Goal: Task Accomplishment & Management: Use online tool/utility

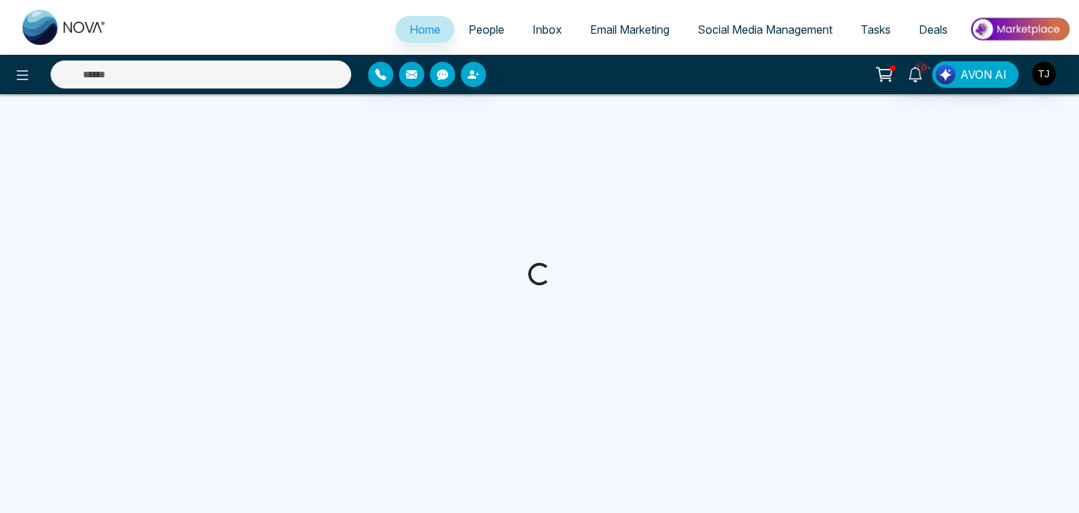
select select "*"
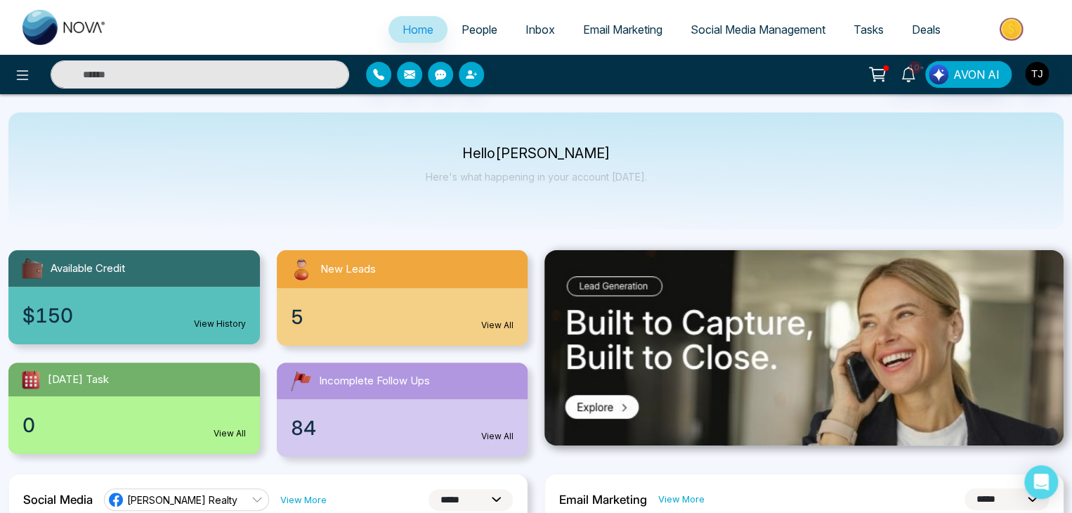
click at [583, 22] on span "Email Marketing" at bounding box center [622, 29] width 79 height 14
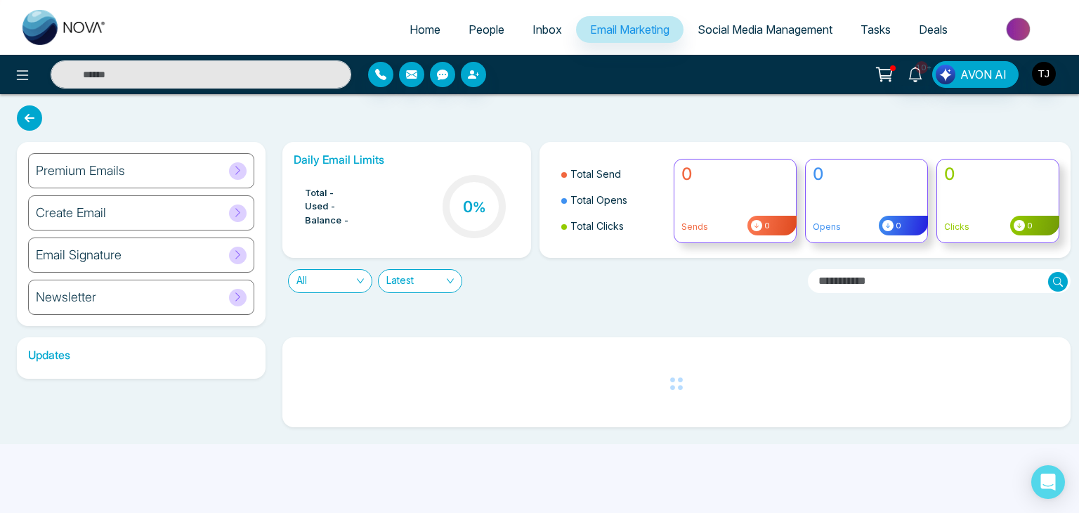
click at [169, 168] on div "Premium Emails" at bounding box center [141, 170] width 226 height 35
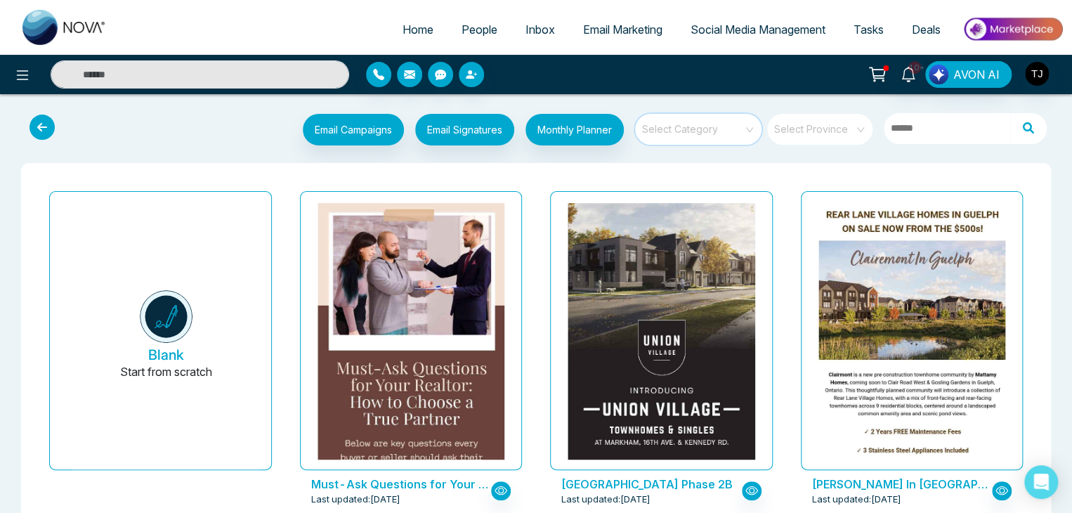
click at [713, 127] on input "search" at bounding box center [693, 124] width 101 height 21
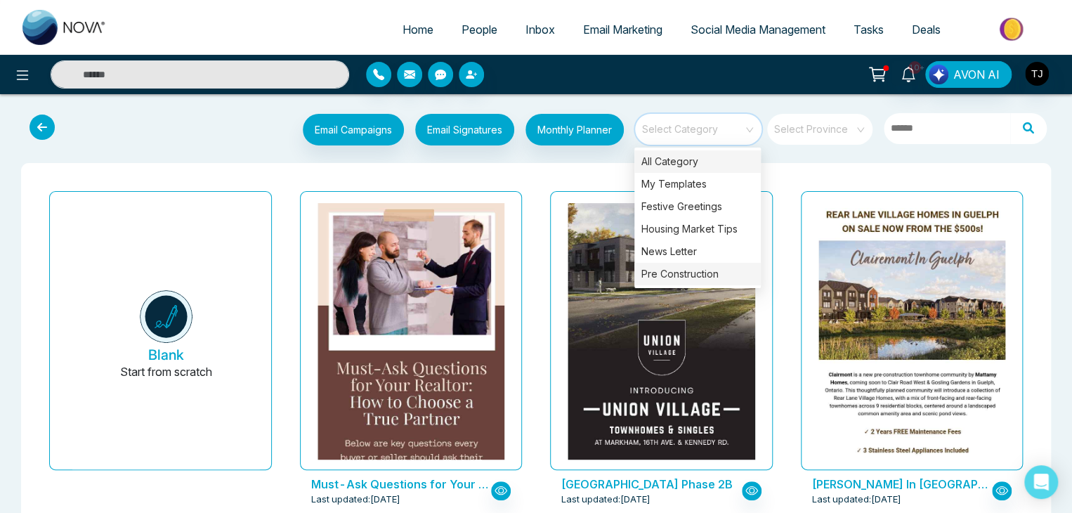
click at [729, 268] on div "Pre Construction" at bounding box center [697, 274] width 126 height 22
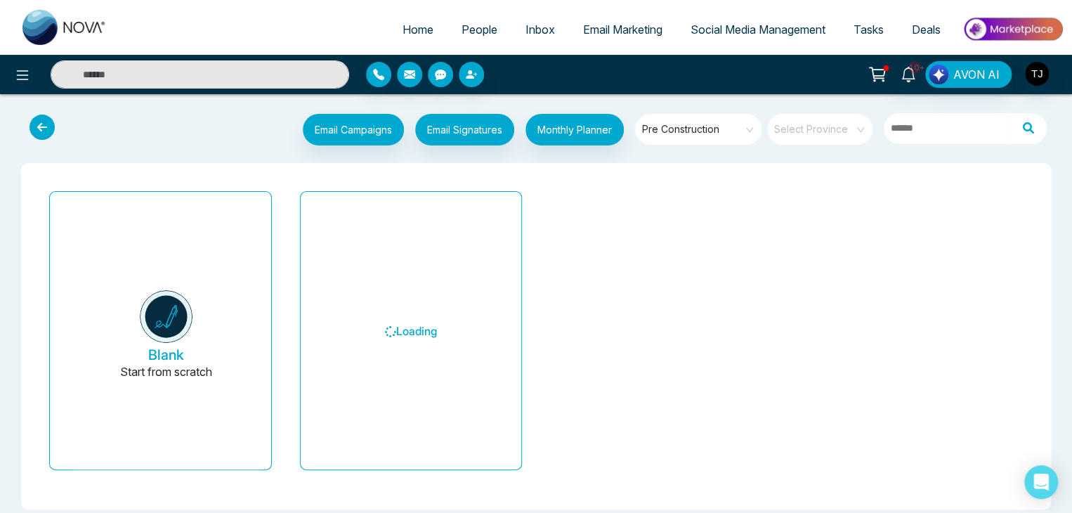
click at [790, 163] on div "Blank Start from scratch Loading" at bounding box center [535, 336] width 1029 height 346
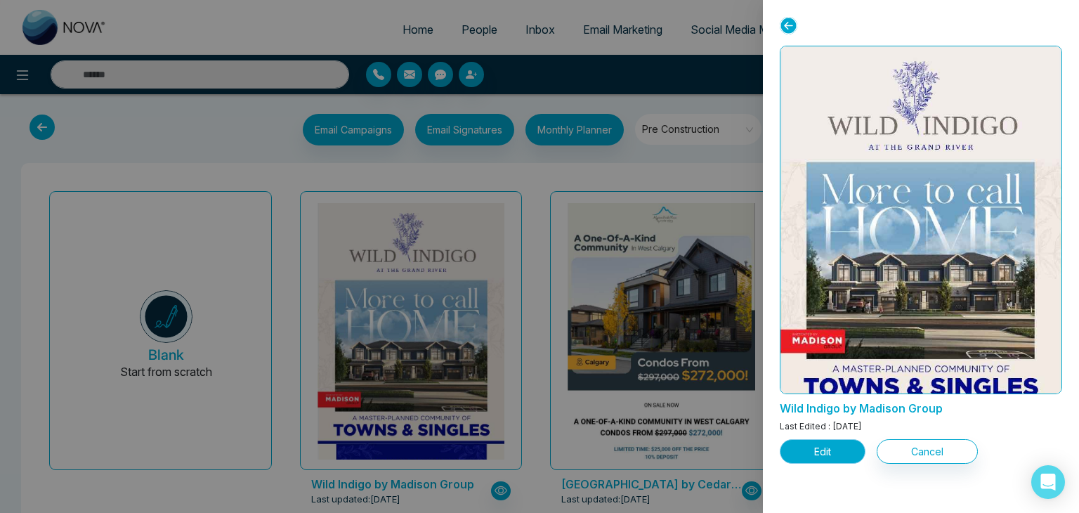
click at [823, 446] on button "Edit" at bounding box center [822, 451] width 86 height 25
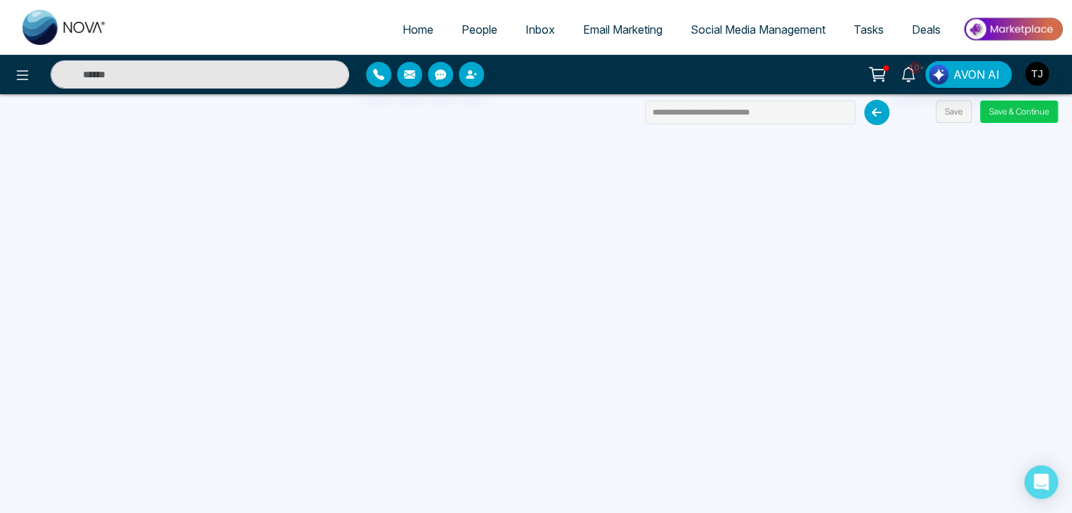
click at [997, 107] on button "Save & Continue" at bounding box center [1019, 111] width 78 height 22
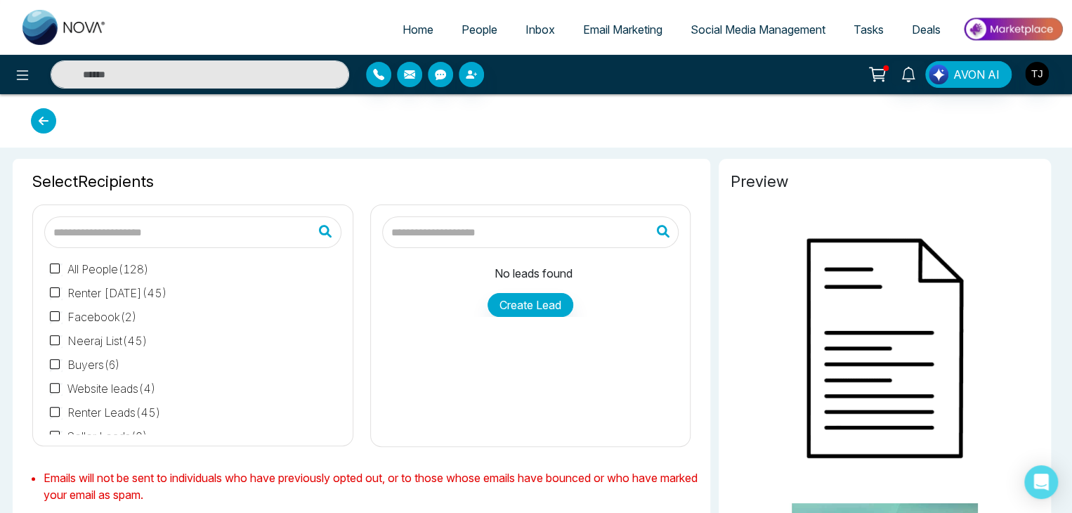
type input "**********"
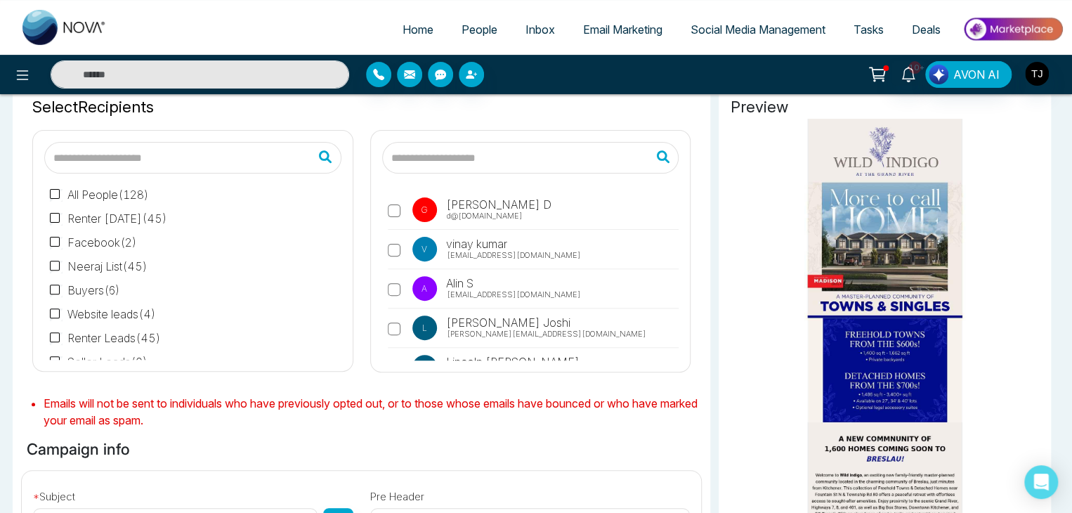
scroll to position [20, 0]
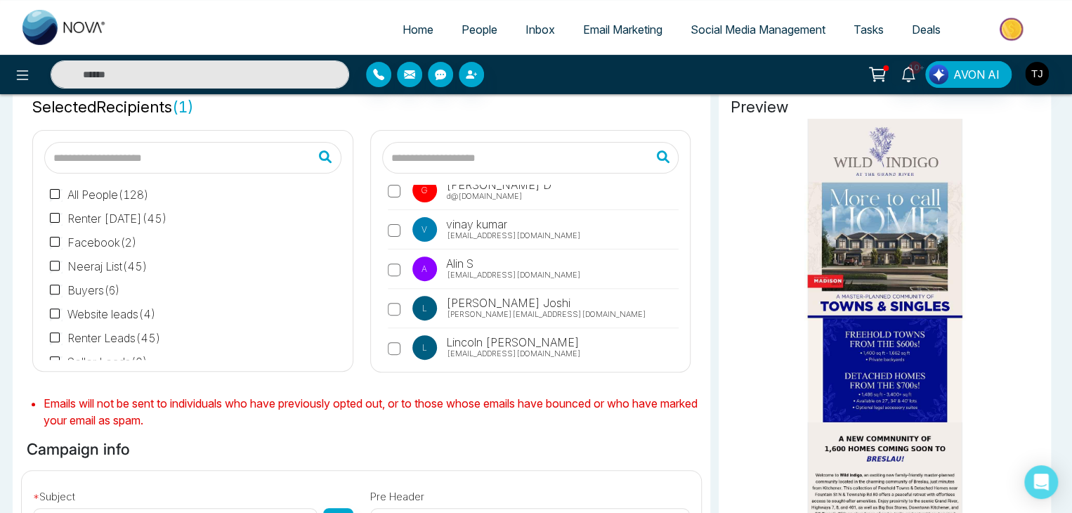
click at [396, 300] on label "L Lokesh Joshi lokesh@mmnovatech.com" at bounding box center [533, 312] width 291 height 32
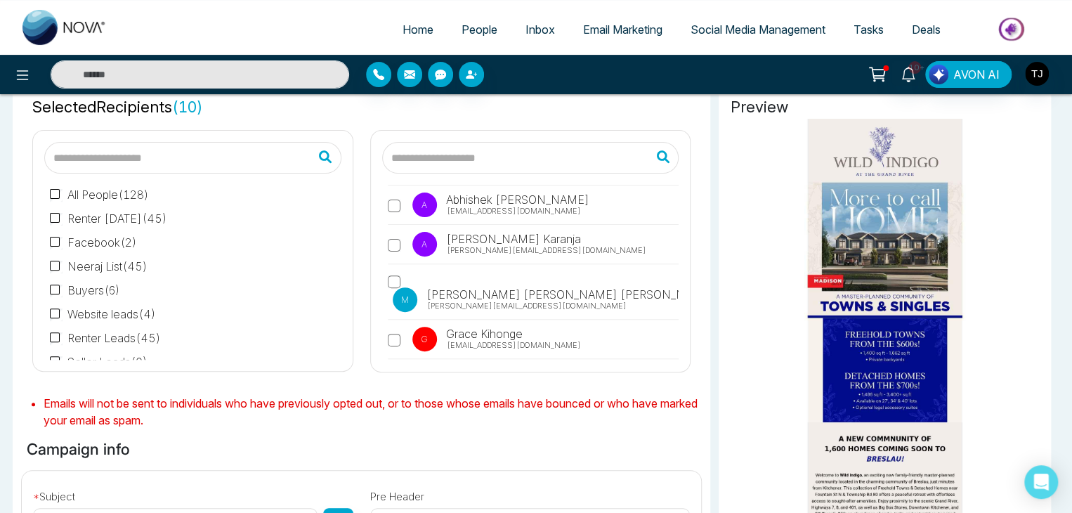
scroll to position [3129, 0]
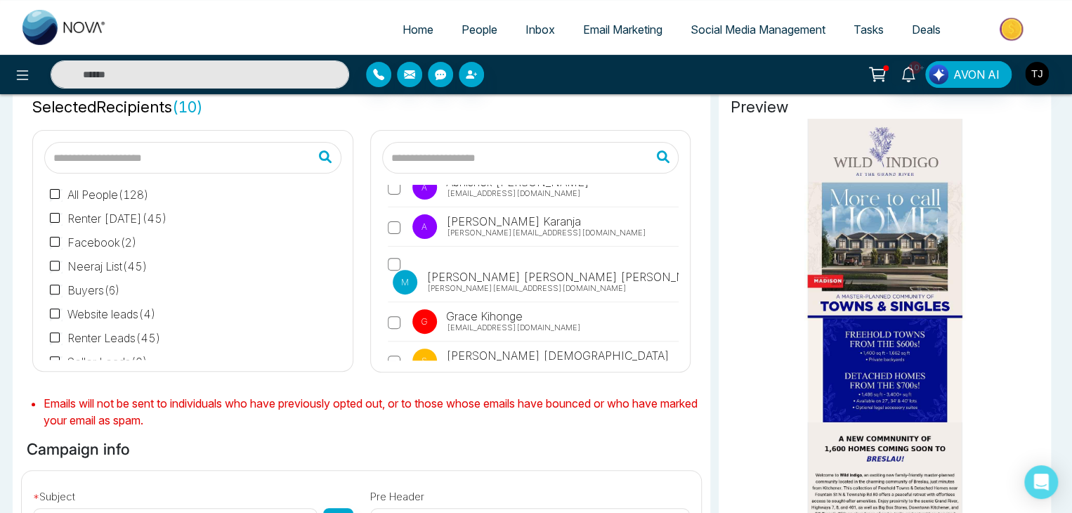
click at [385, 287] on div "G Gurjot D d@gg.com v vinay kumar vinay@peregrine-it.com A Alin S alin@mmnovate…" at bounding box center [530, 273] width 297 height 176
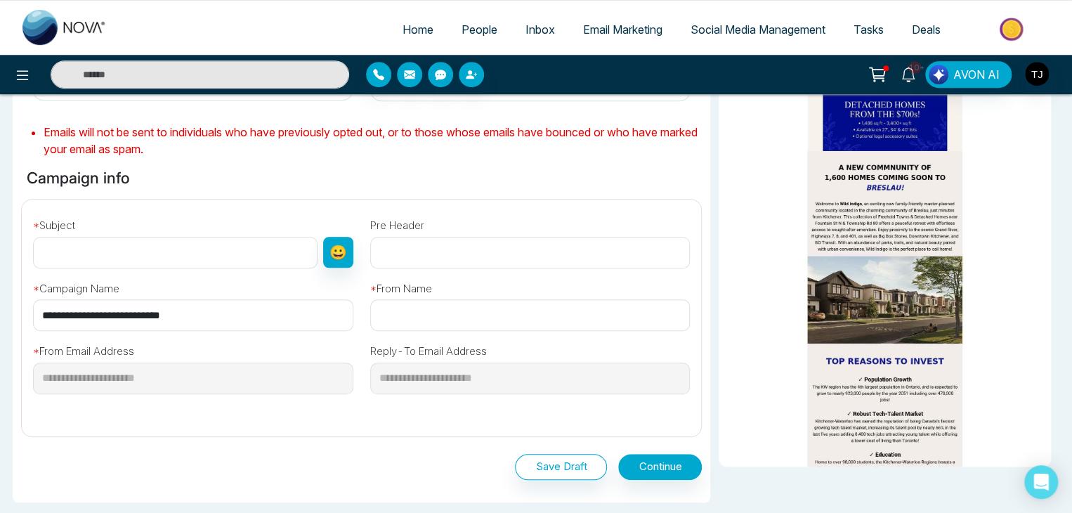
scroll to position [351, 0]
click at [250, 314] on input "**********" at bounding box center [193, 315] width 320 height 32
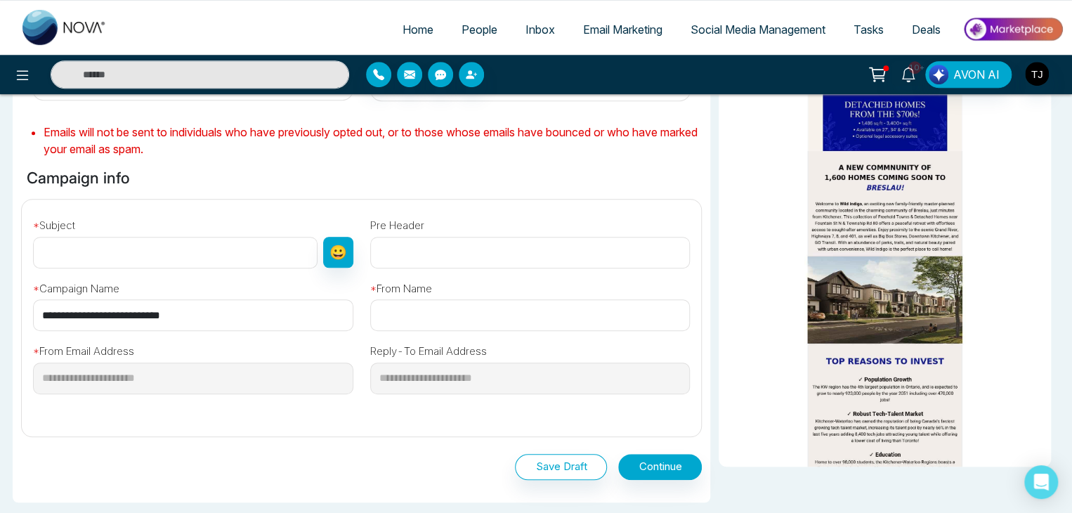
click at [262, 249] on input "text" at bounding box center [175, 253] width 284 height 32
paste input "**********"
type input "**********"
click at [452, 327] on input "text" at bounding box center [530, 315] width 320 height 32
paste input "**********"
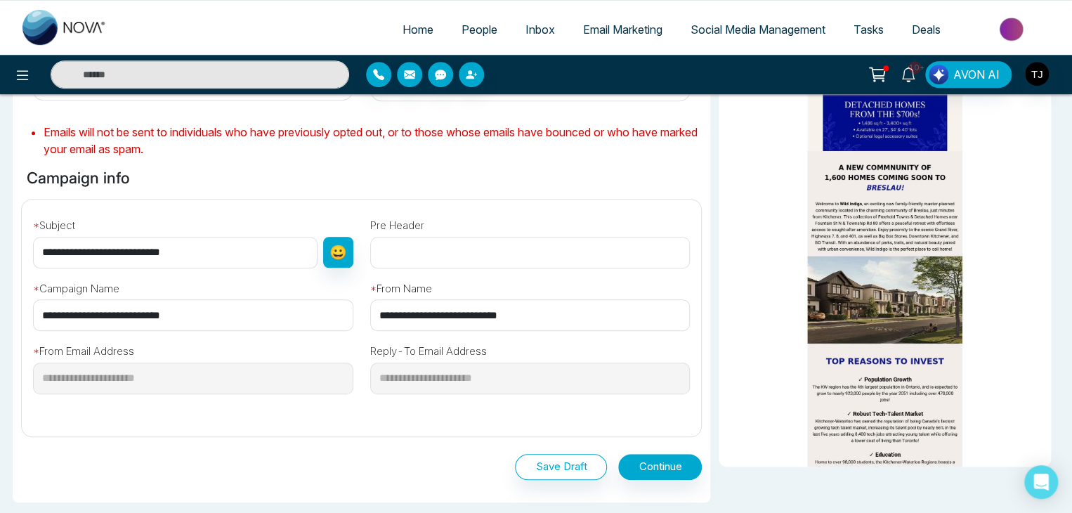
type input "**********"
click at [470, 428] on div "**********" at bounding box center [361, 318] width 680 height 238
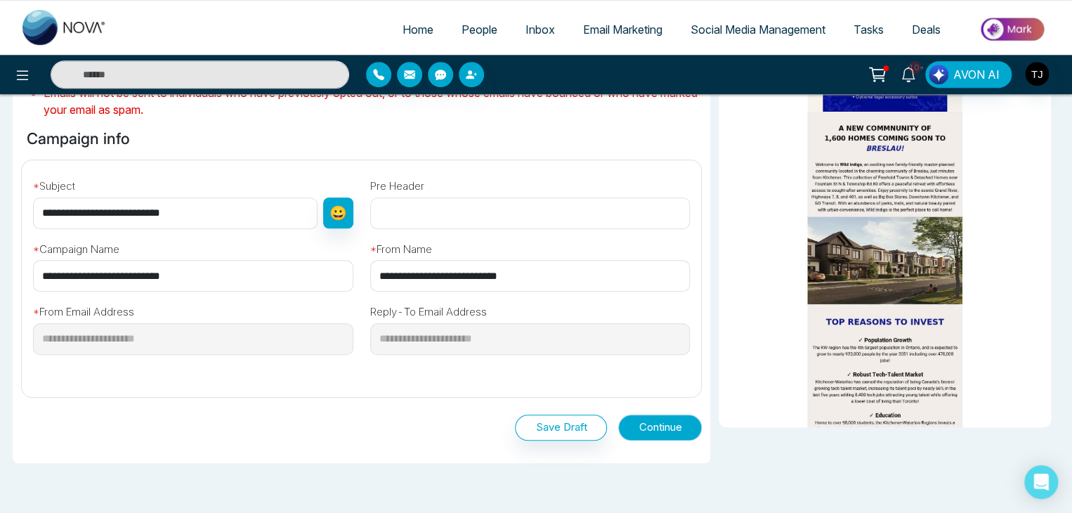
click at [643, 420] on button "Continue" at bounding box center [660, 427] width 84 height 26
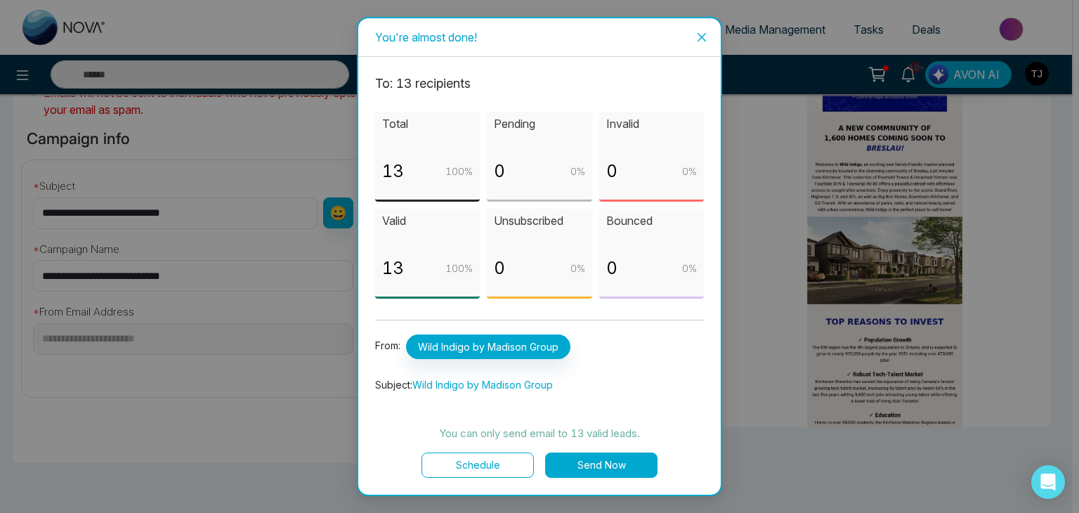
click at [612, 463] on button "Send Now" at bounding box center [601, 464] width 112 height 25
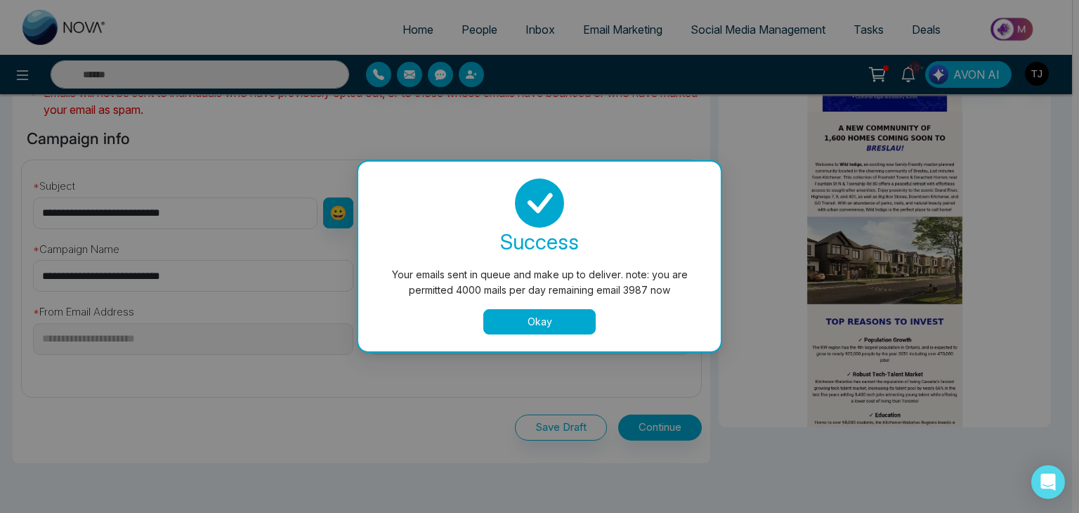
click at [571, 328] on button "Okay" at bounding box center [539, 321] width 112 height 25
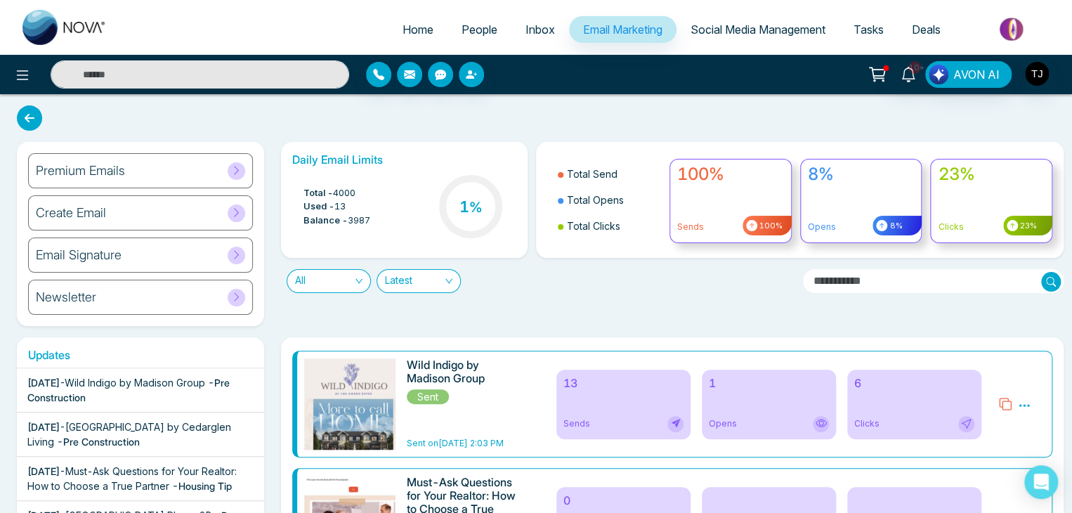
click at [435, 362] on h6 "Wild Indigo by Madison Group" at bounding box center [466, 371] width 118 height 27
click at [185, 180] on div "Premium Emails" at bounding box center [140, 170] width 225 height 35
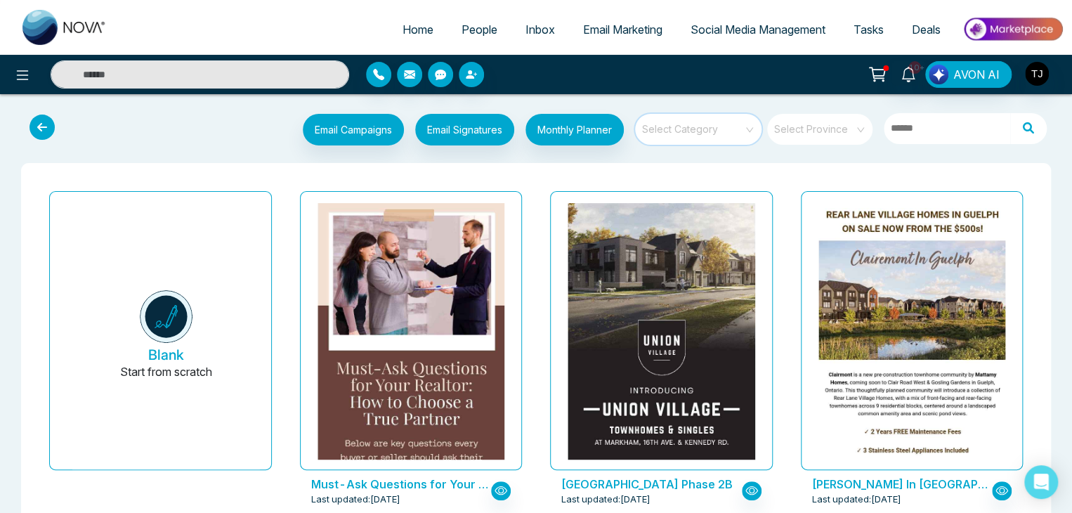
click at [712, 131] on input "search" at bounding box center [693, 124] width 101 height 21
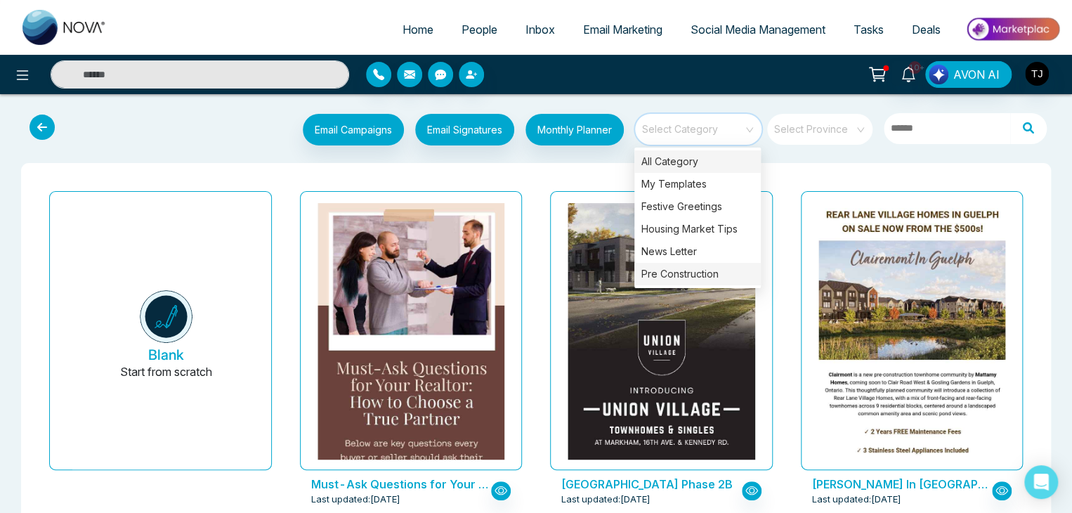
click at [699, 268] on div "Pre Construction" at bounding box center [697, 274] width 126 height 22
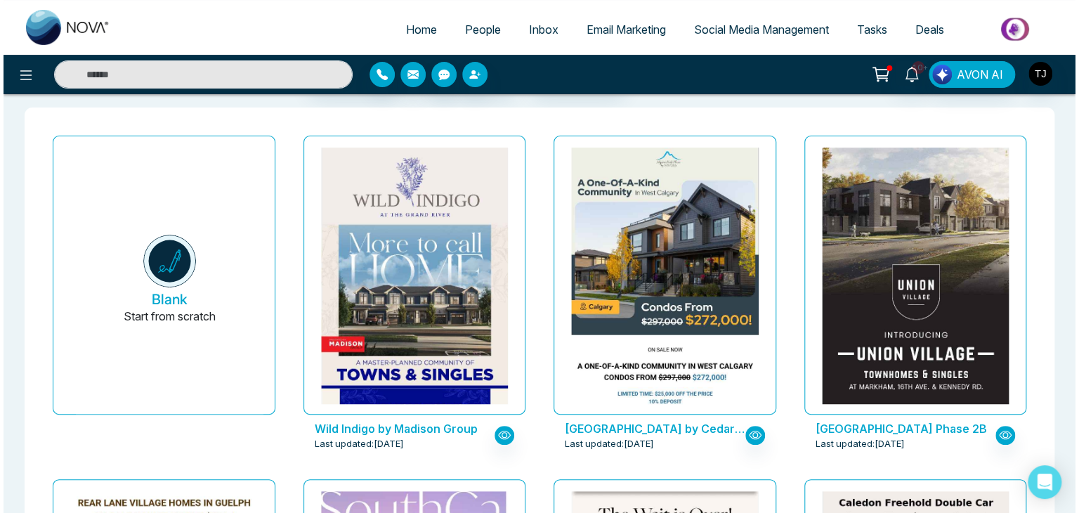
scroll to position [56, 0]
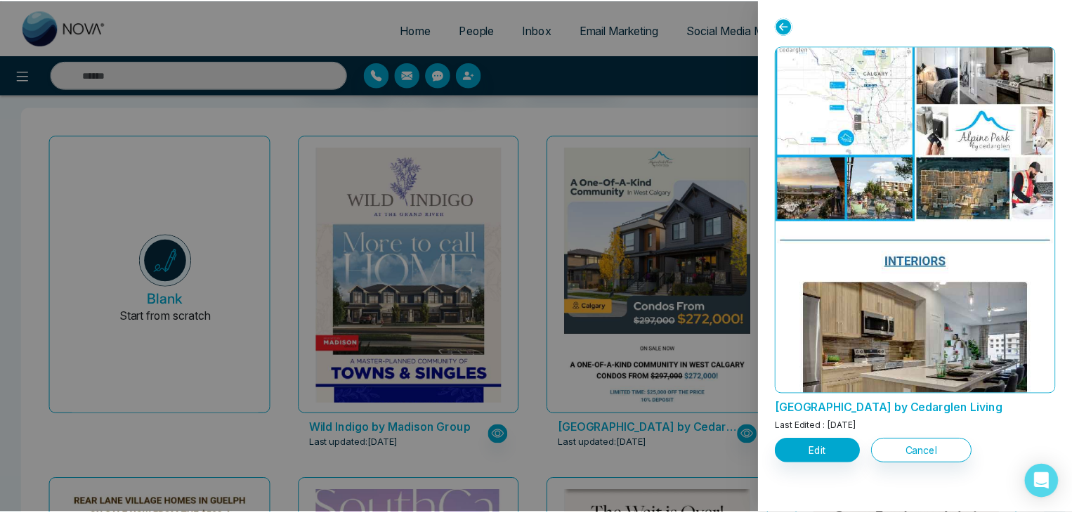
scroll to position [3438, 0]
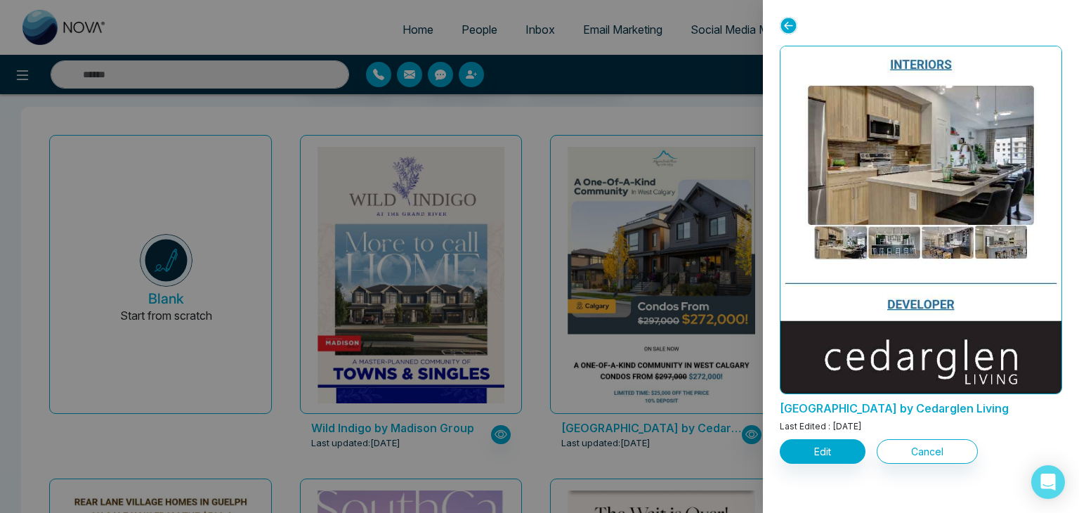
click at [789, 24] on icon at bounding box center [788, 26] width 18 height 18
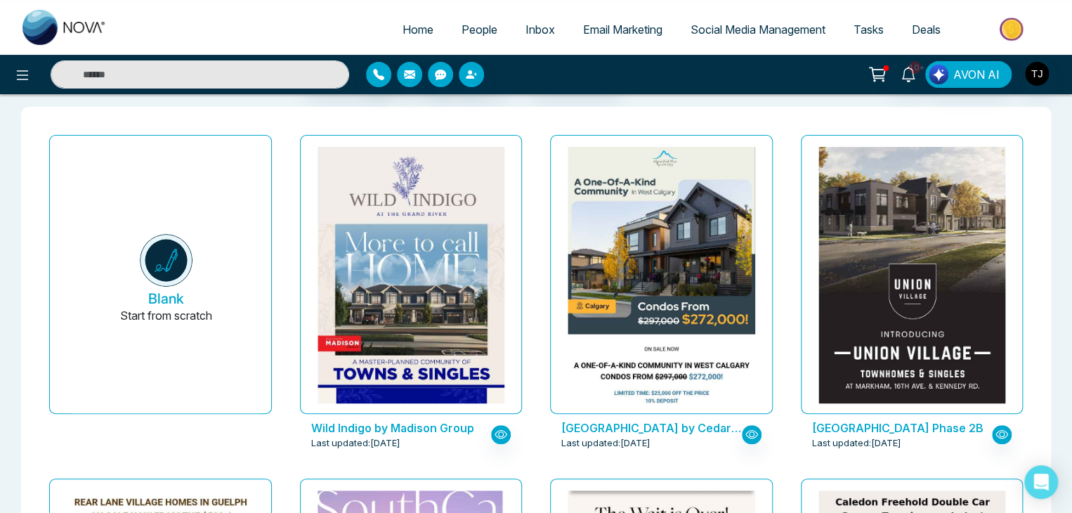
click at [416, 18] on link "Home" at bounding box center [417, 29] width 59 height 27
select select "*"
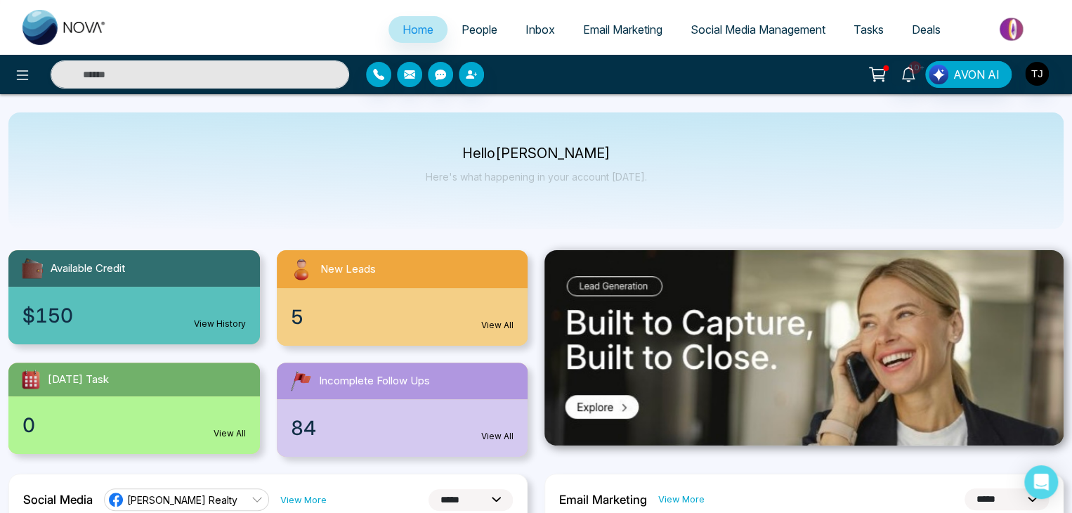
click at [641, 34] on span "Email Marketing" at bounding box center [622, 29] width 79 height 14
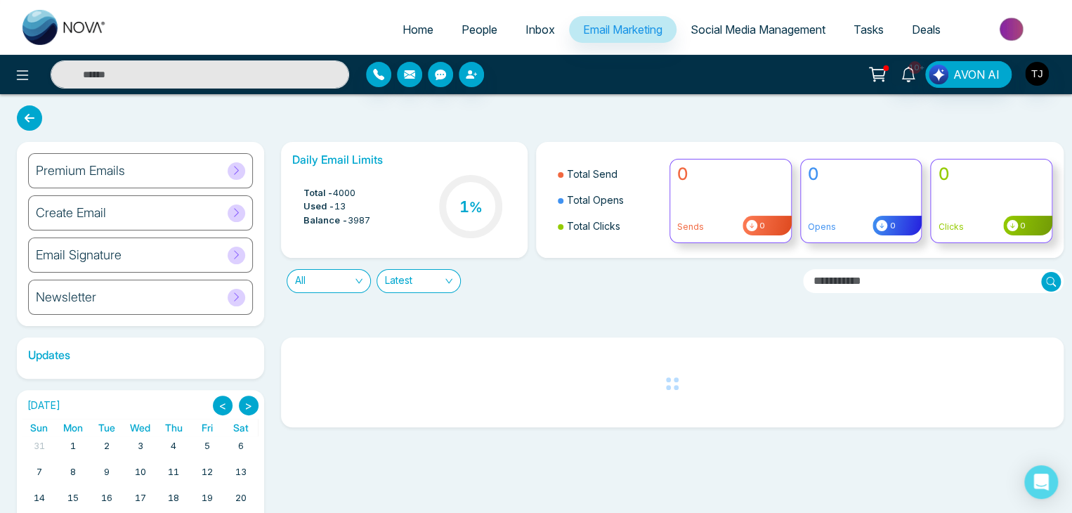
click at [239, 173] on icon at bounding box center [236, 170] width 11 height 11
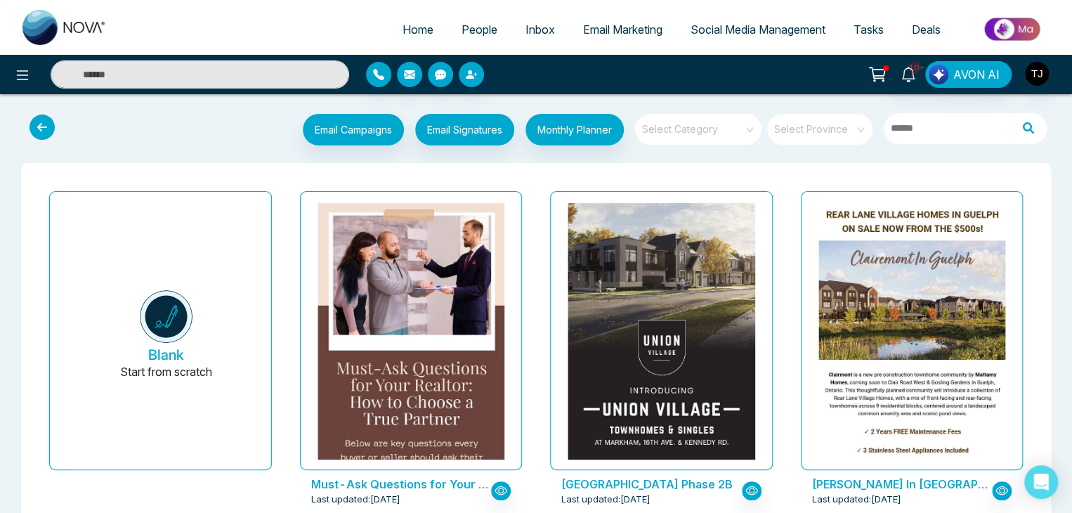
click at [756, 133] on div "Select Category" at bounding box center [698, 129] width 126 height 31
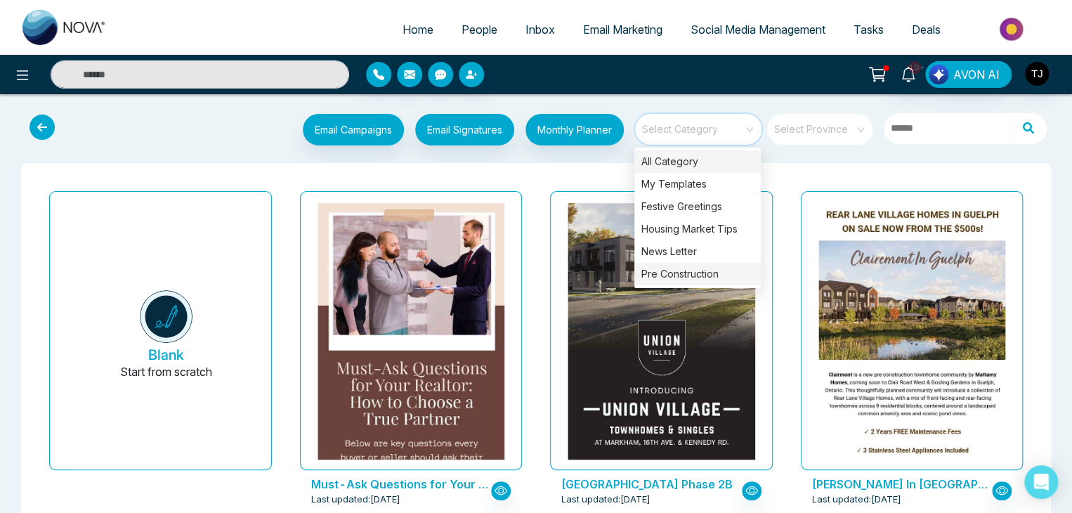
click at [711, 270] on div "Pre Construction" at bounding box center [697, 274] width 126 height 22
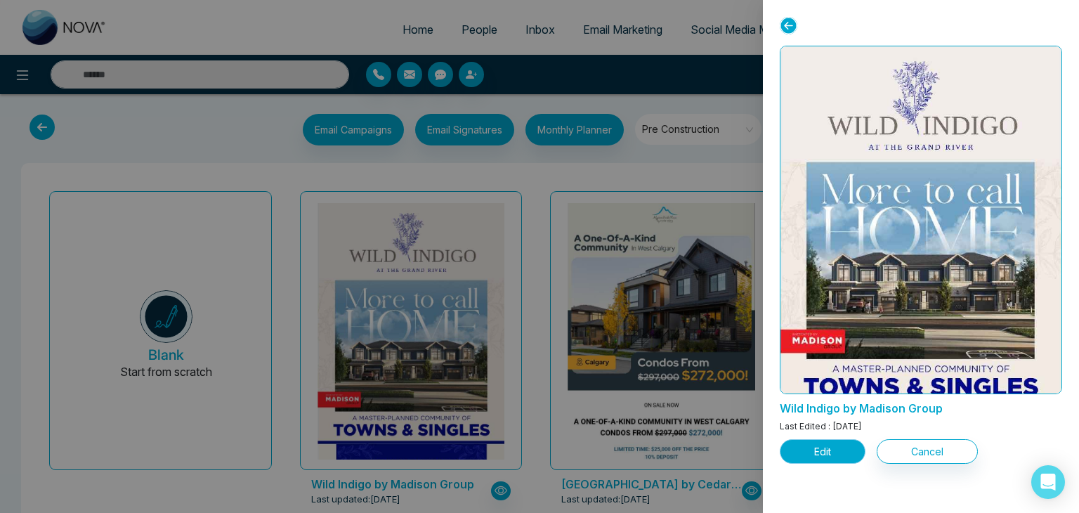
click at [834, 450] on button "Edit" at bounding box center [822, 451] width 86 height 25
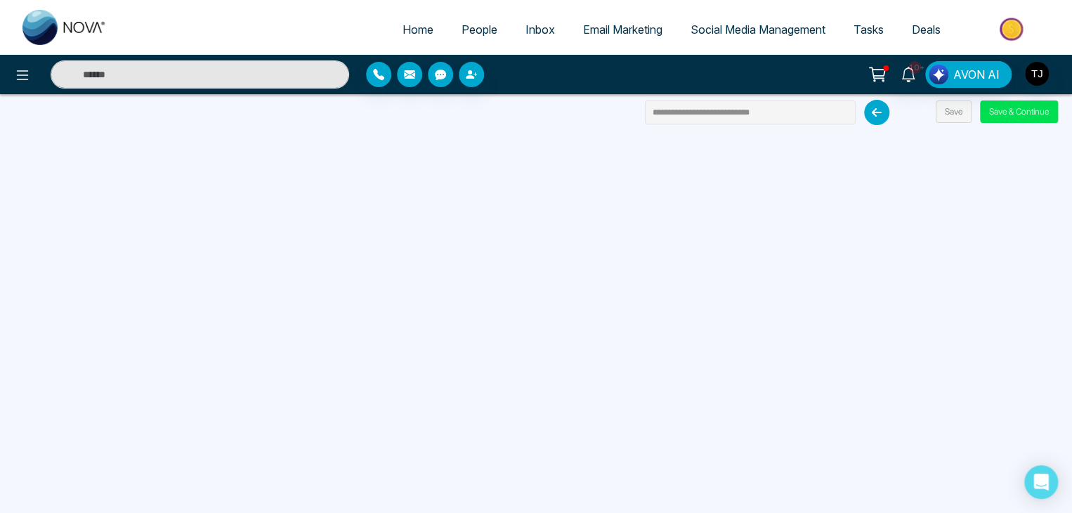
click at [419, 34] on span "Home" at bounding box center [417, 29] width 31 height 14
select select "*"
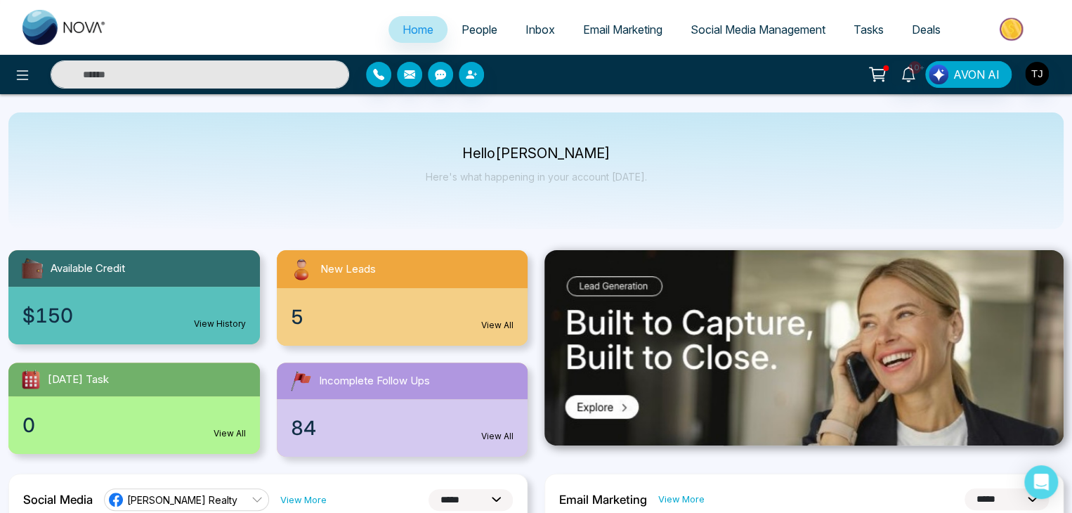
click at [617, 25] on span "Email Marketing" at bounding box center [622, 29] width 79 height 14
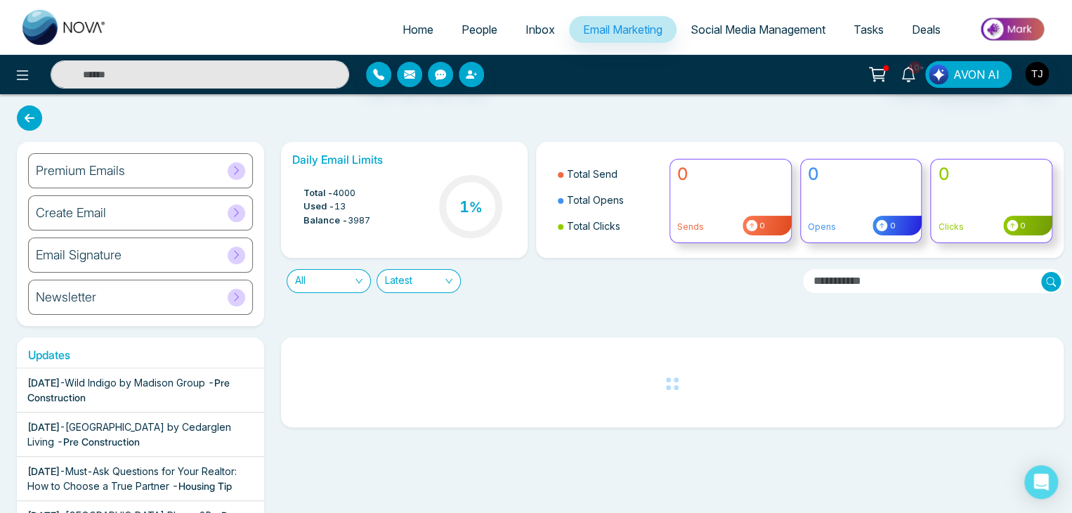
click at [237, 166] on icon at bounding box center [236, 170] width 11 height 11
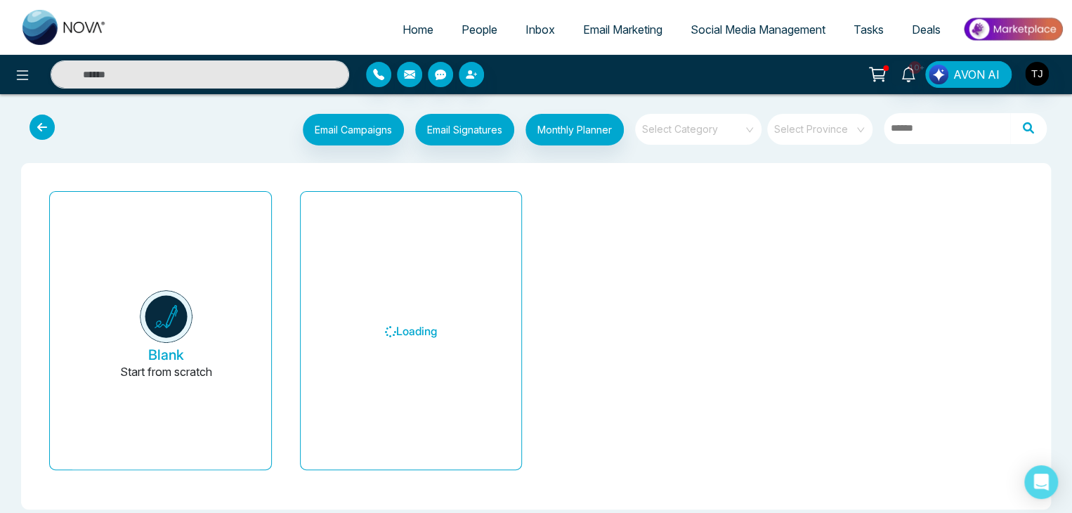
click at [720, 128] on input "search" at bounding box center [693, 124] width 101 height 21
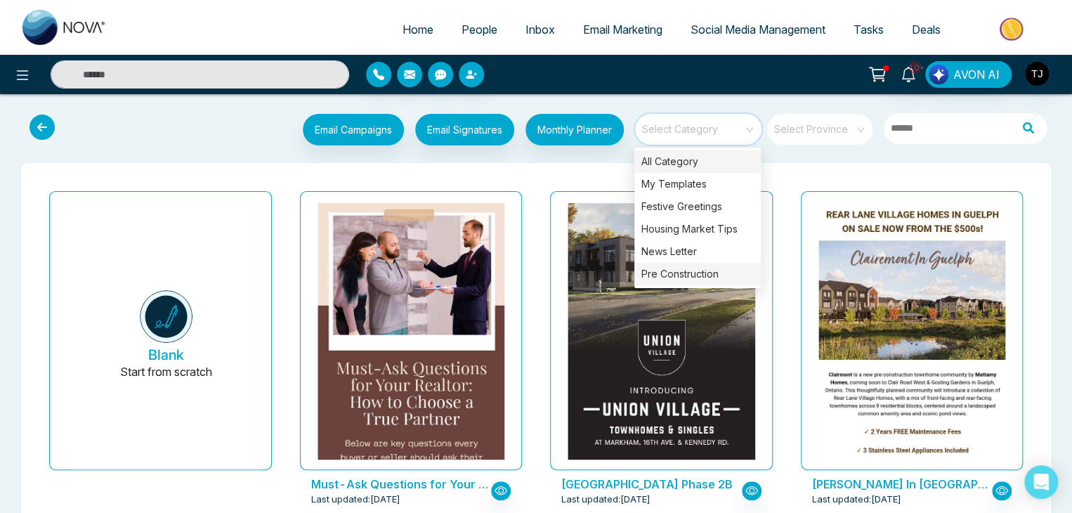
click at [709, 271] on div "Pre Construction" at bounding box center [697, 274] width 126 height 22
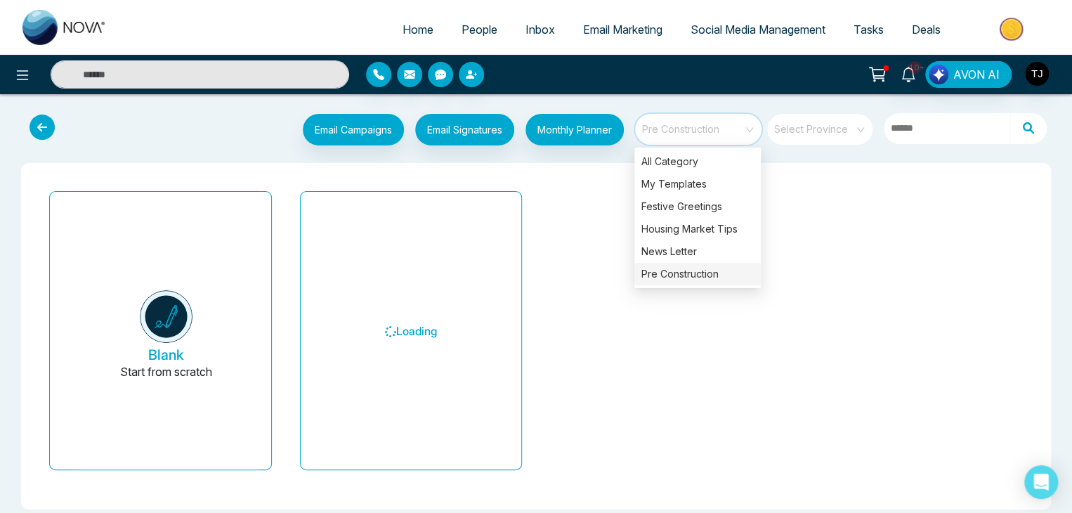
click at [595, 155] on div "Email Campaigns Start from scratch? View my campaigns Email Signatures Monthly …" at bounding box center [536, 131] width 1072 height 52
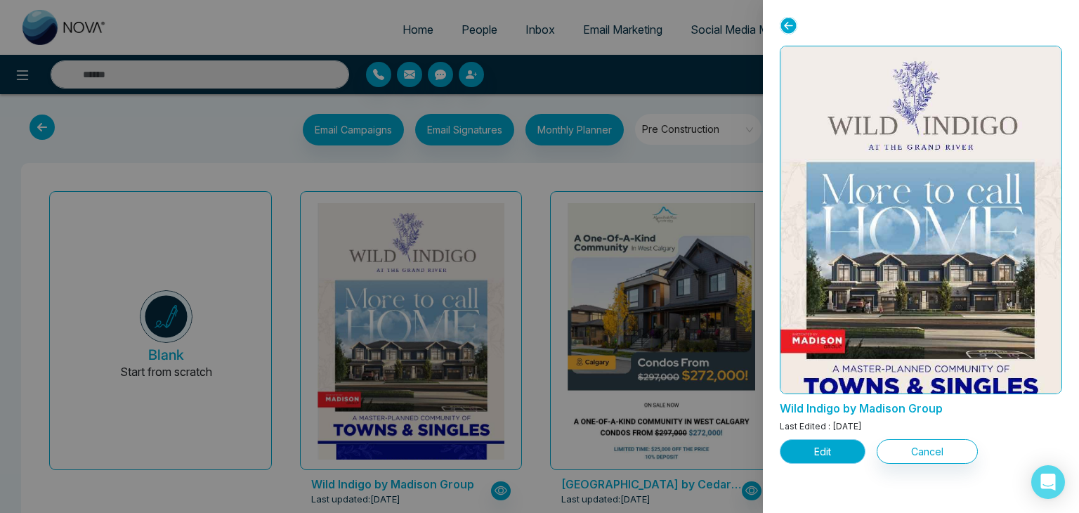
click at [826, 450] on button "Edit" at bounding box center [822, 451] width 86 height 25
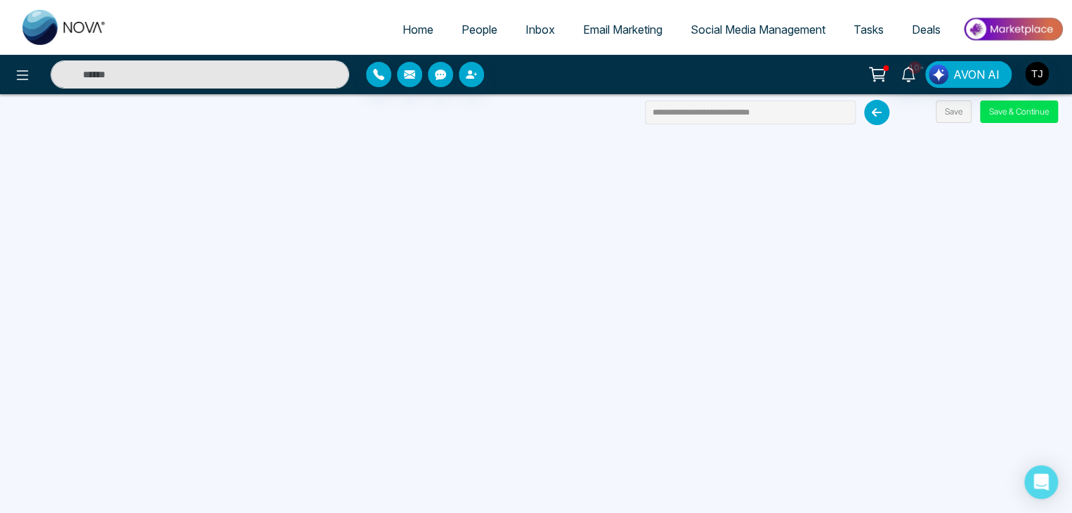
scroll to position [133, 0]
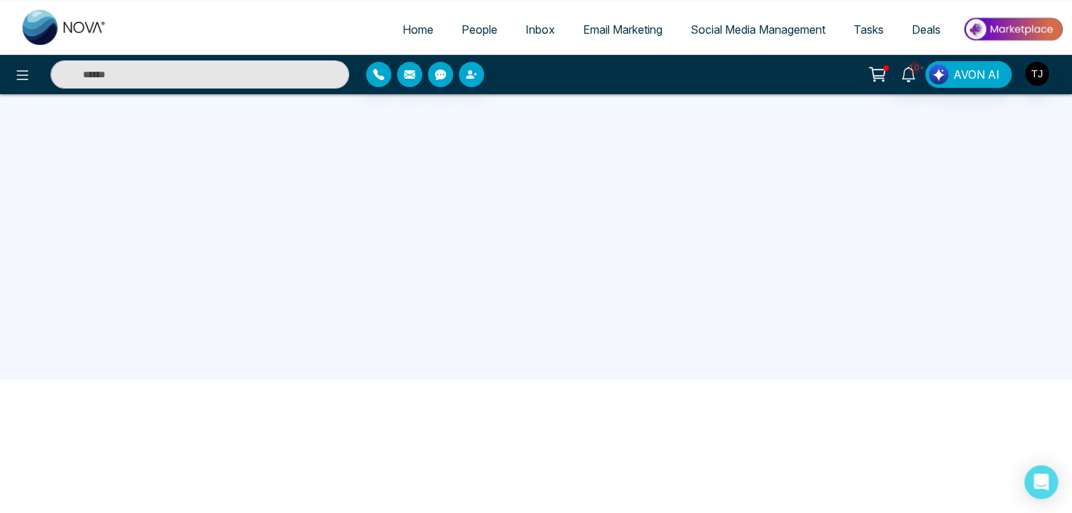
click at [88, 22] on img at bounding box center [64, 27] width 84 height 35
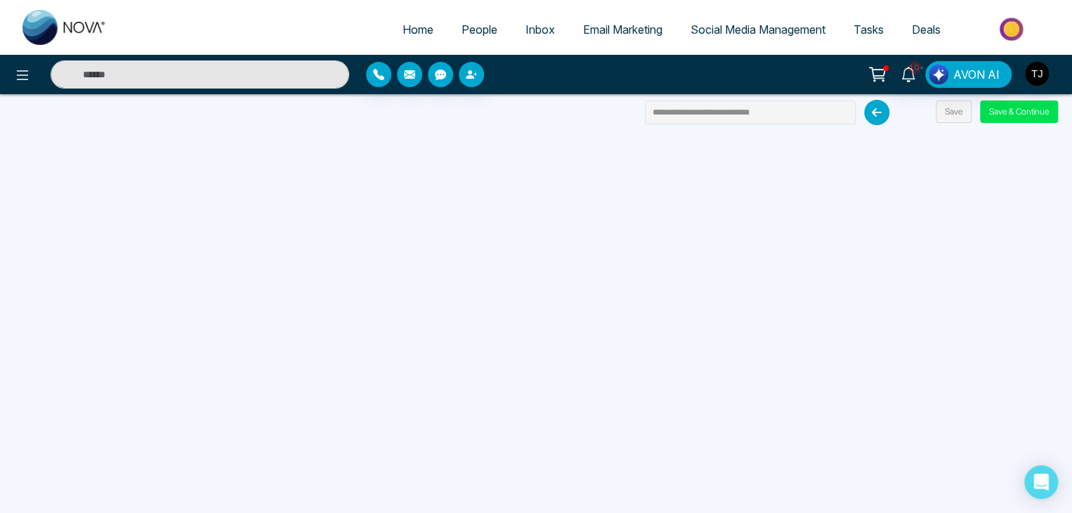
select select "*"
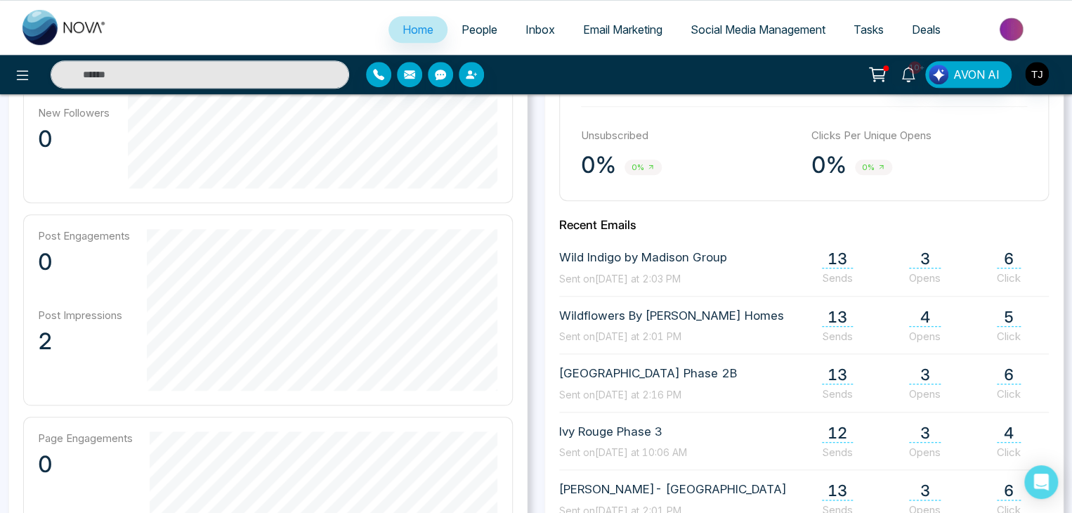
scroll to position [496, 0]
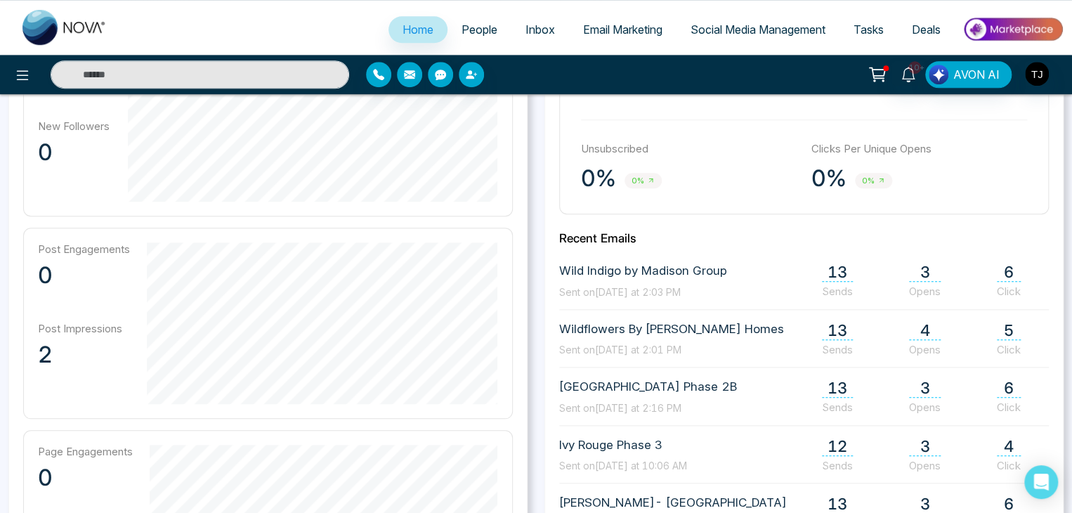
click at [916, 268] on span "3" at bounding box center [925, 272] width 32 height 19
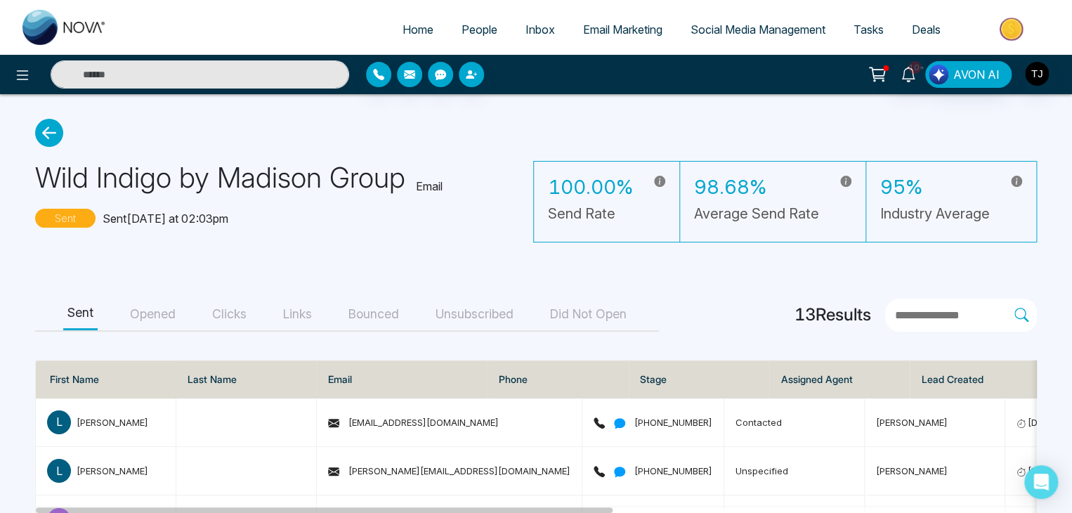
click at [140, 318] on button "Opened" at bounding box center [153, 314] width 54 height 32
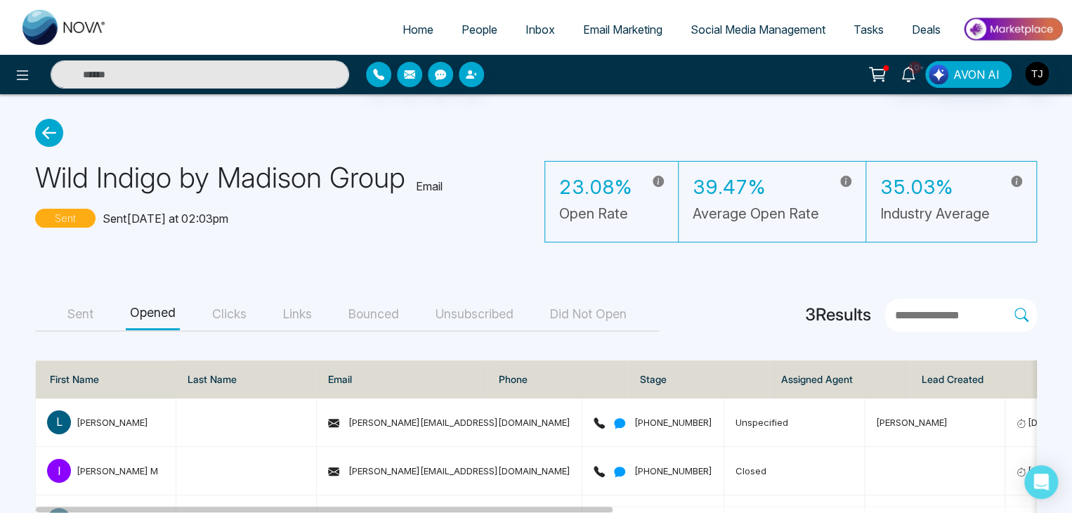
click at [414, 19] on link "Home" at bounding box center [417, 29] width 59 height 27
select select "*"
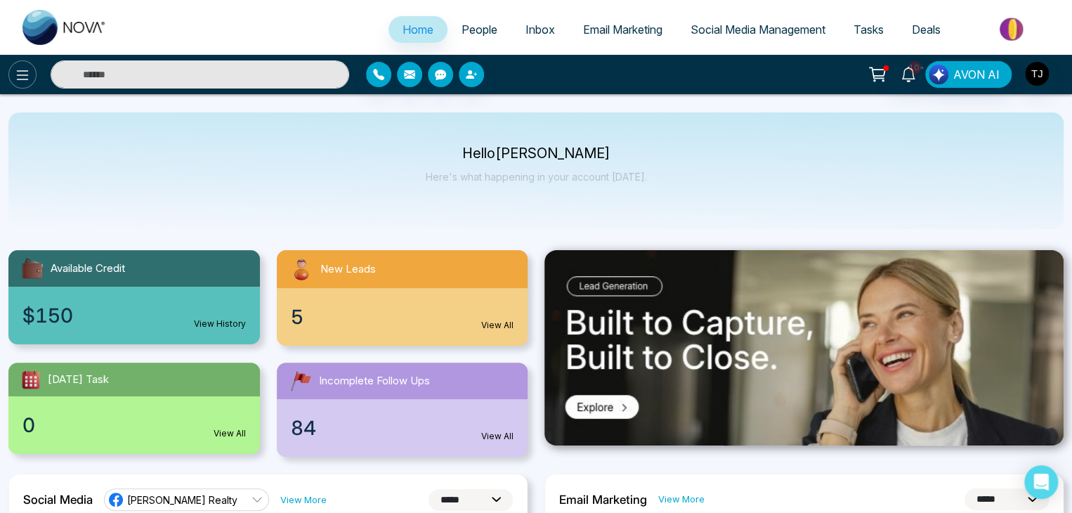
click at [29, 70] on icon at bounding box center [22, 75] width 17 height 17
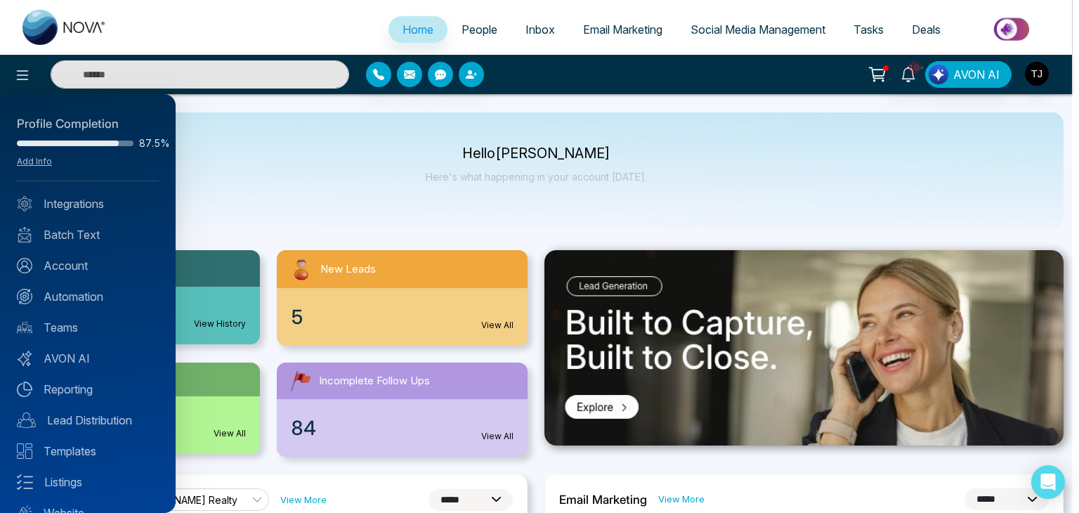
click at [289, 204] on div at bounding box center [539, 256] width 1079 height 513
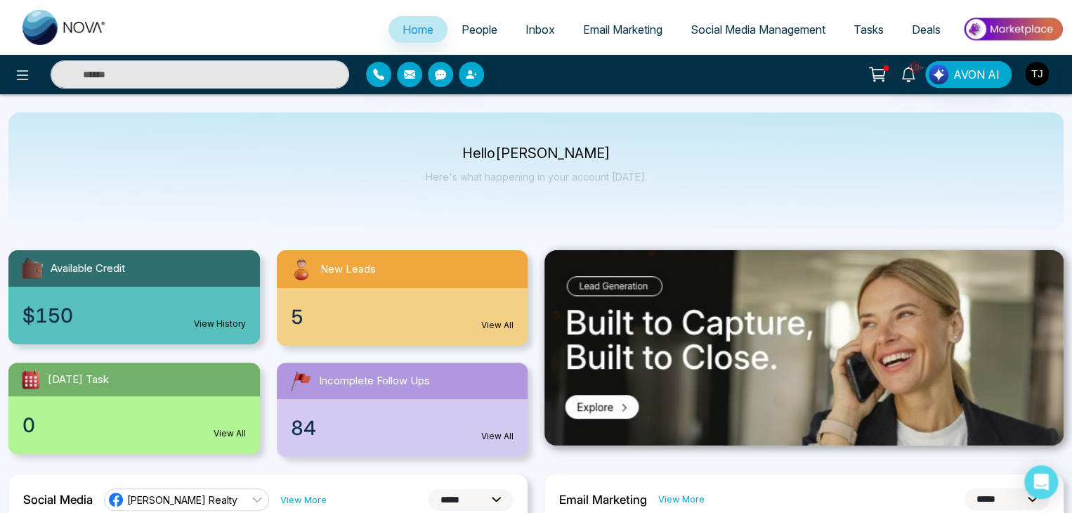
click at [486, 39] on link "People" at bounding box center [479, 29] width 64 height 27
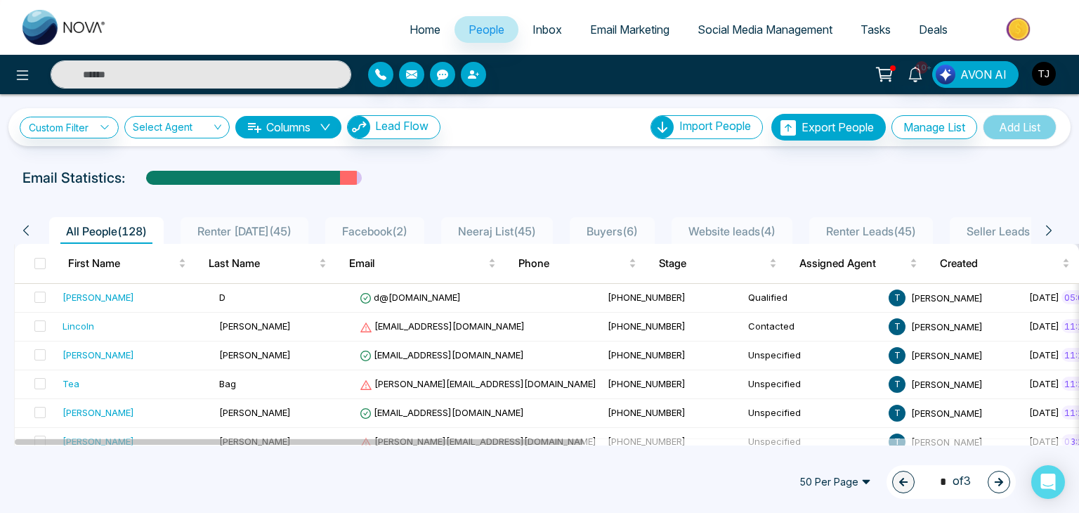
click at [396, 20] on link "Home" at bounding box center [424, 29] width 59 height 27
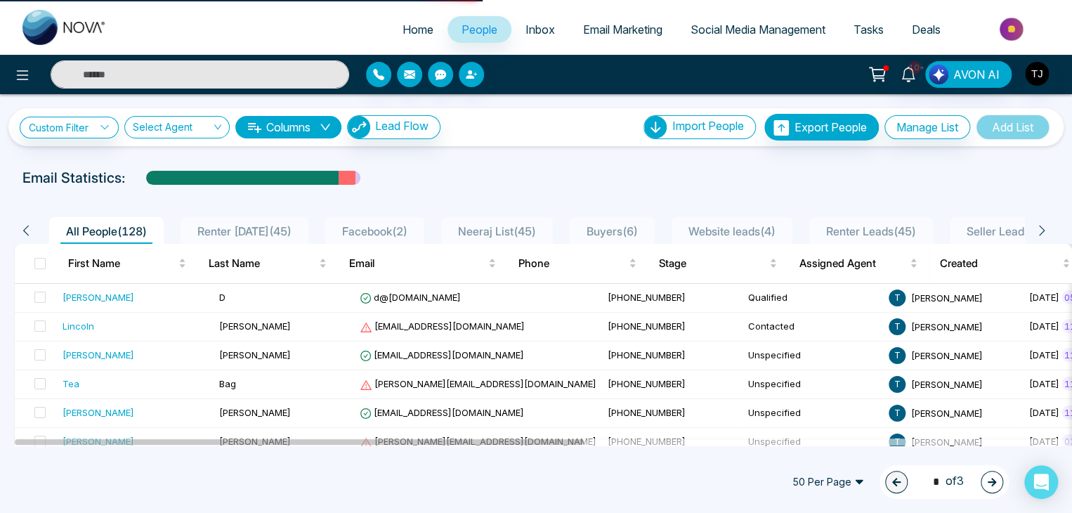
select select "*"
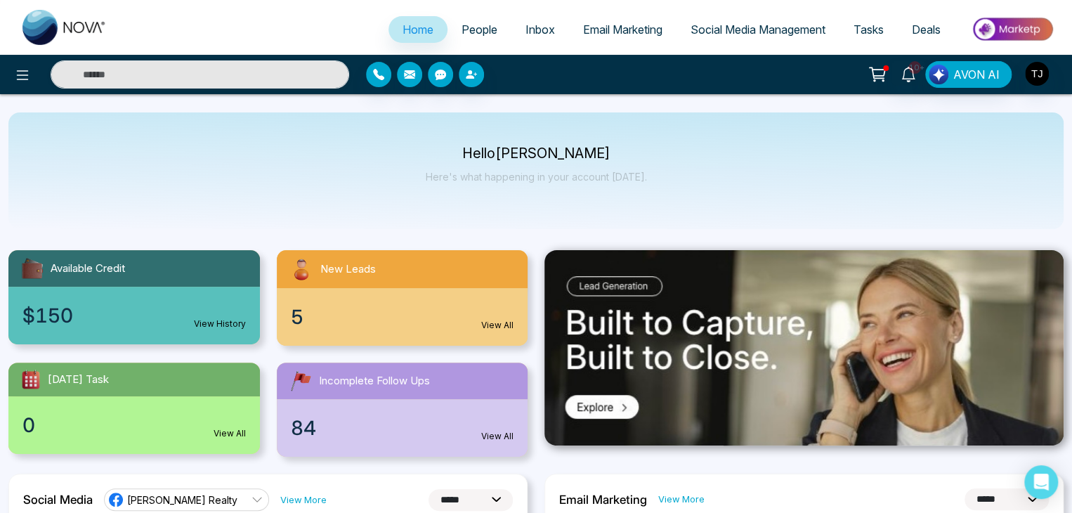
click at [636, 27] on span "Email Marketing" at bounding box center [622, 29] width 79 height 14
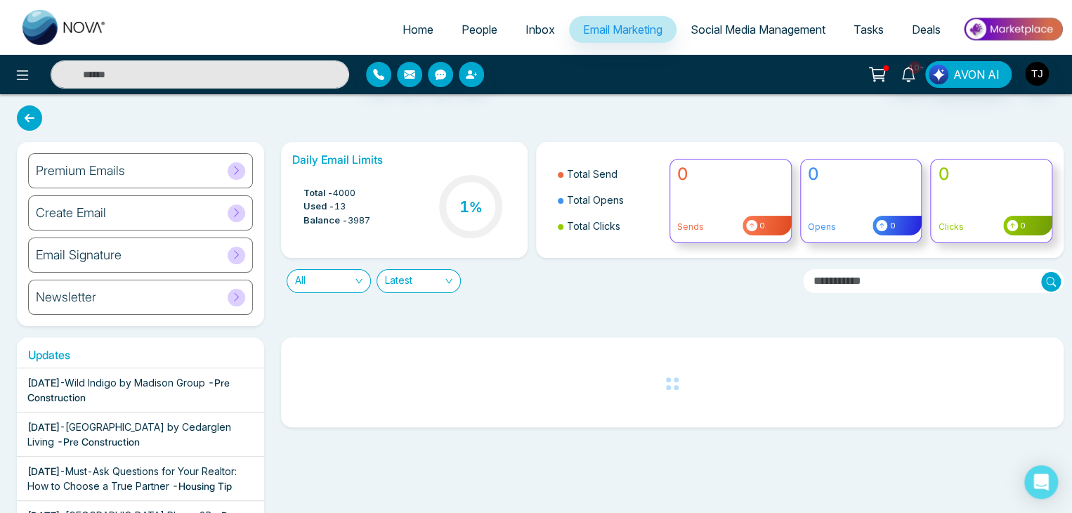
click at [216, 177] on div "Premium Emails" at bounding box center [140, 170] width 225 height 35
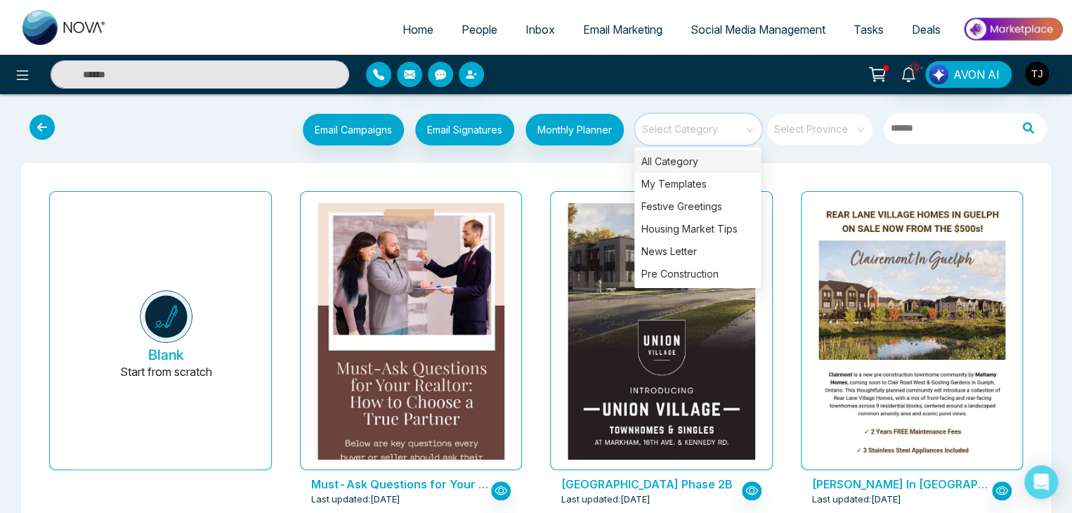
click at [723, 121] on input "search" at bounding box center [693, 124] width 101 height 21
click at [718, 161] on div "All Category" at bounding box center [697, 161] width 126 height 22
click at [697, 275] on div "Pre Construction" at bounding box center [697, 274] width 126 height 22
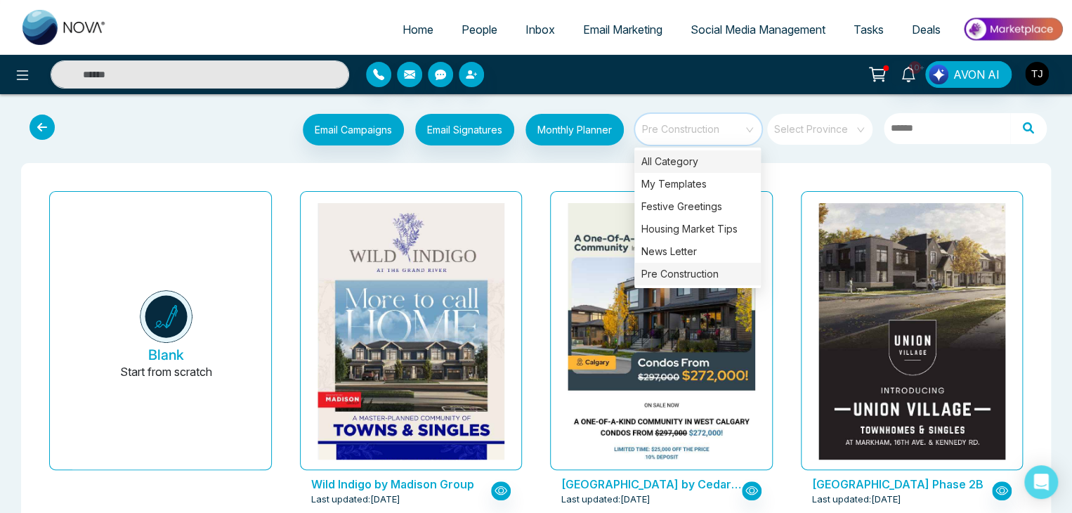
click at [702, 154] on div "All Category" at bounding box center [697, 161] width 126 height 22
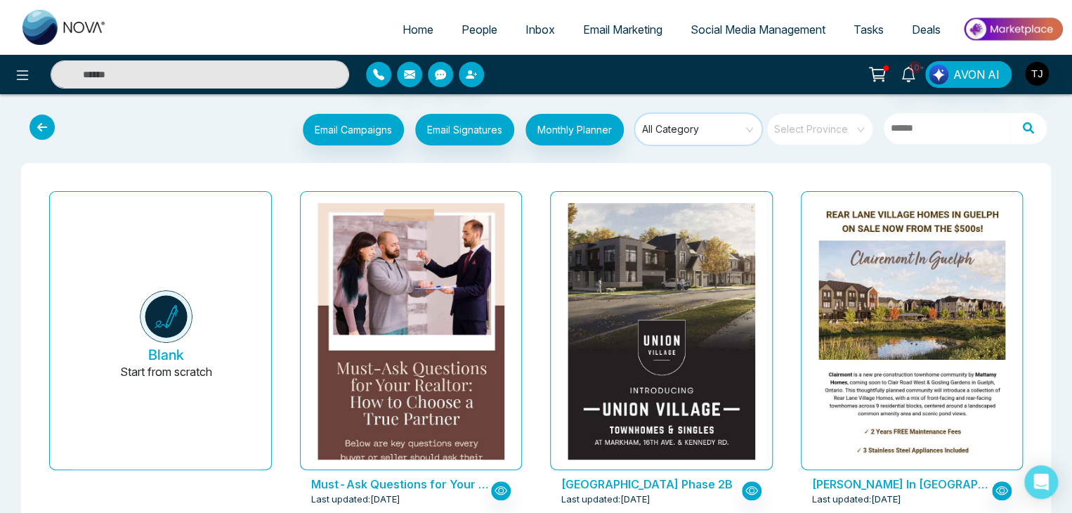
click at [699, 129] on span "All Category" at bounding box center [699, 129] width 114 height 21
click at [709, 122] on input "search" at bounding box center [693, 124] width 101 height 21
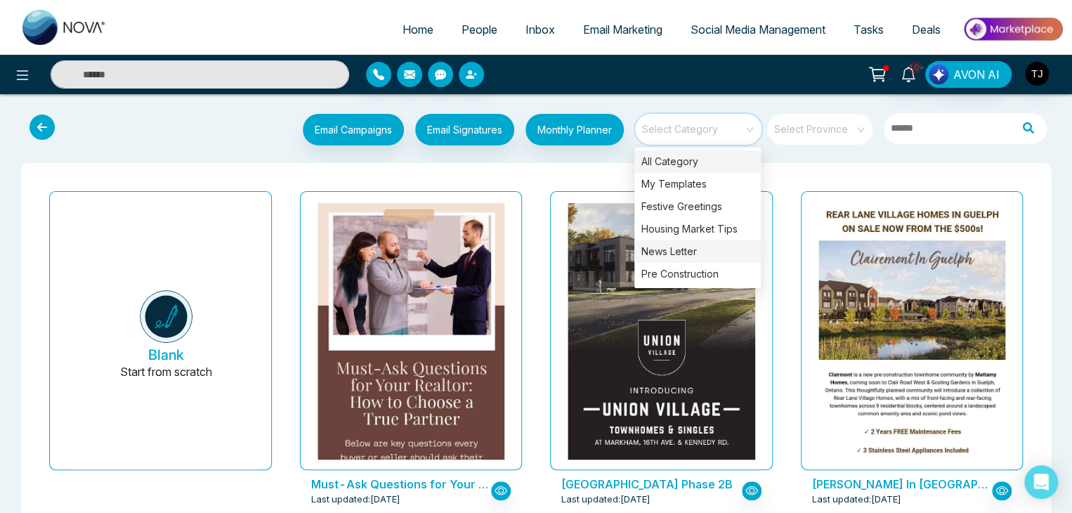
click at [730, 242] on div "News Letter" at bounding box center [697, 251] width 126 height 22
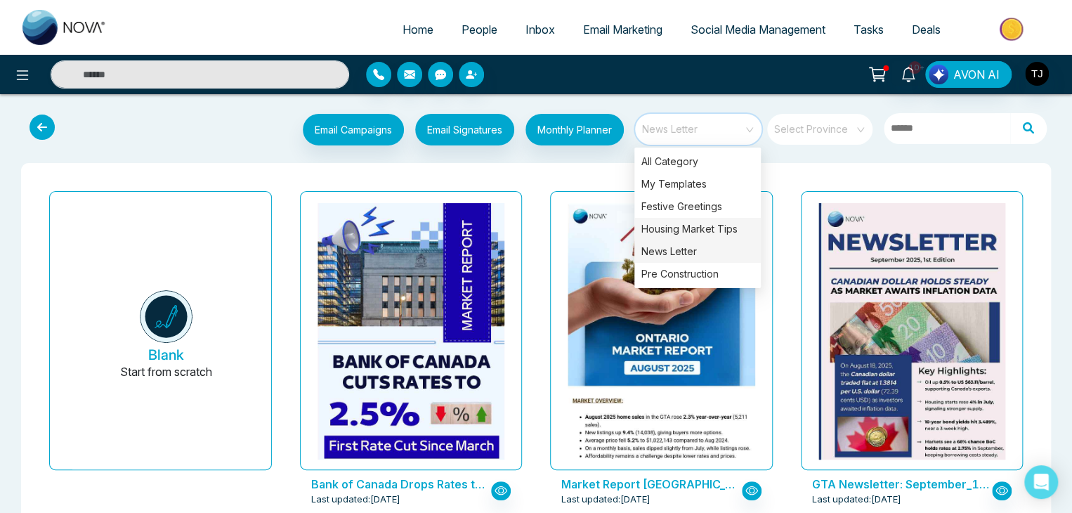
click at [713, 230] on div "Housing Market Tips" at bounding box center [697, 229] width 126 height 22
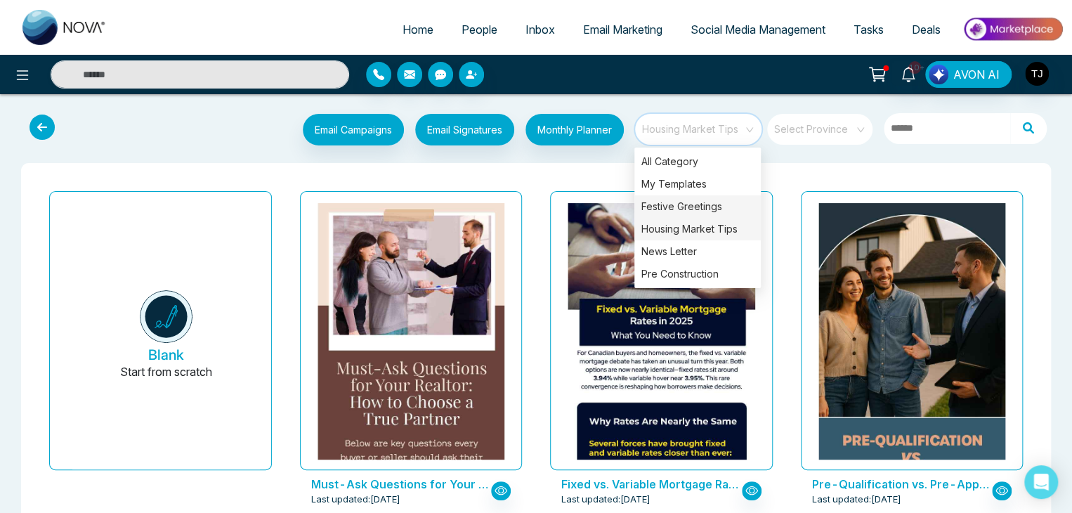
click at [714, 210] on div "Festive Greetings" at bounding box center [697, 206] width 126 height 22
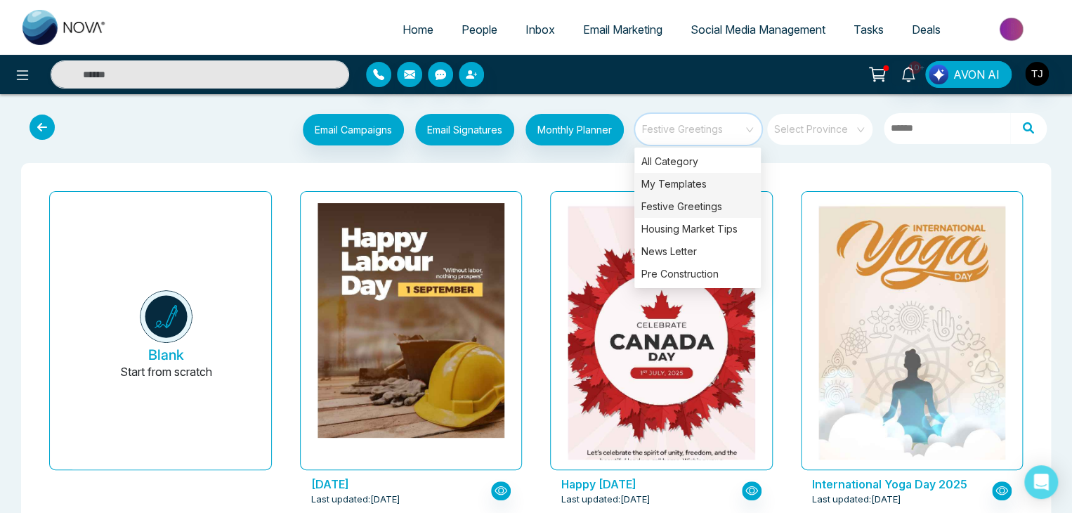
click at [719, 184] on div "My Templates" at bounding box center [697, 184] width 126 height 22
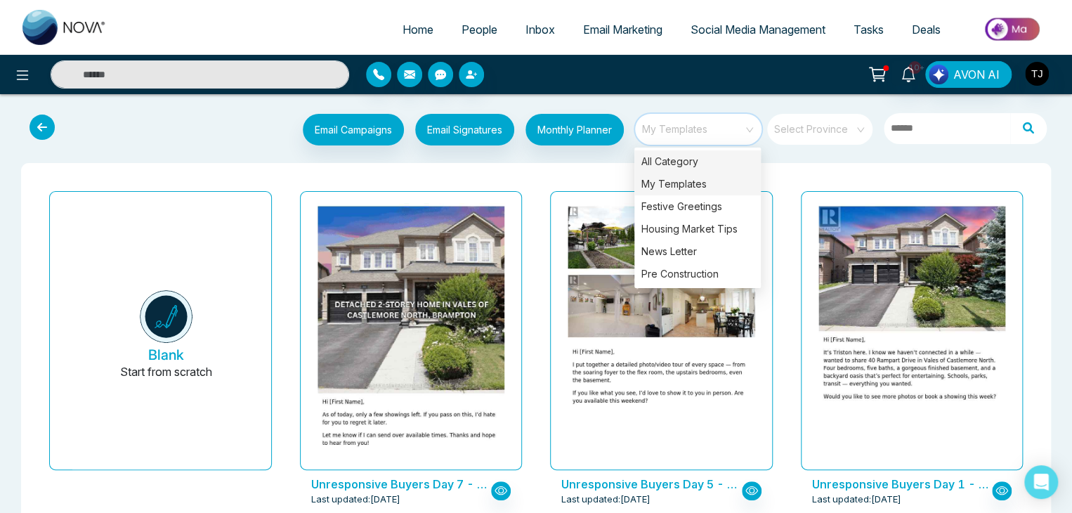
click at [723, 168] on div "All Category" at bounding box center [697, 161] width 126 height 22
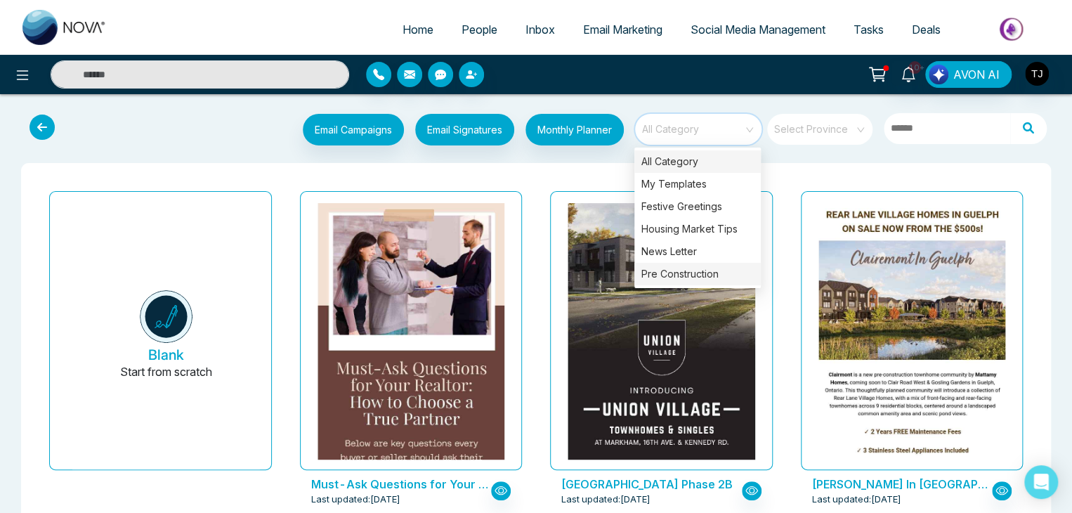
click at [728, 265] on div "Pre Construction" at bounding box center [697, 274] width 126 height 22
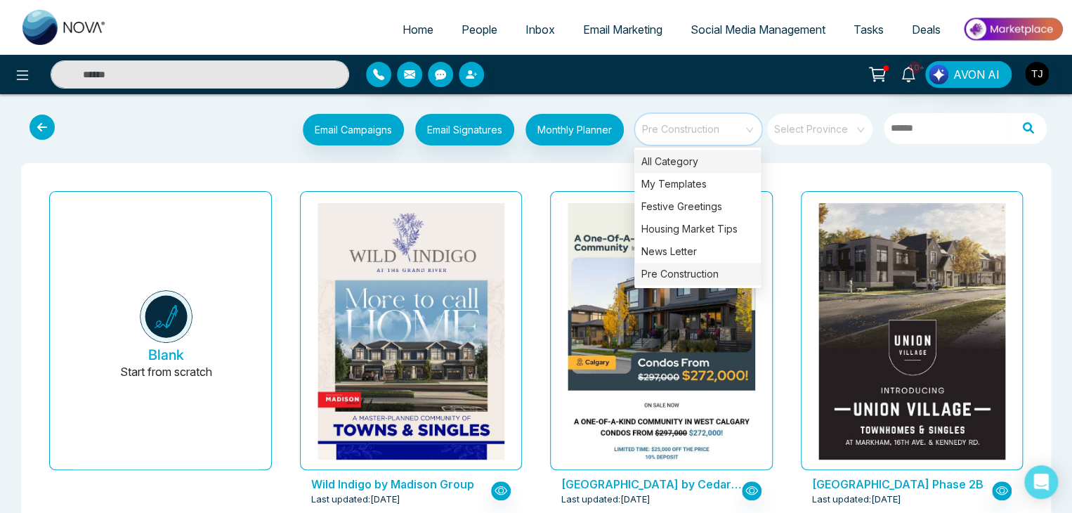
click at [715, 161] on div "All Category" at bounding box center [697, 161] width 126 height 22
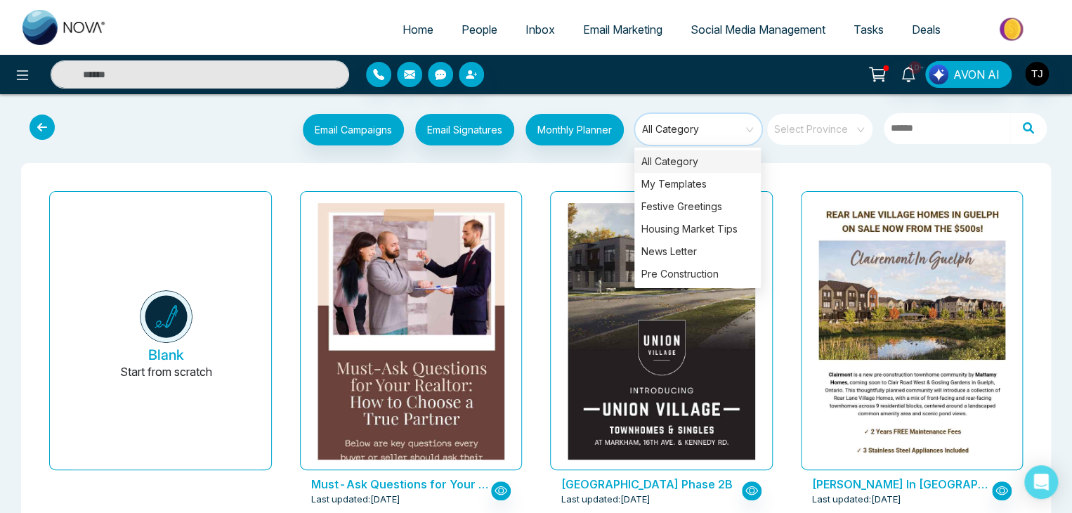
click at [737, 130] on span "All Category" at bounding box center [699, 129] width 114 height 21
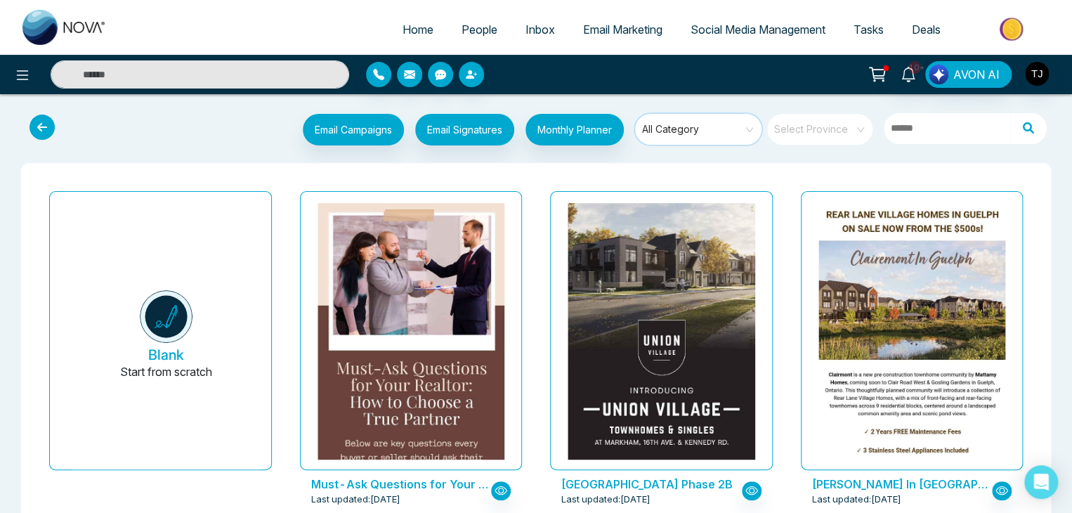
click at [617, 26] on span "Email Marketing" at bounding box center [622, 29] width 79 height 14
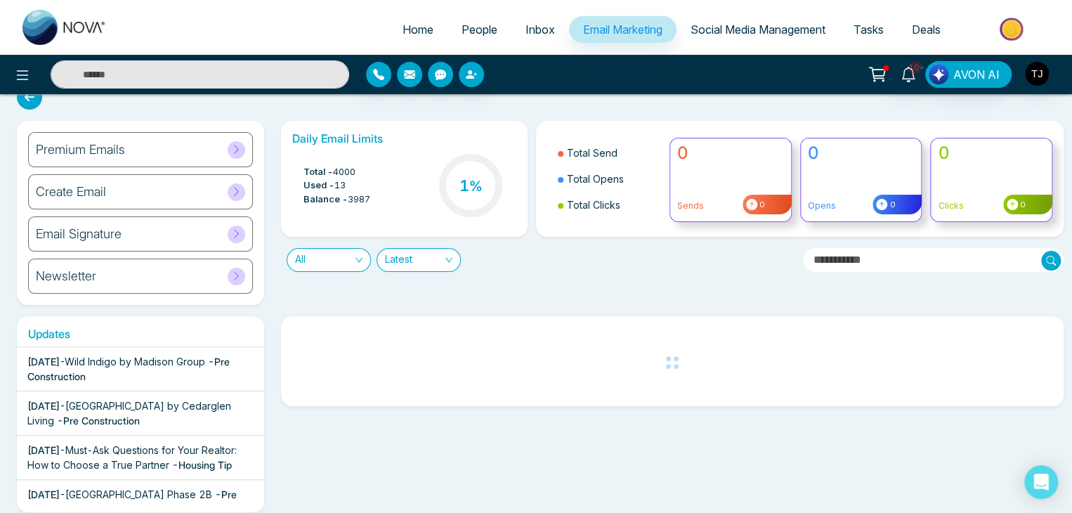
scroll to position [98, 0]
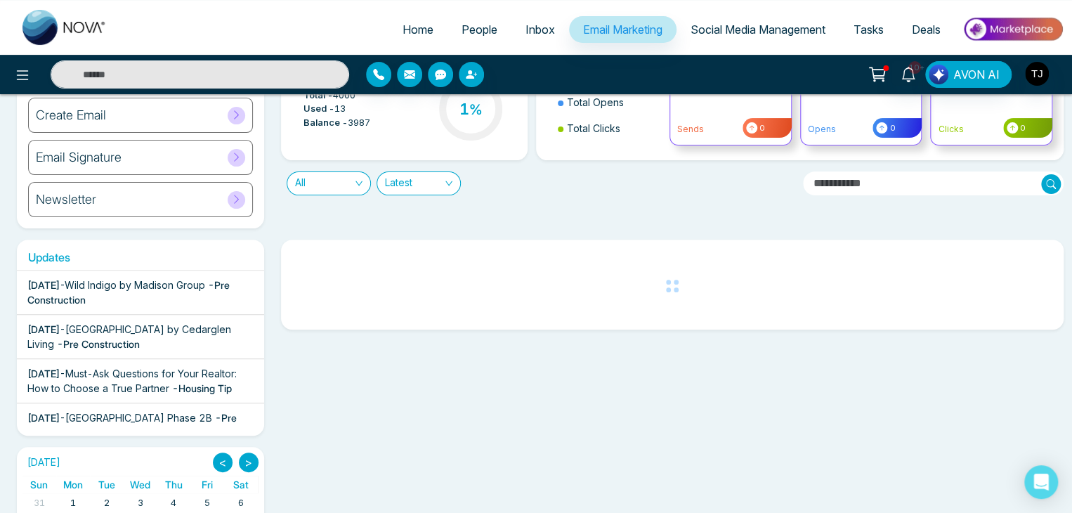
click at [207, 338] on div "[DATE] - [GEOGRAPHIC_DATA] by Cedarglen Living - Pre Construction" at bounding box center [140, 336] width 226 height 29
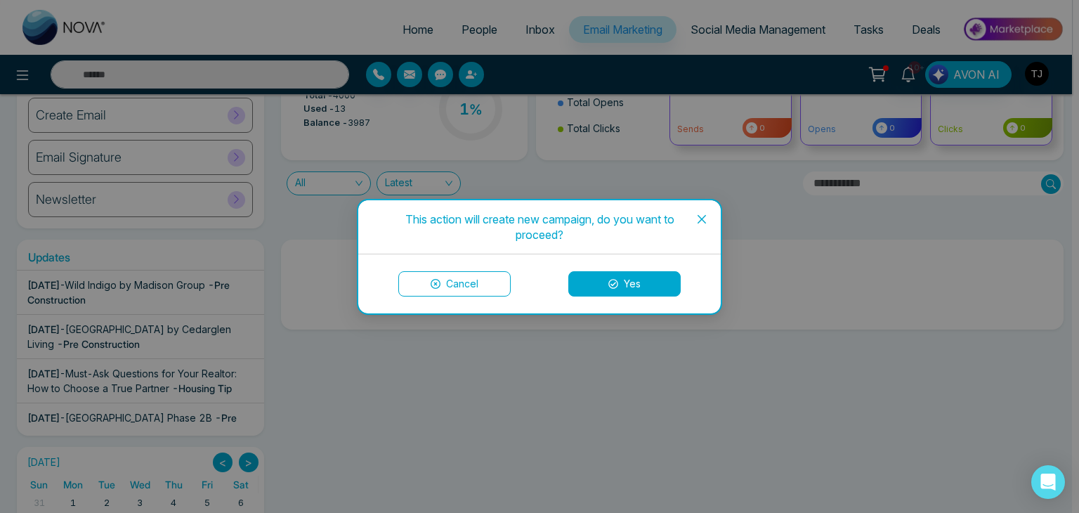
click at [455, 279] on button "Cancel" at bounding box center [454, 283] width 112 height 25
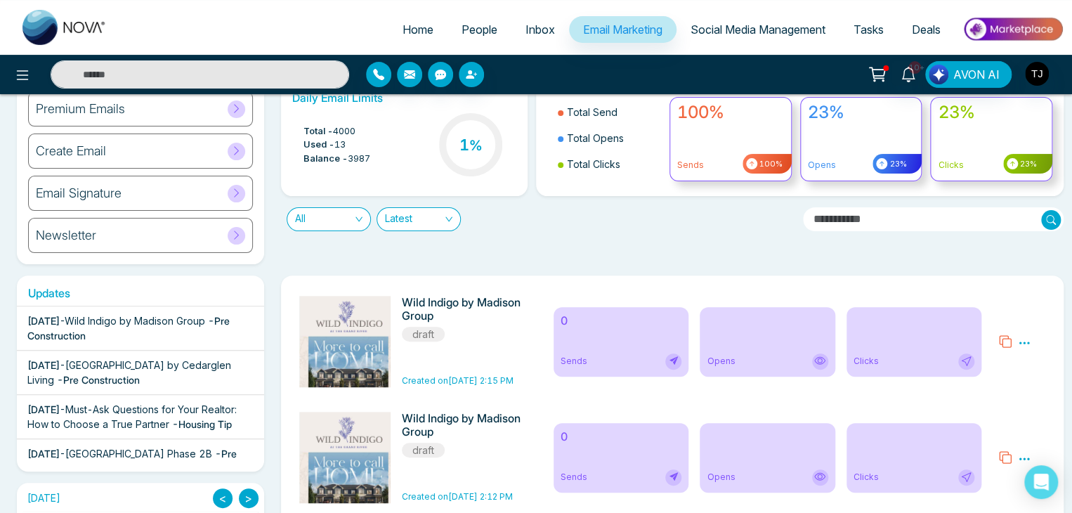
scroll to position [0, 0]
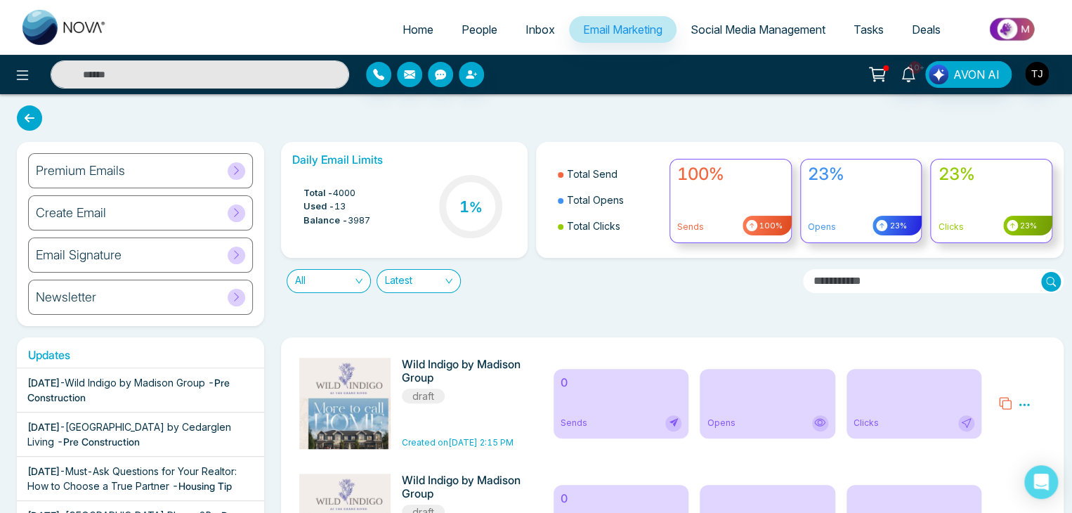
click at [216, 178] on div "Premium Emails" at bounding box center [140, 170] width 225 height 35
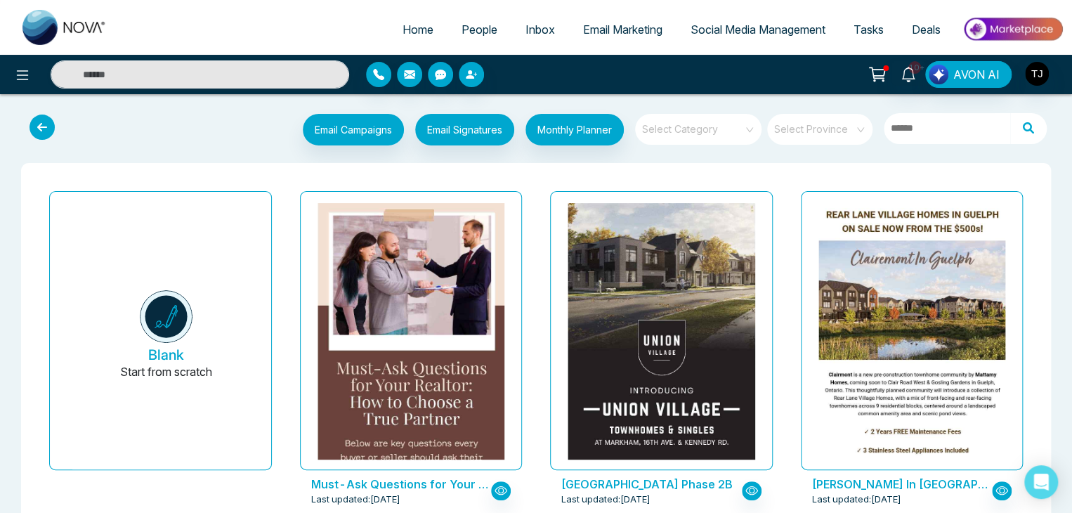
click at [716, 118] on input "search" at bounding box center [693, 124] width 101 height 21
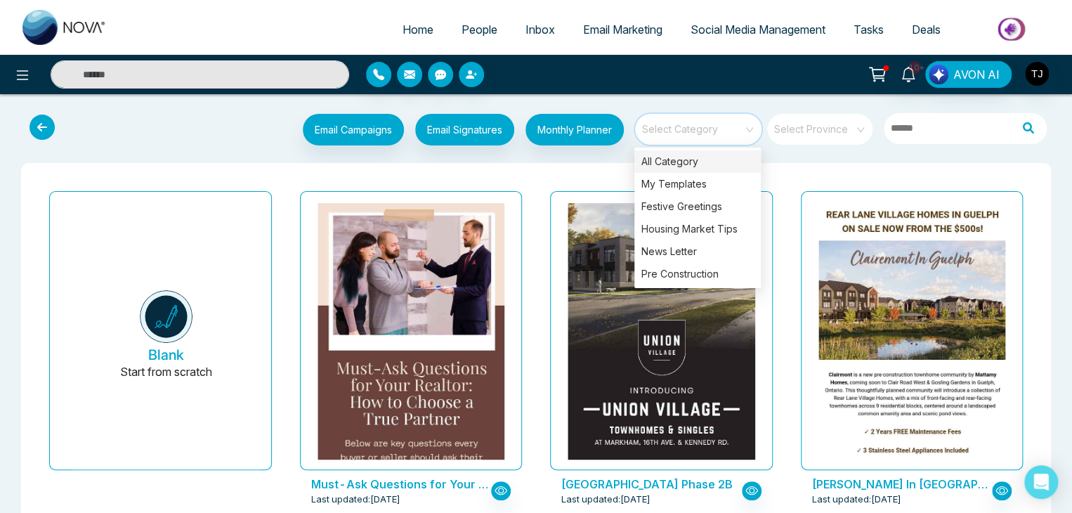
click at [713, 161] on div "All Category" at bounding box center [697, 161] width 126 height 22
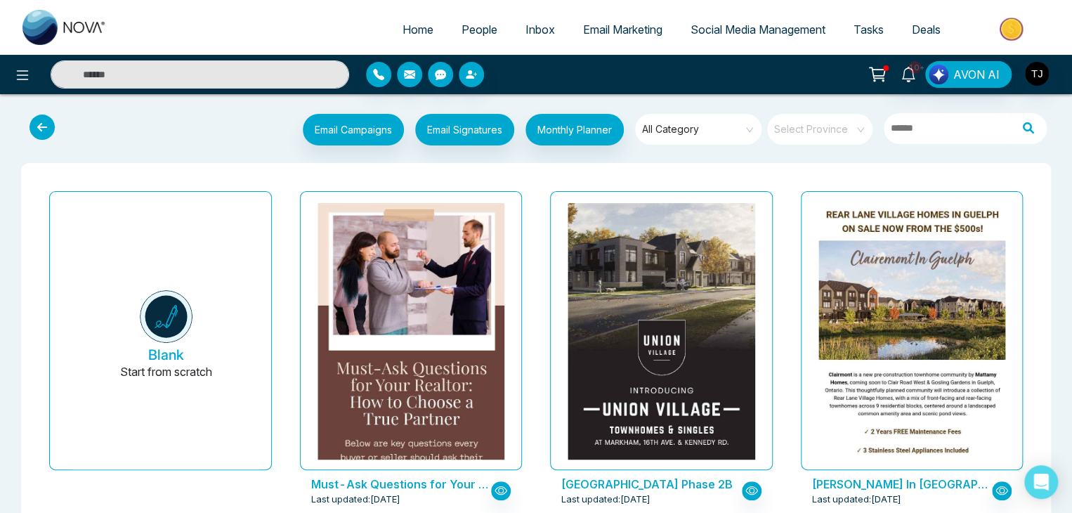
click at [740, 130] on span "All Category" at bounding box center [699, 129] width 114 height 21
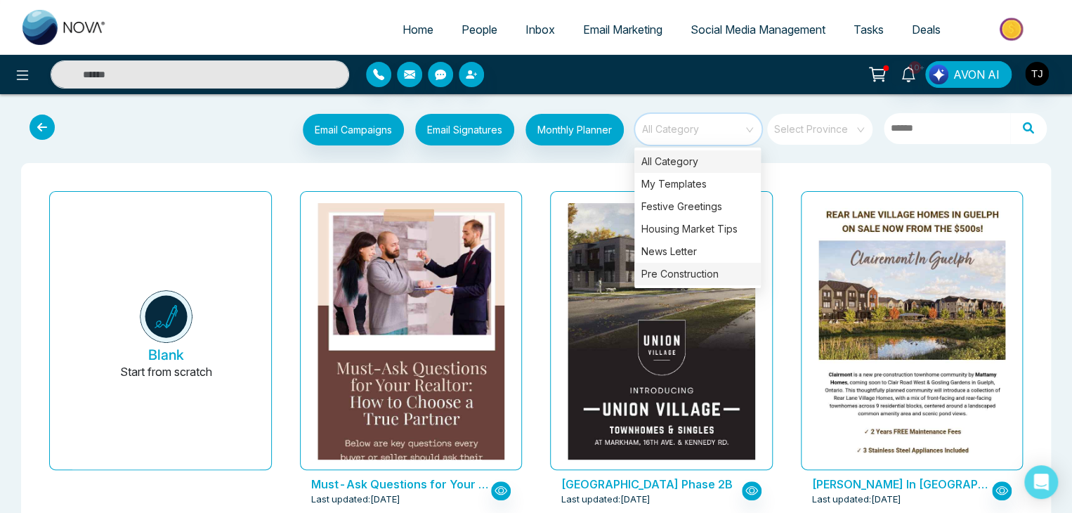
click at [708, 267] on div "Pre Construction" at bounding box center [697, 274] width 126 height 22
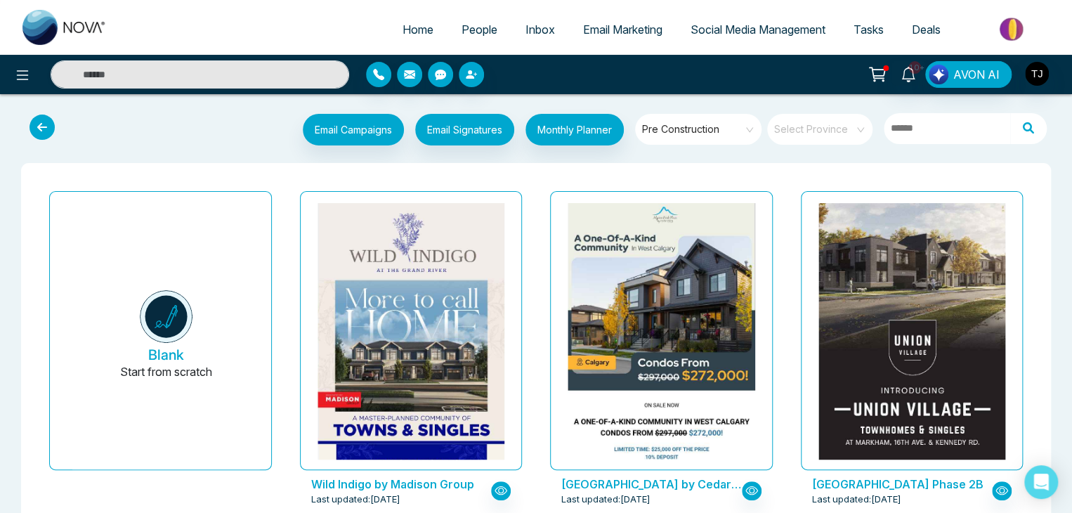
click at [603, 152] on div "Email Campaigns Start from scratch? View my campaigns Email Signatures Monthly …" at bounding box center [535, 131] width 1049 height 46
click at [735, 125] on span "Pre Construction" at bounding box center [699, 129] width 114 height 21
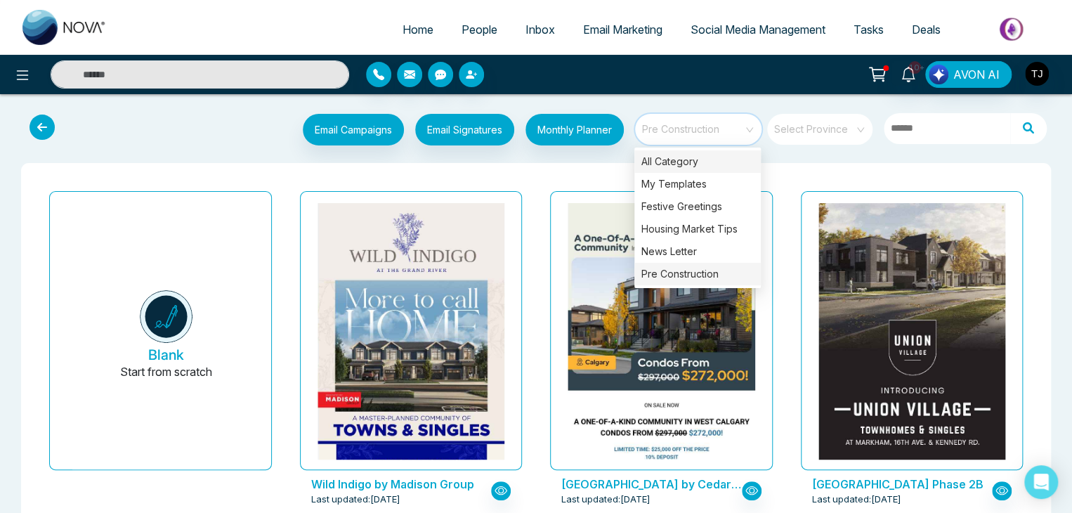
click at [696, 167] on div "All Category" at bounding box center [697, 161] width 126 height 22
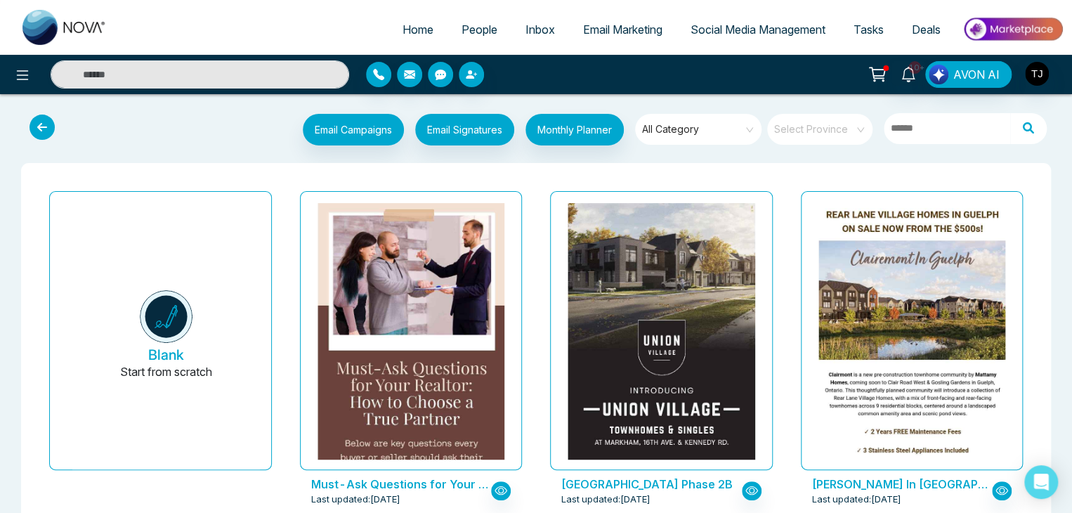
click at [706, 126] on span "All Category" at bounding box center [699, 129] width 114 height 21
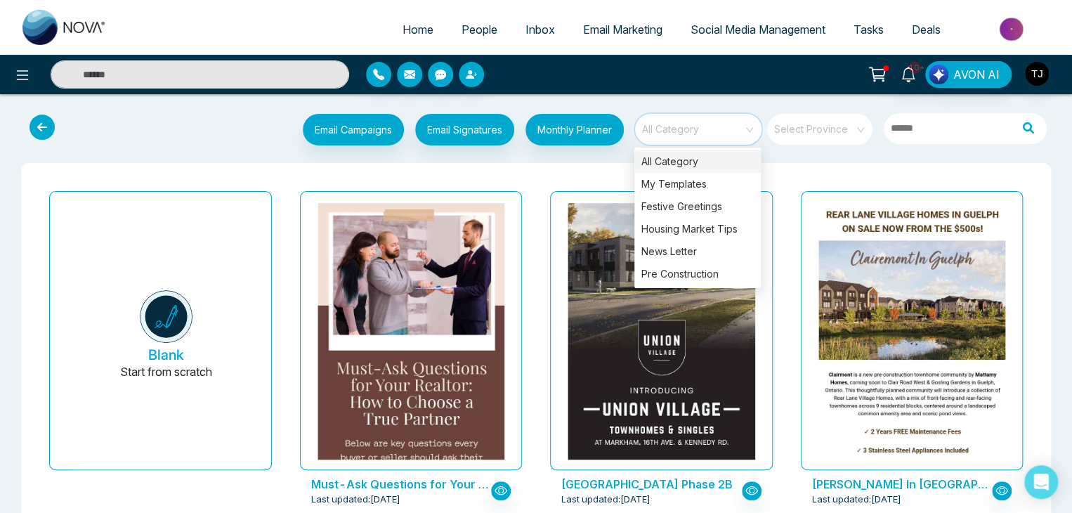
click at [704, 130] on span "All Category" at bounding box center [699, 129] width 114 height 21
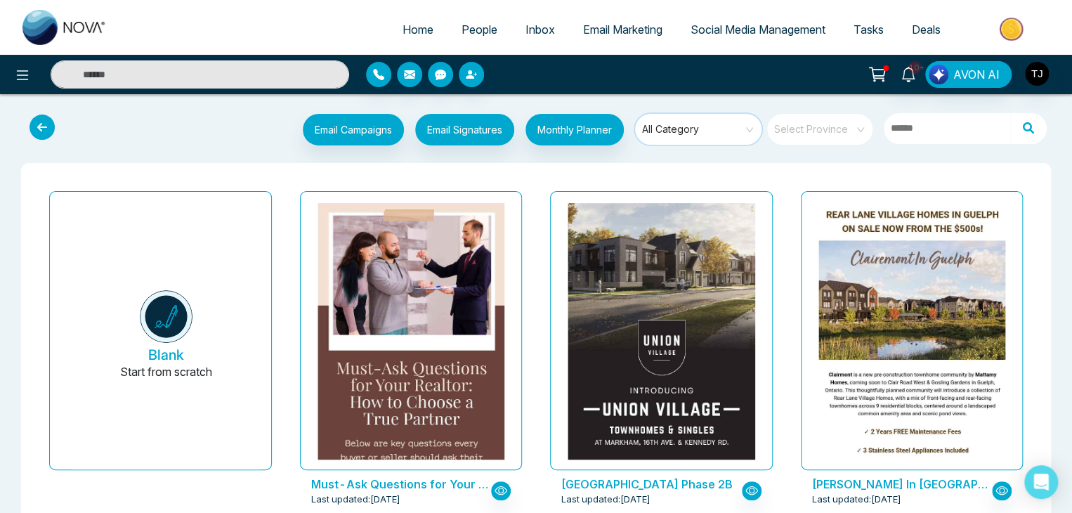
click at [702, 136] on span "All Category" at bounding box center [699, 129] width 114 height 21
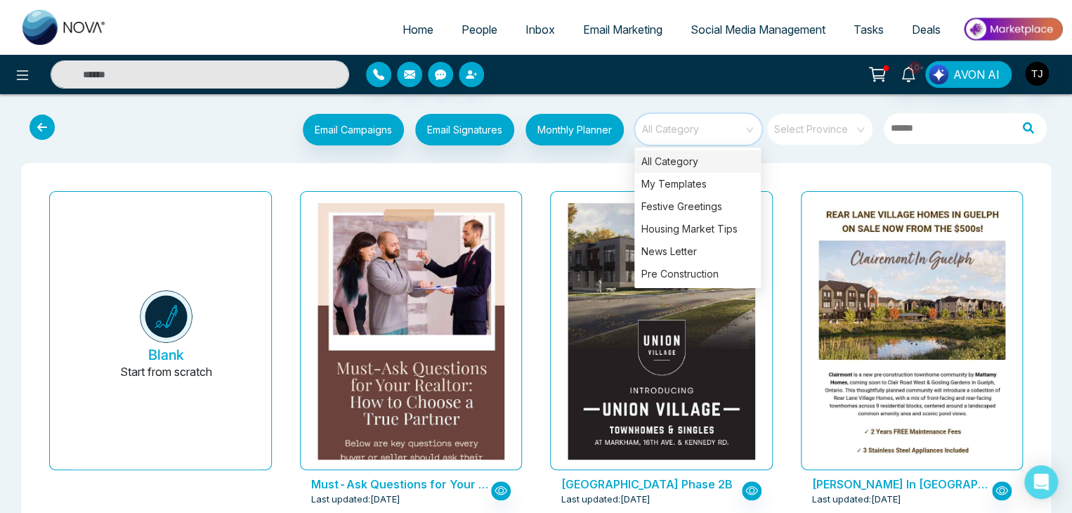
click at [733, 129] on span "All Category" at bounding box center [699, 129] width 114 height 21
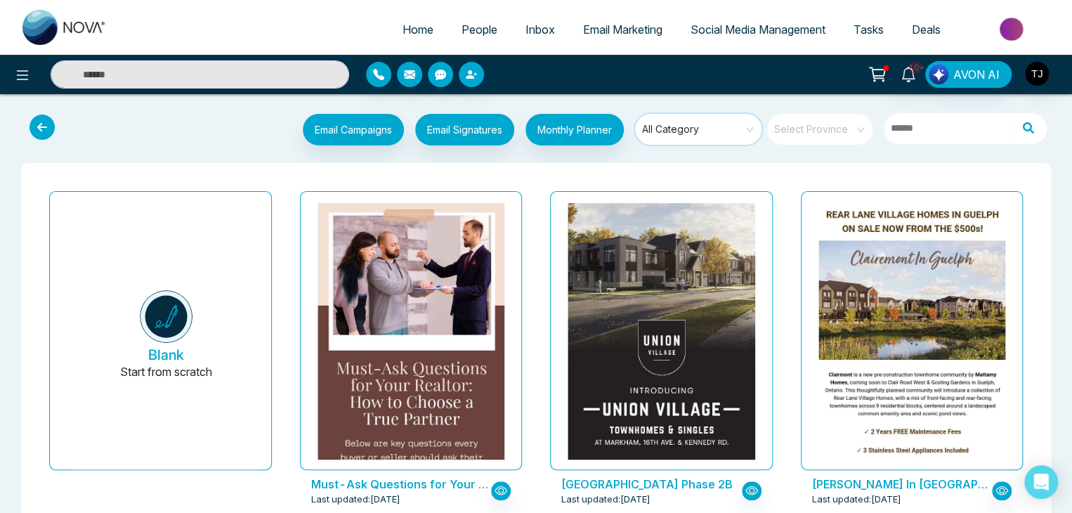
click at [746, 121] on span "All Category" at bounding box center [699, 129] width 114 height 21
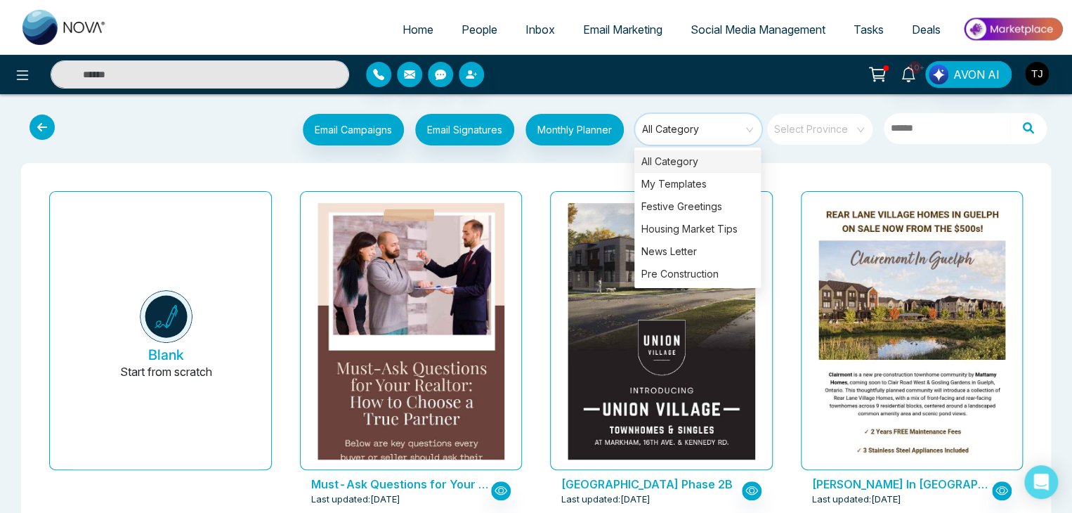
click at [746, 121] on span "All Category" at bounding box center [699, 129] width 114 height 21
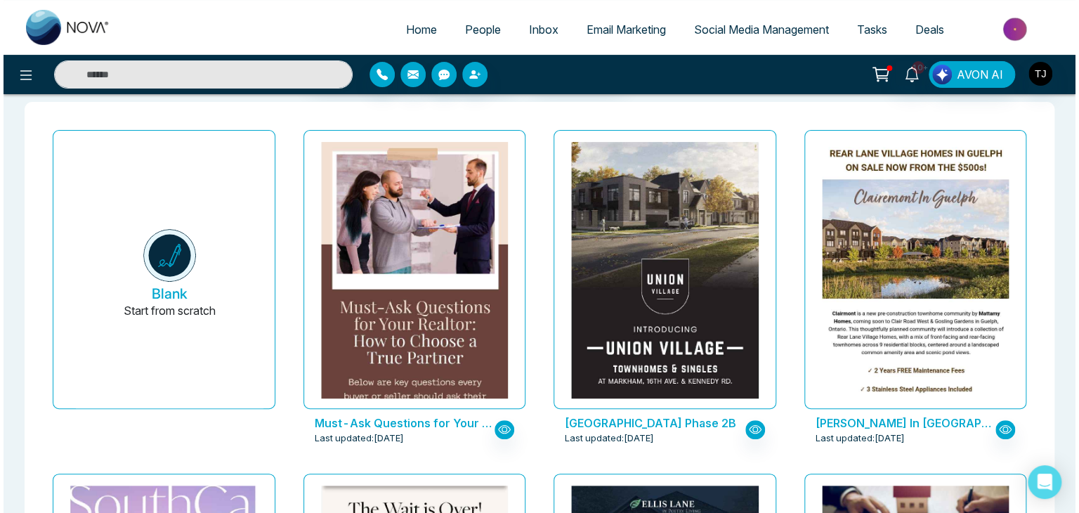
scroll to position [62, 0]
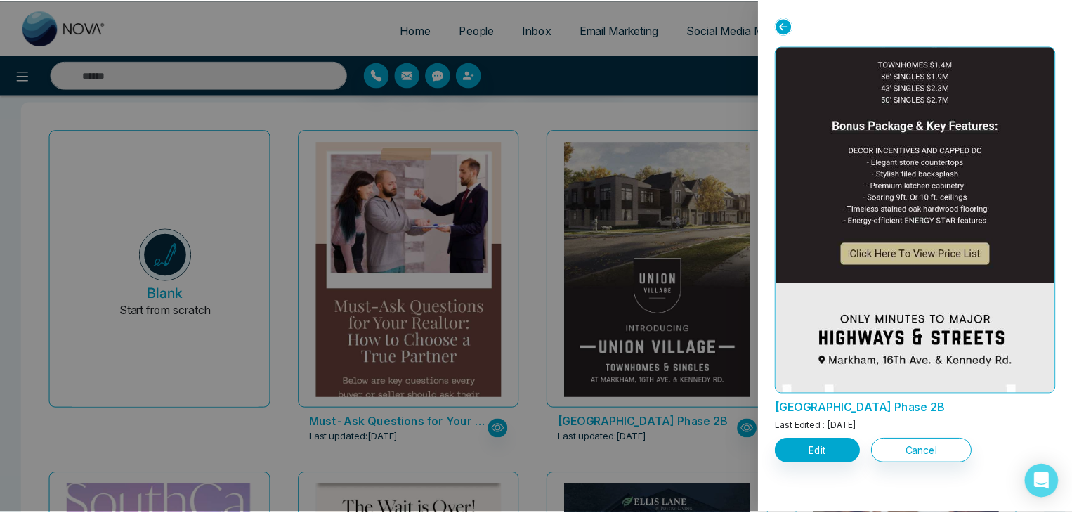
scroll to position [1430, 0]
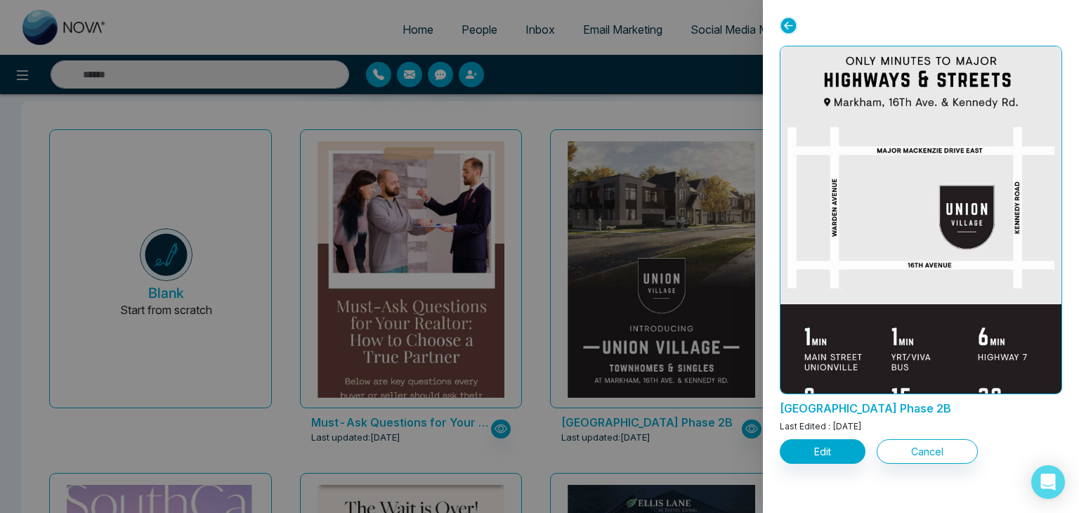
click at [789, 22] on icon at bounding box center [788, 26] width 18 height 18
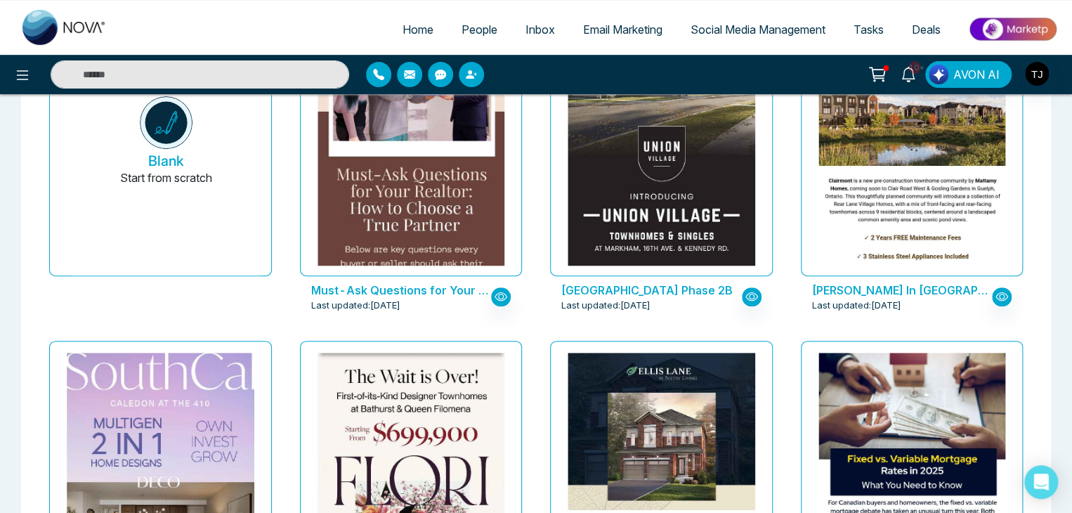
scroll to position [0, 0]
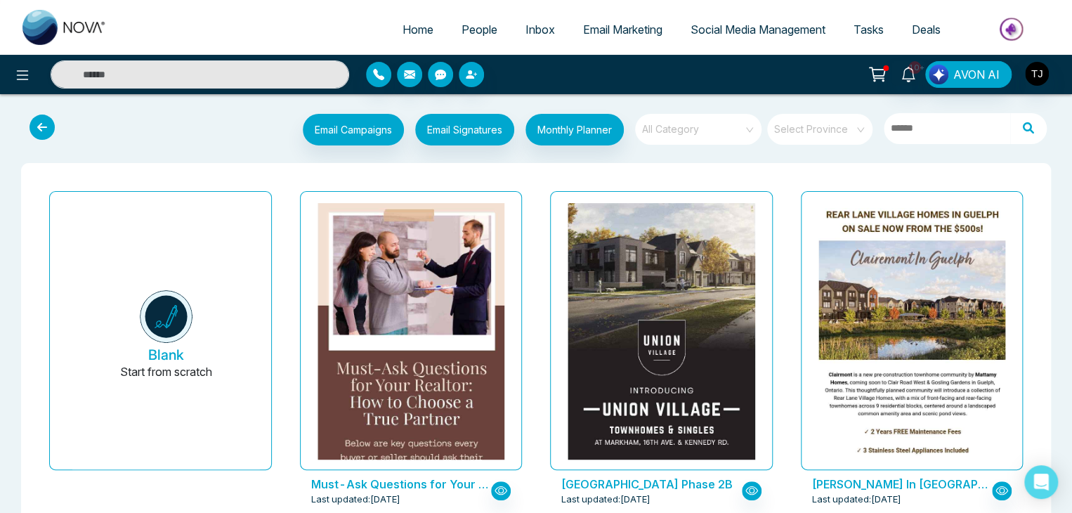
click at [724, 137] on span "All Category" at bounding box center [699, 129] width 114 height 21
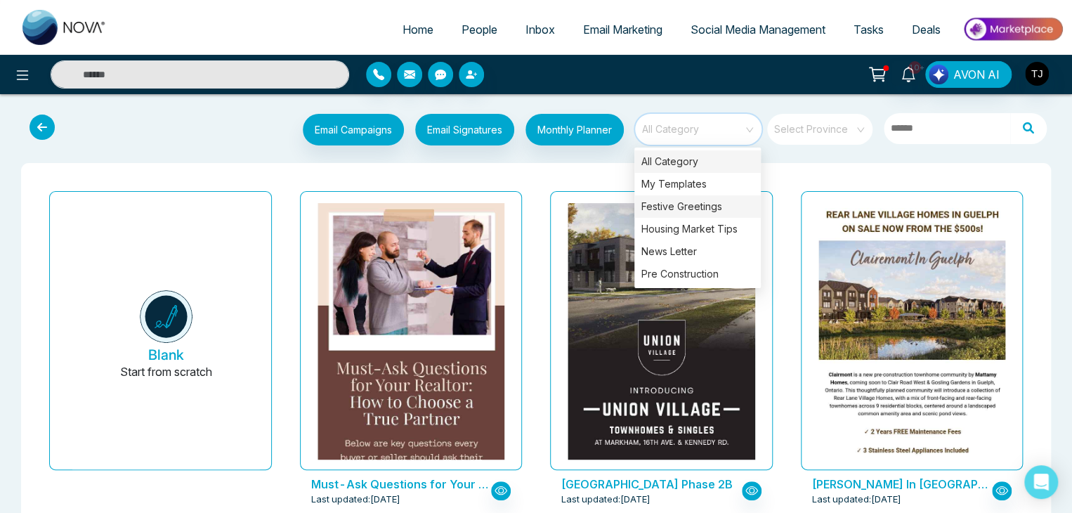
click at [730, 204] on div "Festive Greetings" at bounding box center [697, 206] width 126 height 22
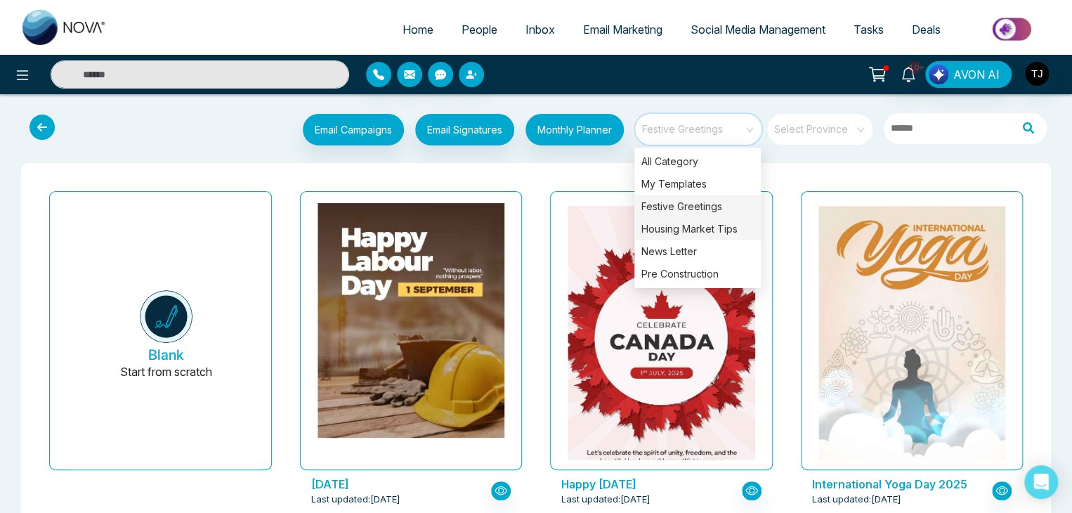
click at [734, 228] on div "Housing Market Tips" at bounding box center [697, 229] width 126 height 22
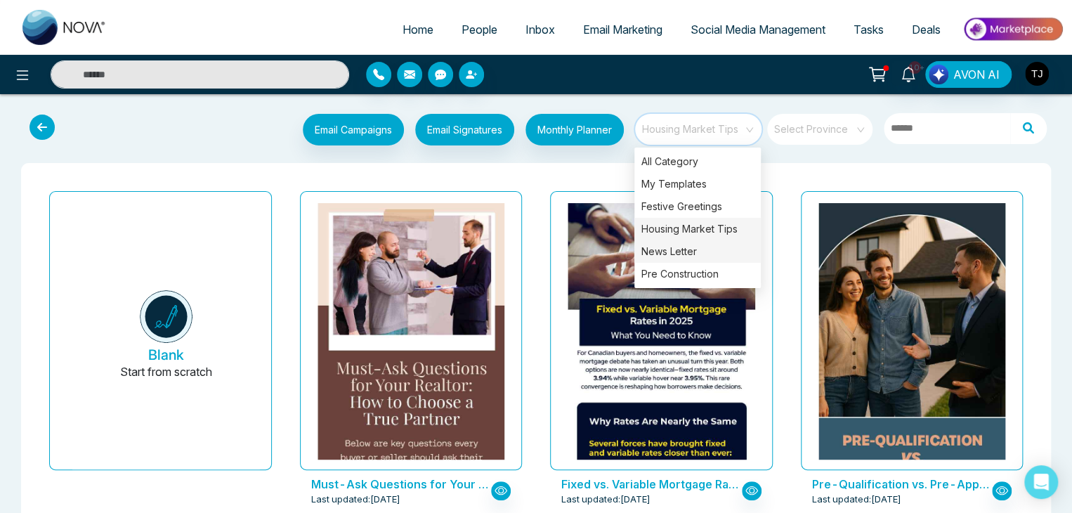
click at [680, 244] on div "News Letter" at bounding box center [697, 251] width 126 height 22
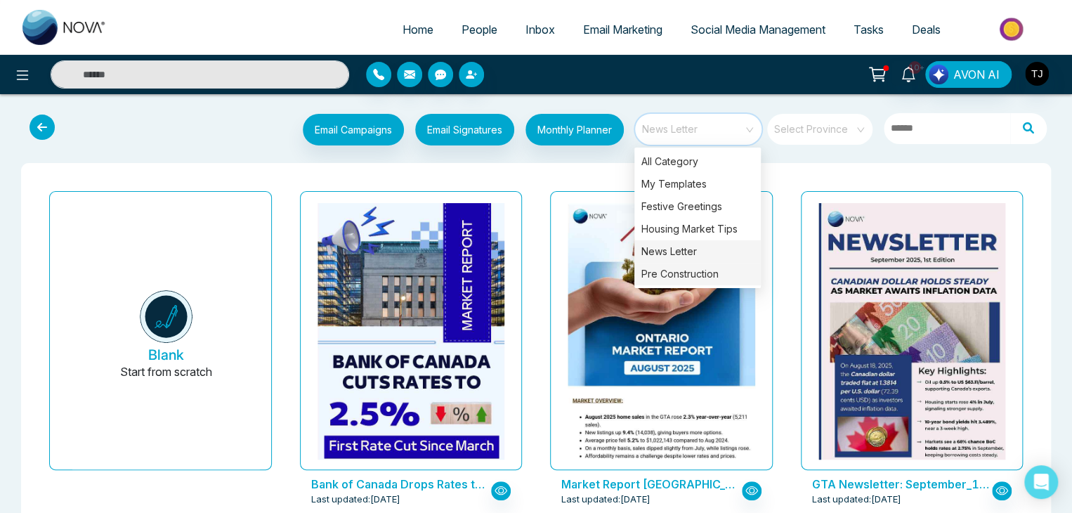
click at [688, 278] on div "Pre Construction" at bounding box center [697, 274] width 126 height 22
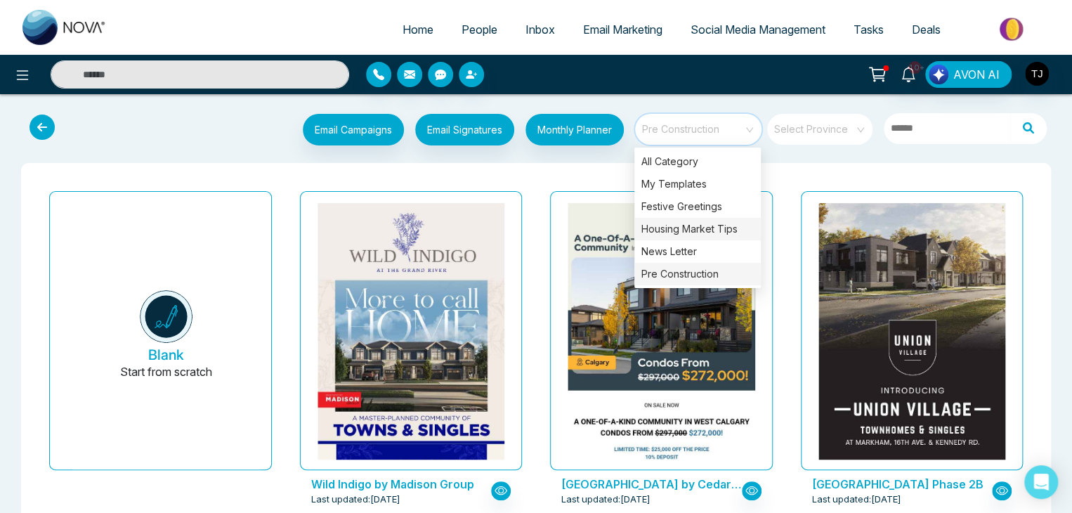
click at [674, 227] on div "Housing Market Tips" at bounding box center [697, 229] width 126 height 22
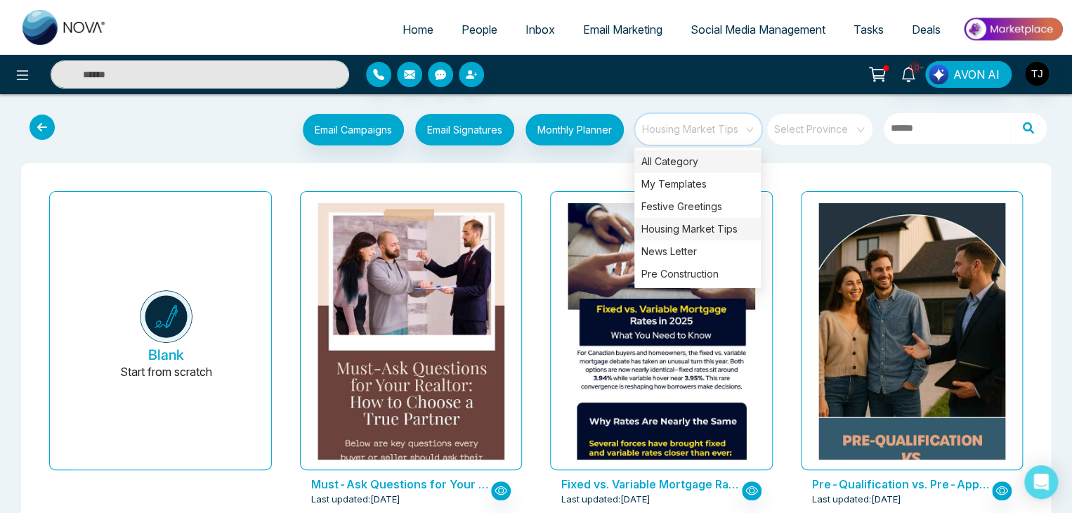
click at [702, 154] on div "All Category" at bounding box center [697, 161] width 126 height 22
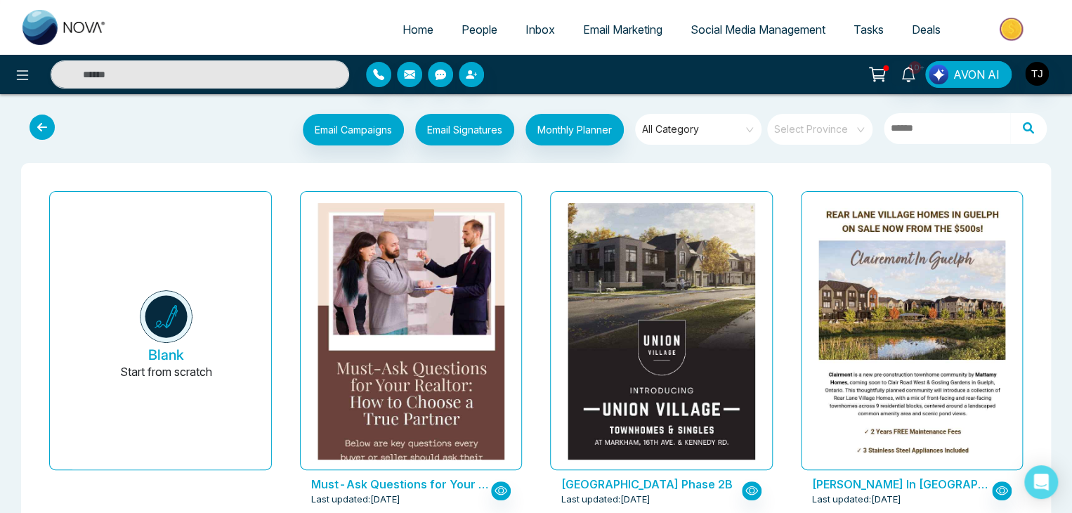
click at [719, 134] on span "All Category" at bounding box center [699, 129] width 114 height 21
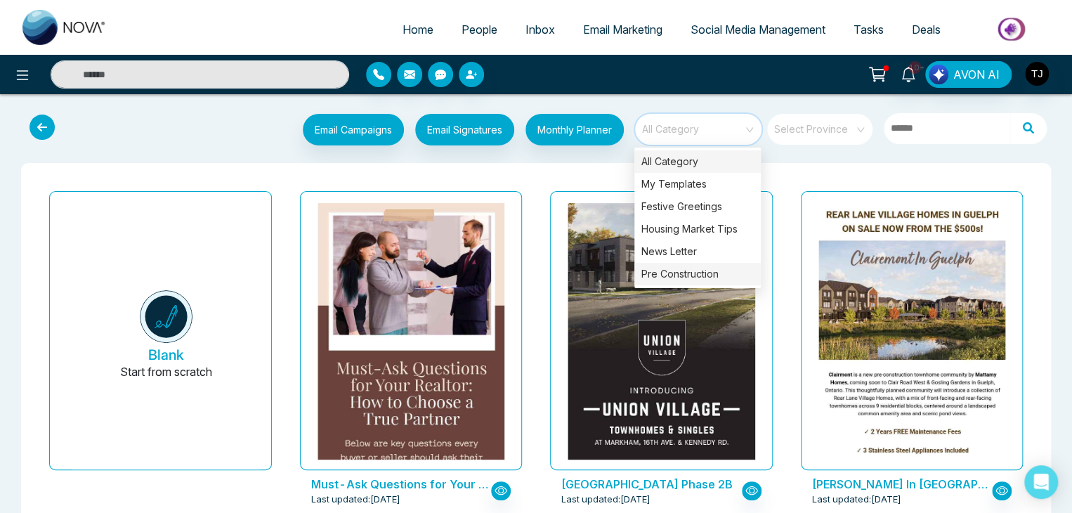
click at [698, 270] on div "Pre Construction" at bounding box center [697, 274] width 126 height 22
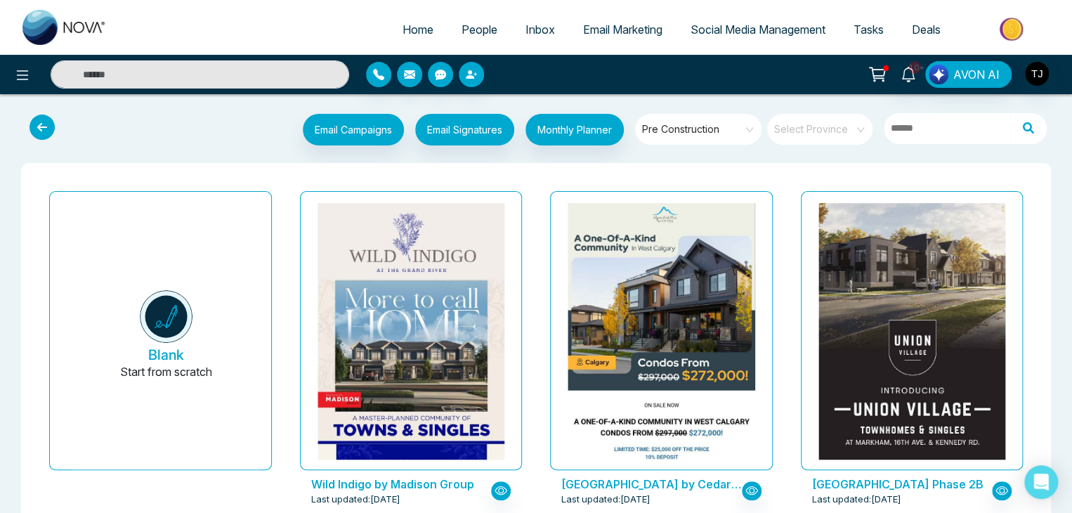
click at [674, 131] on span "Pre Construction" at bounding box center [699, 129] width 114 height 21
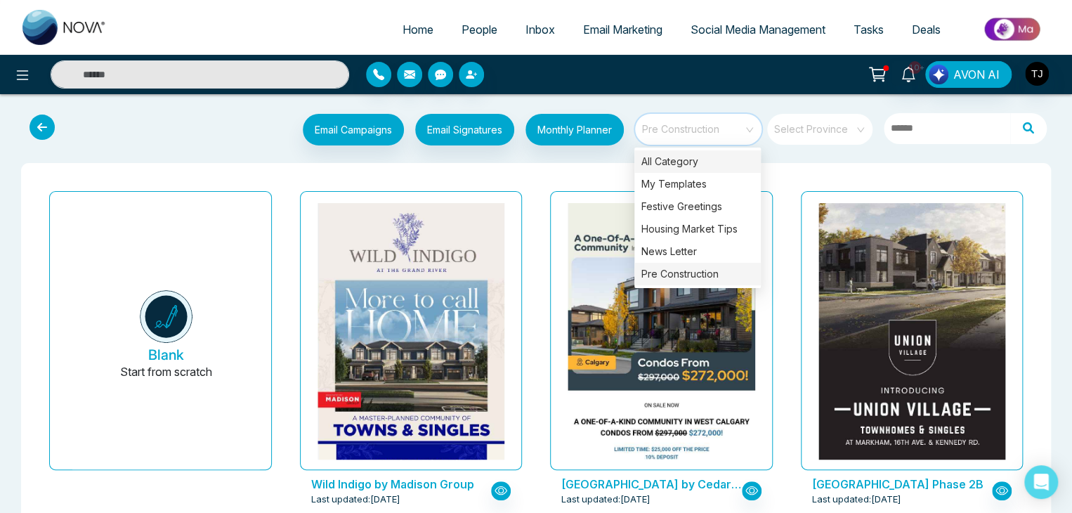
click at [690, 158] on div "All Category" at bounding box center [697, 161] width 126 height 22
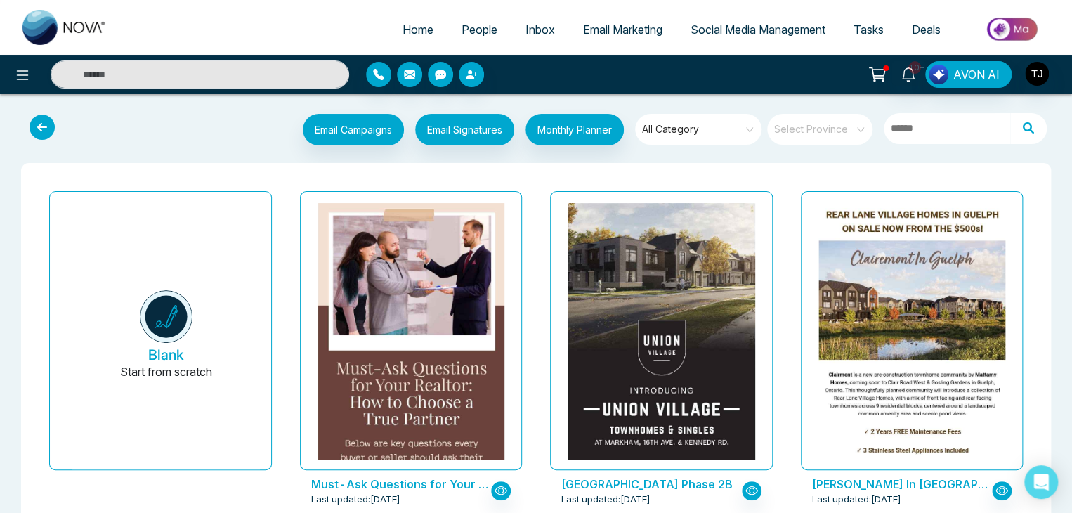
click at [587, 154] on div "Email Campaigns Start from scratch? View my campaigns Email Signatures Monthly …" at bounding box center [536, 131] width 1072 height 52
click at [603, 32] on span "Email Marketing" at bounding box center [622, 29] width 79 height 14
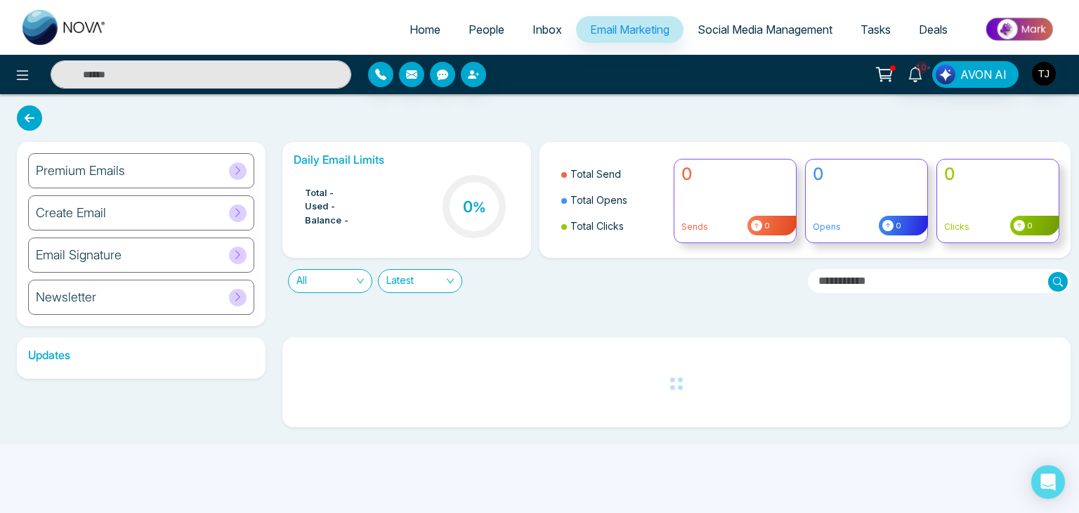
click at [188, 163] on div "Premium Emails" at bounding box center [141, 170] width 226 height 35
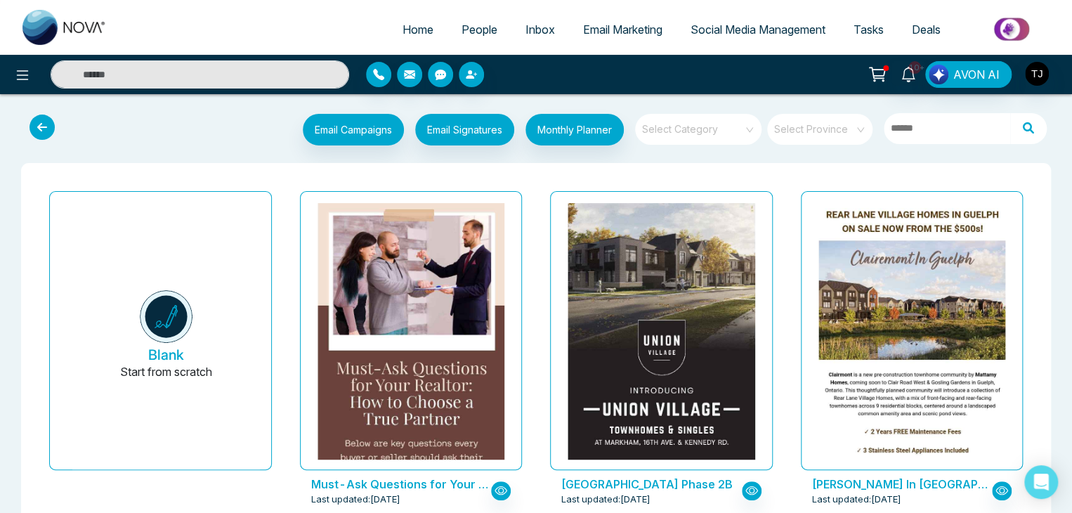
click at [708, 126] on input "search" at bounding box center [693, 124] width 101 height 21
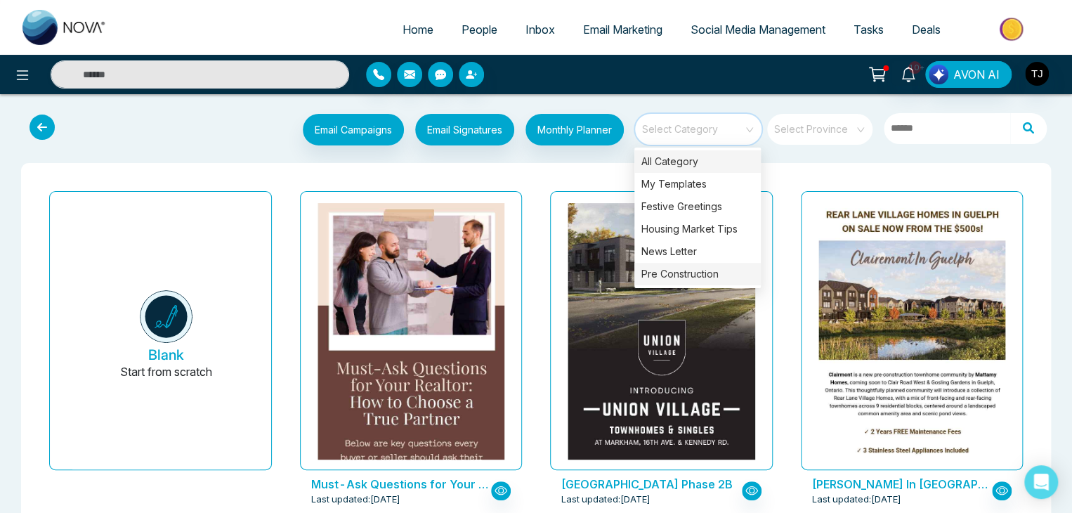
click at [727, 269] on div "Pre Construction" at bounding box center [697, 274] width 126 height 22
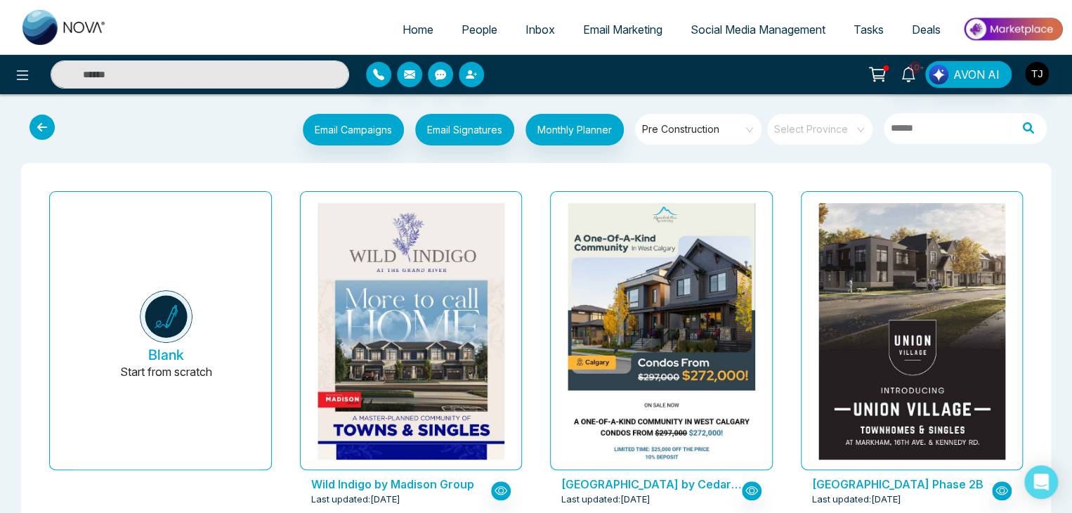
click at [796, 329] on div "[GEOGRAPHIC_DATA] Phase 2B Last updated: [DATE]" at bounding box center [911, 356] width 251 height 343
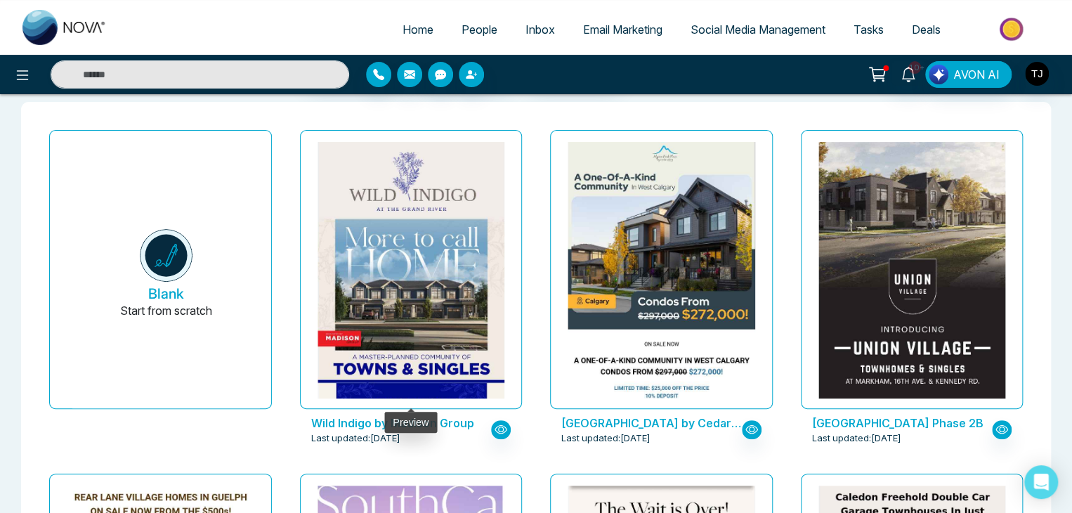
scroll to position [51, 0]
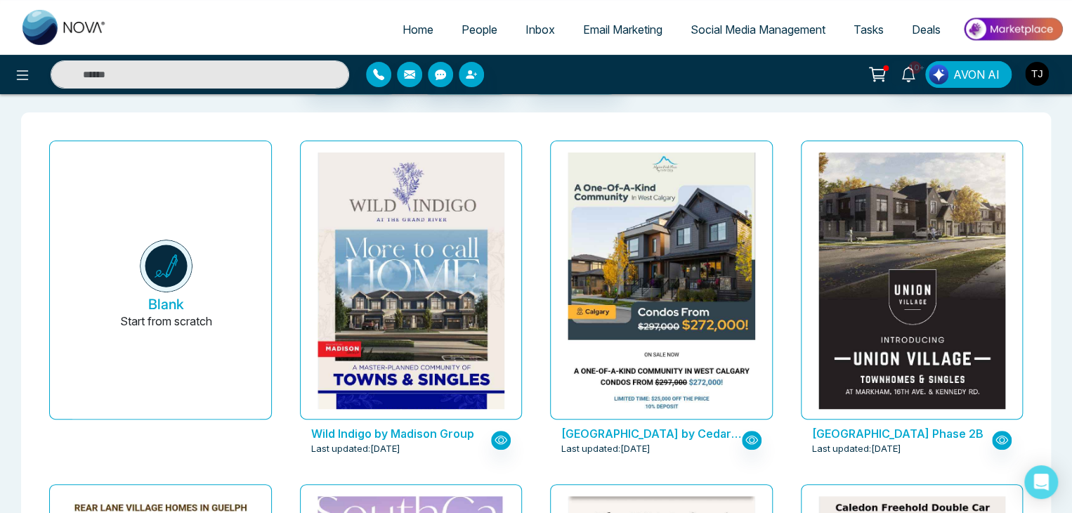
click at [645, 29] on span "Email Marketing" at bounding box center [622, 29] width 79 height 14
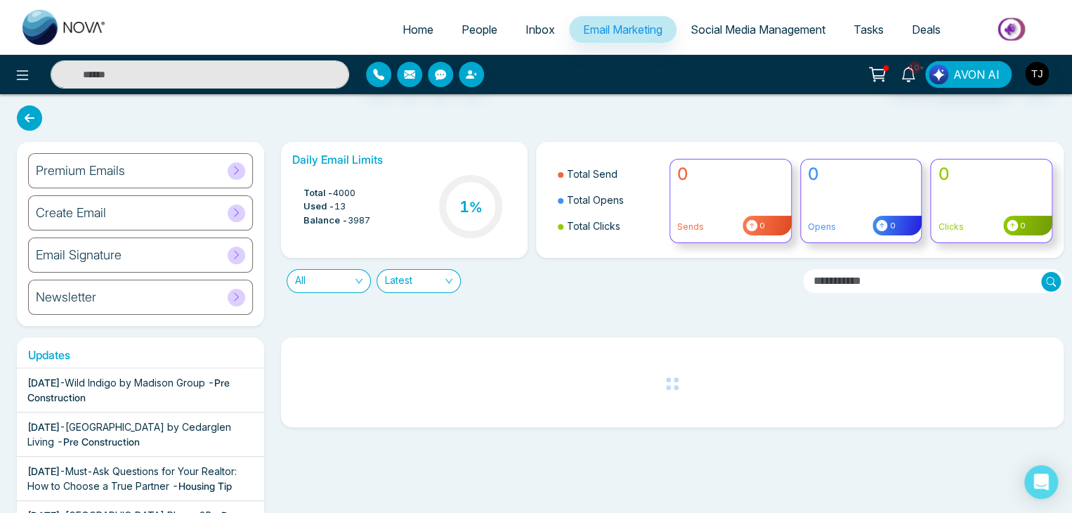
click at [417, 38] on link "Home" at bounding box center [417, 29] width 59 height 27
select select "*"
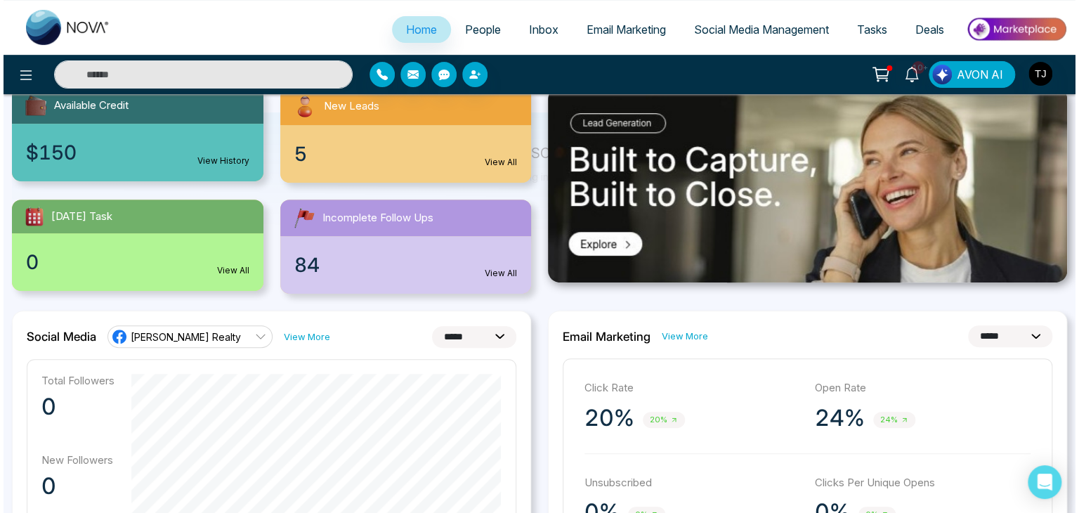
scroll to position [11, 0]
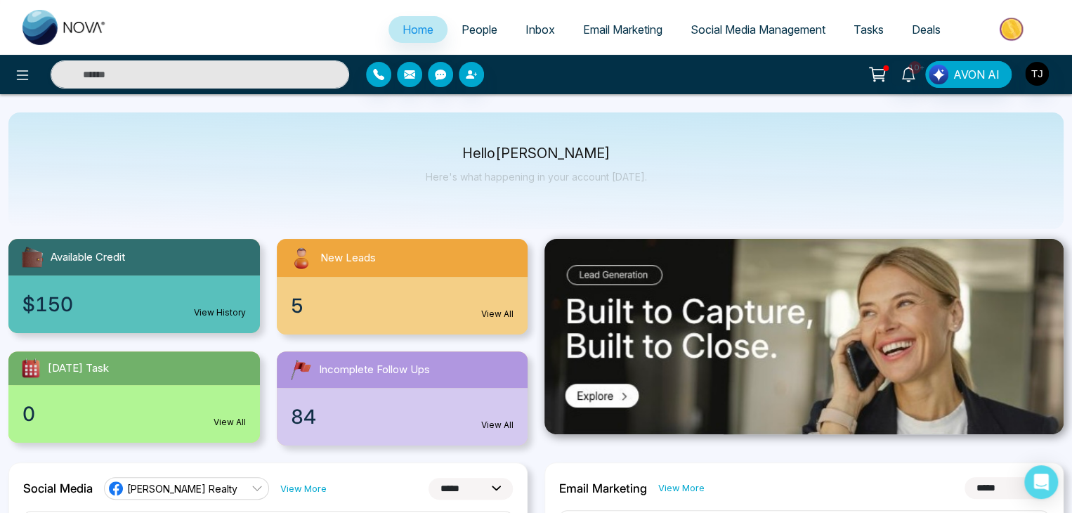
click at [8, 69] on div at bounding box center [178, 74] width 357 height 28
click at [12, 72] on button at bounding box center [22, 74] width 28 height 28
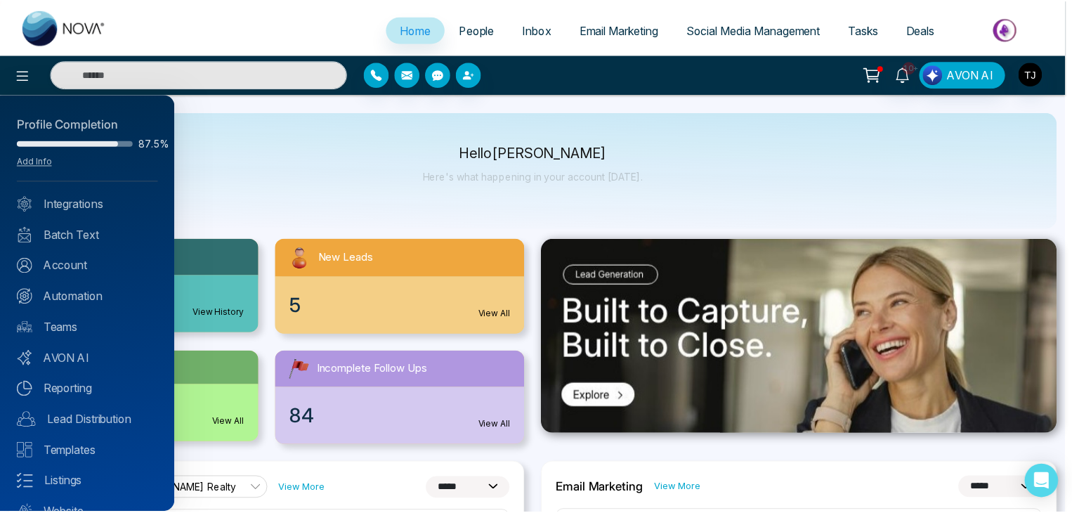
scroll to position [55, 0]
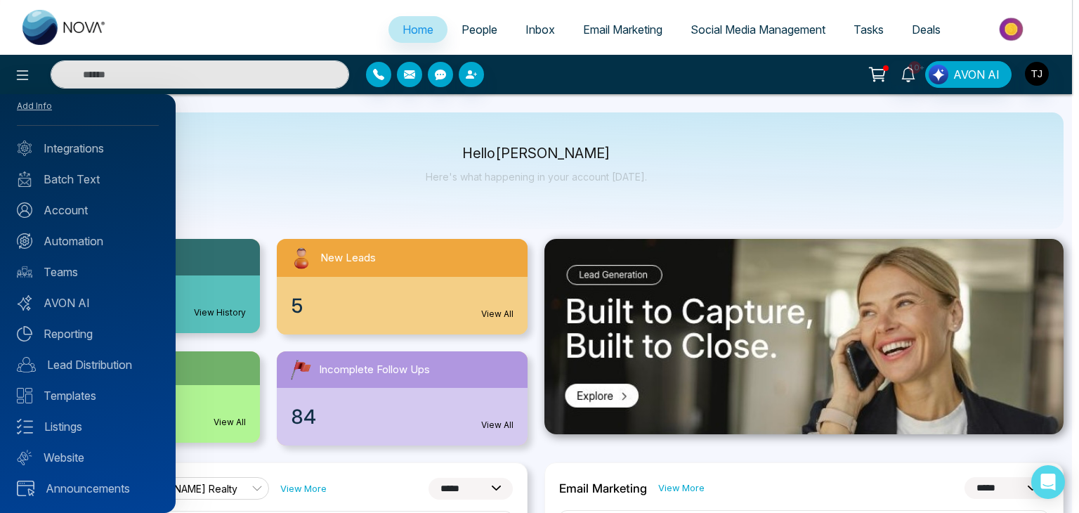
click at [288, 256] on div at bounding box center [539, 256] width 1079 height 513
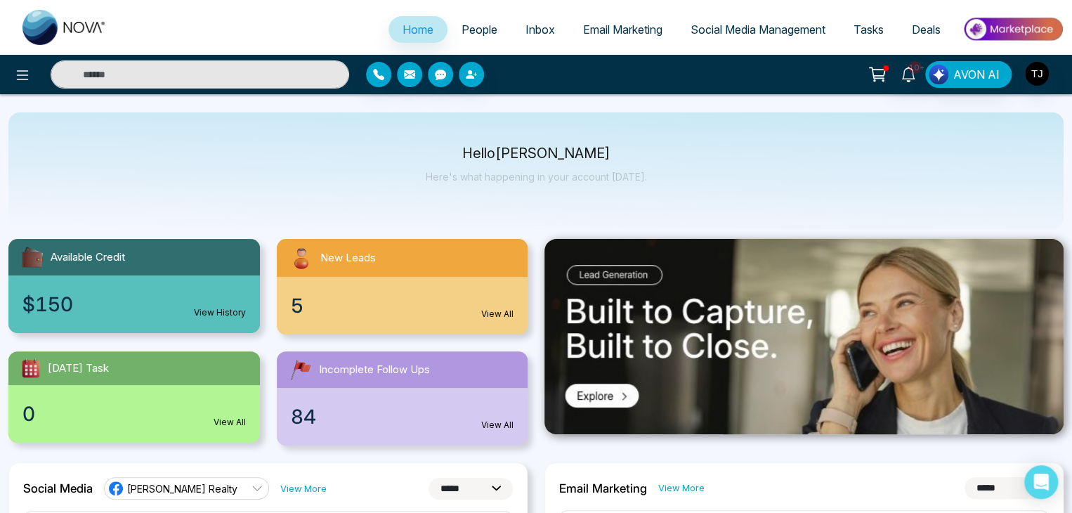
click at [388, 179] on div "Hello [PERSON_NAME] Here's what happening in your account [DATE]." at bounding box center [535, 170] width 1055 height 117
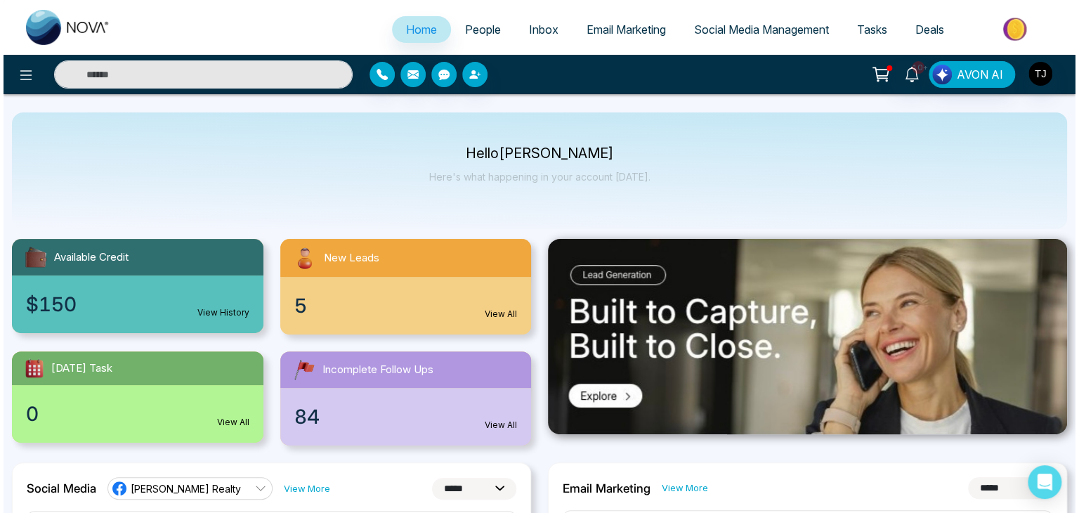
scroll to position [0, 0]
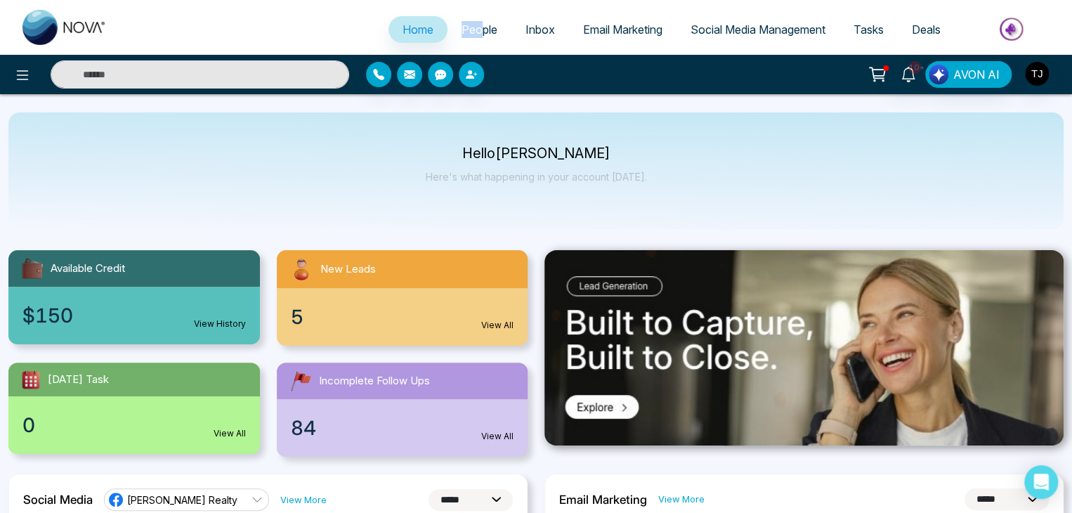
drag, startPoint x: 489, startPoint y: 8, endPoint x: 472, endPoint y: 34, distance: 31.0
click at [472, 34] on div "Home People Inbox Email Marketing Social Media Management Tasks Deals" at bounding box center [536, 27] width 1072 height 55
click at [472, 34] on span "People" at bounding box center [479, 29] width 36 height 14
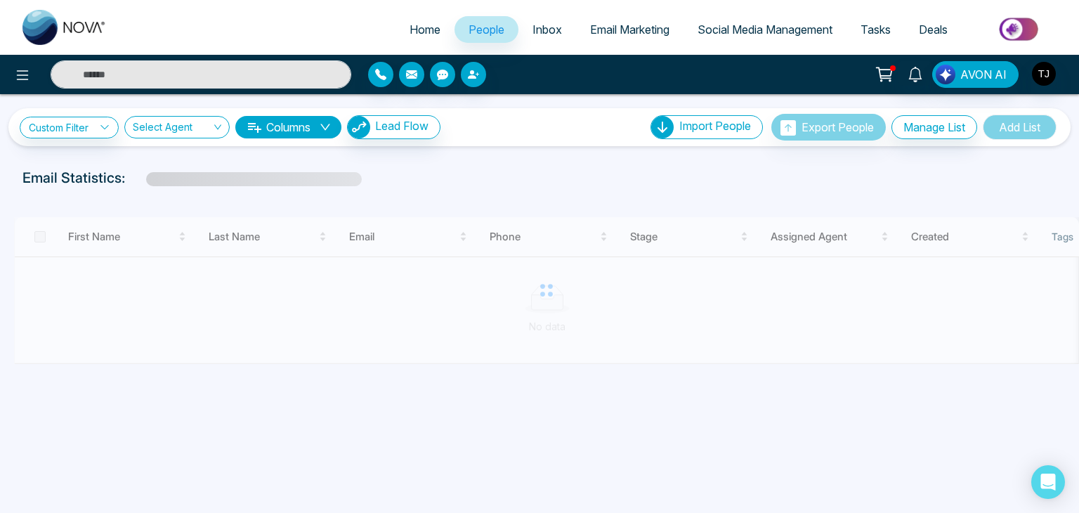
click at [532, 32] on span "Inbox" at bounding box center [546, 29] width 29 height 14
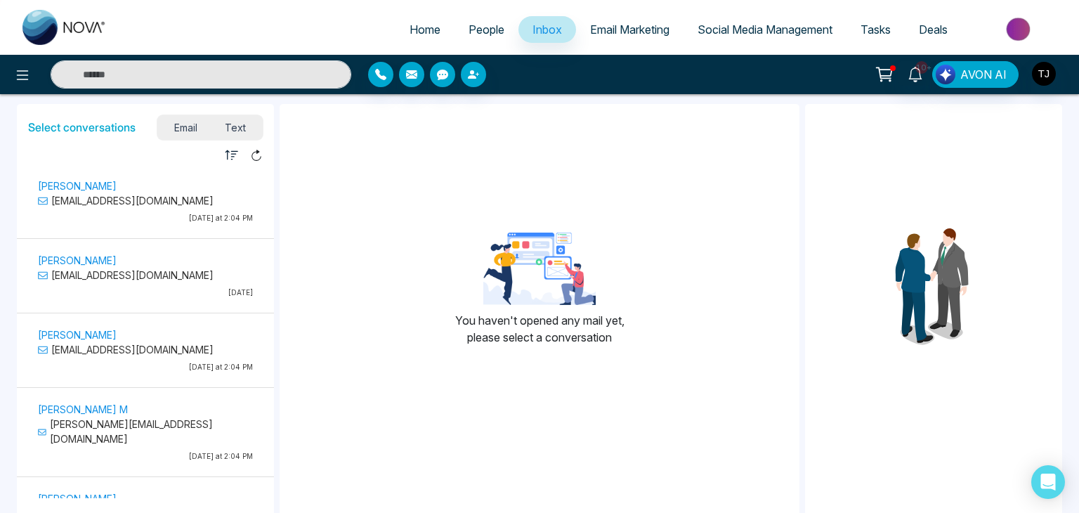
click at [424, 40] on link "Home" at bounding box center [424, 29] width 59 height 27
select select "*"
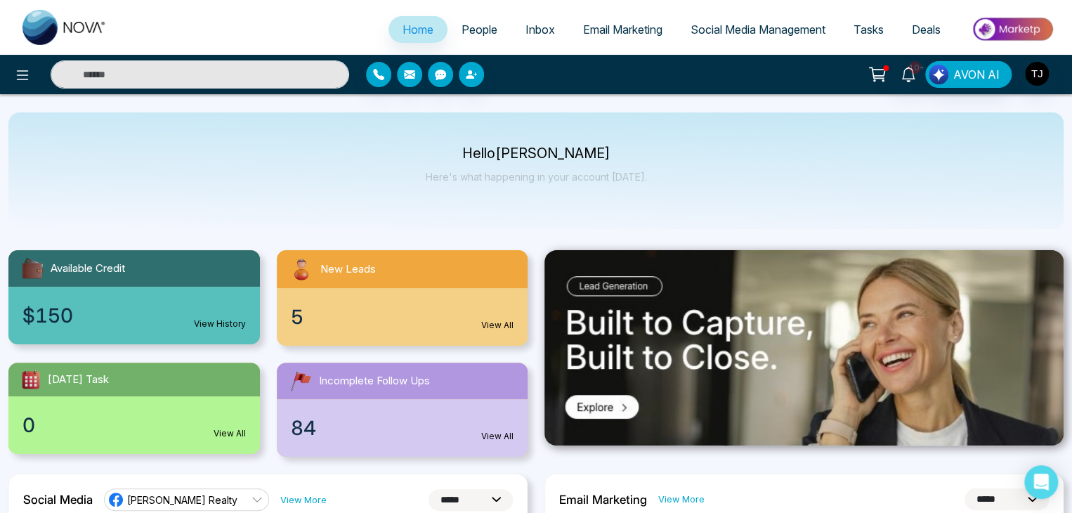
click at [617, 35] on span "Email Marketing" at bounding box center [622, 29] width 79 height 14
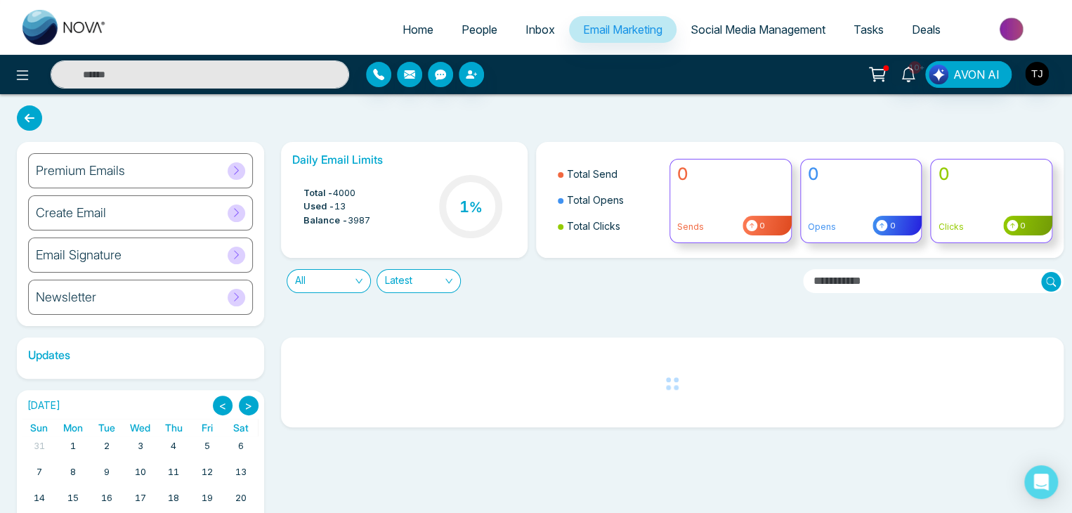
click at [208, 165] on div "Premium Emails" at bounding box center [140, 170] width 225 height 35
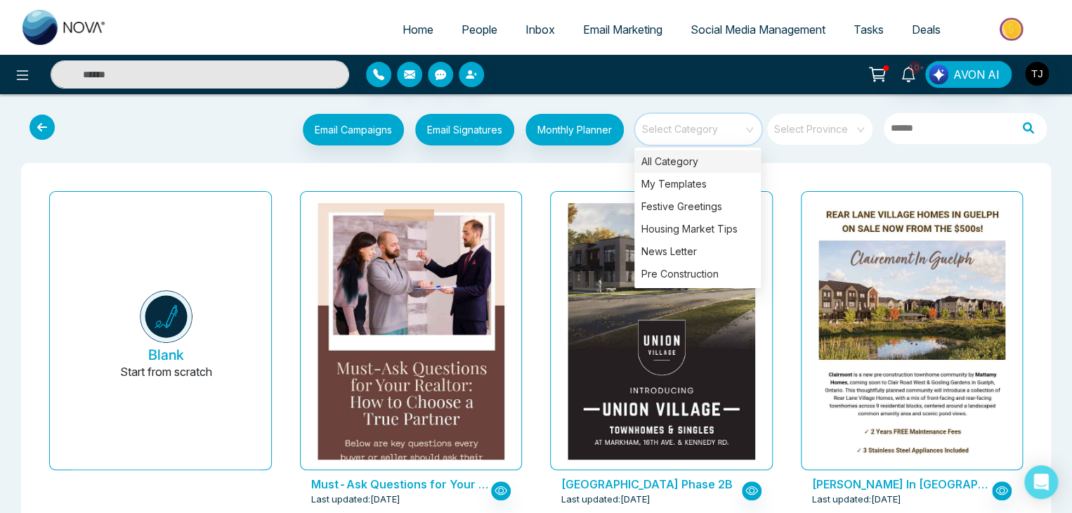
click at [698, 115] on input "search" at bounding box center [693, 124] width 101 height 21
click at [664, 269] on div "Pre Construction" at bounding box center [697, 274] width 126 height 22
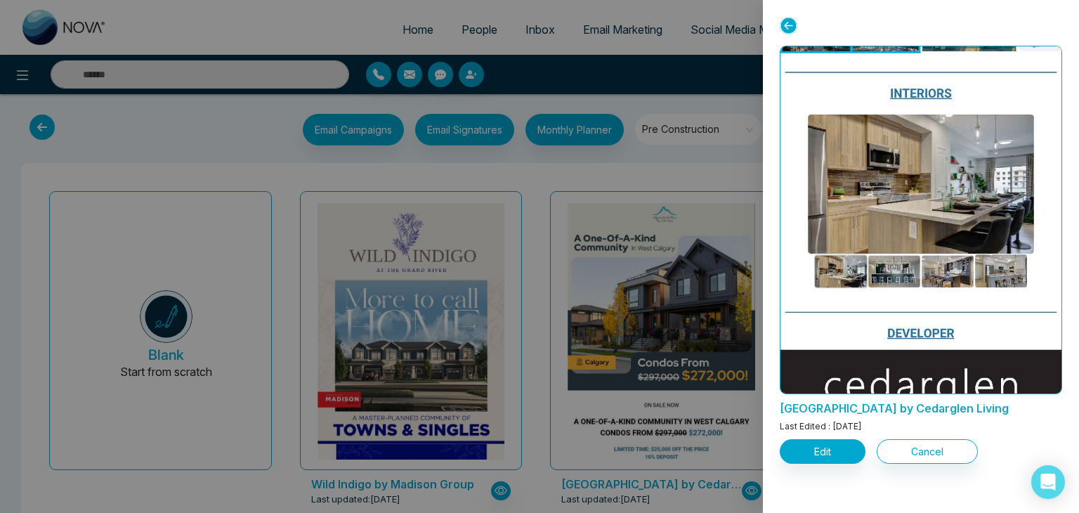
scroll to position [3438, 0]
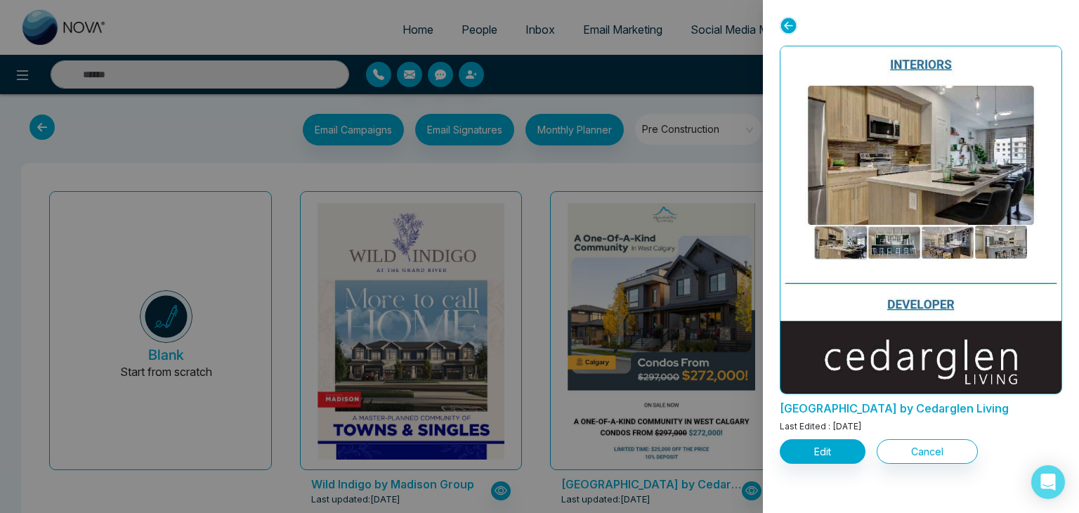
click at [794, 24] on icon at bounding box center [788, 26] width 18 height 18
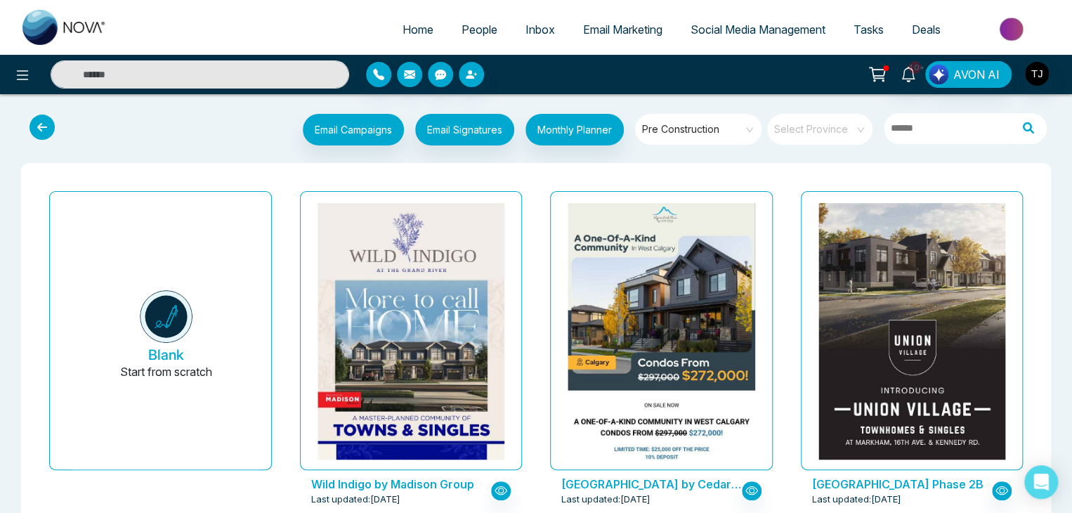
click at [390, 34] on link "Home" at bounding box center [417, 29] width 59 height 27
select select "*"
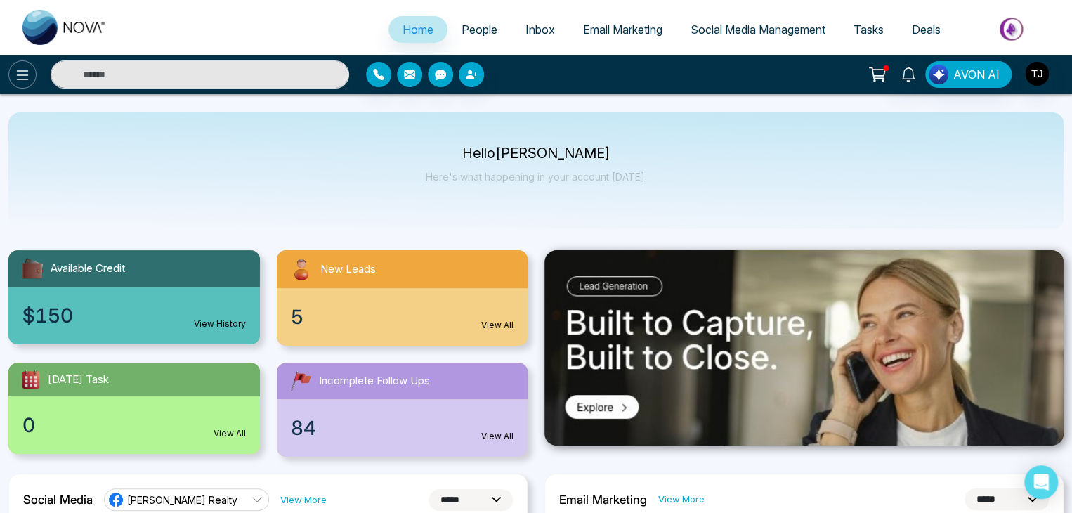
click at [35, 79] on button at bounding box center [22, 74] width 28 height 28
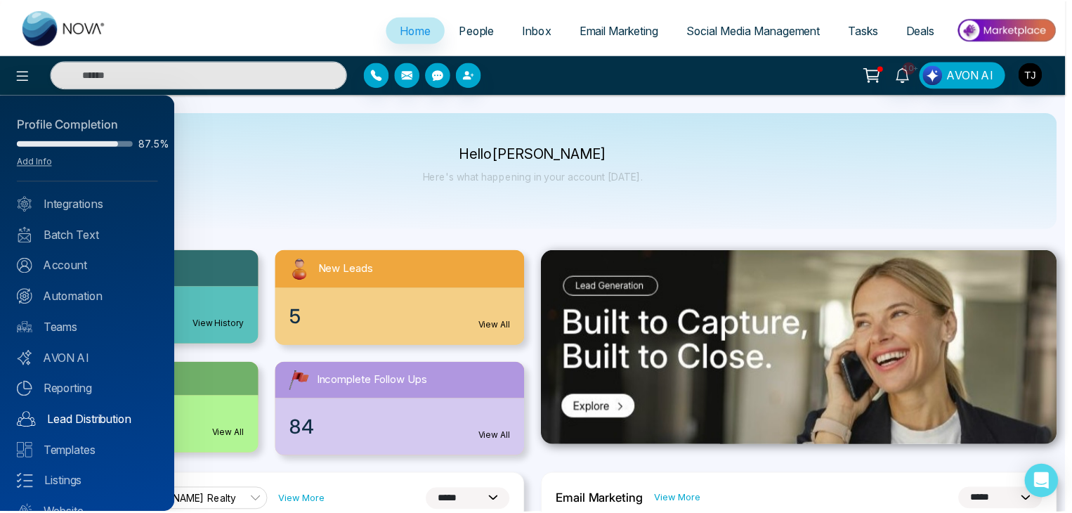
scroll to position [55, 0]
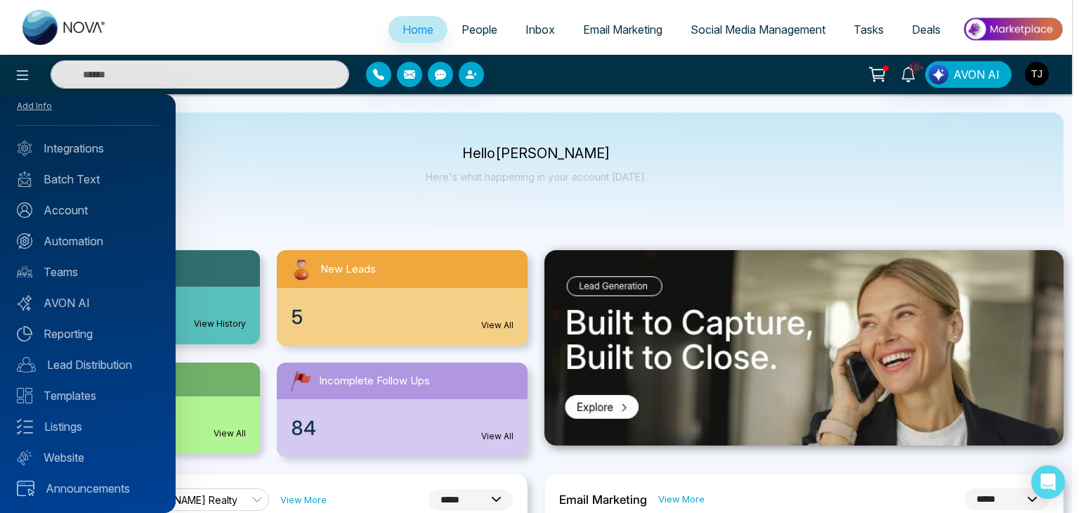
click at [355, 205] on div at bounding box center [539, 256] width 1079 height 513
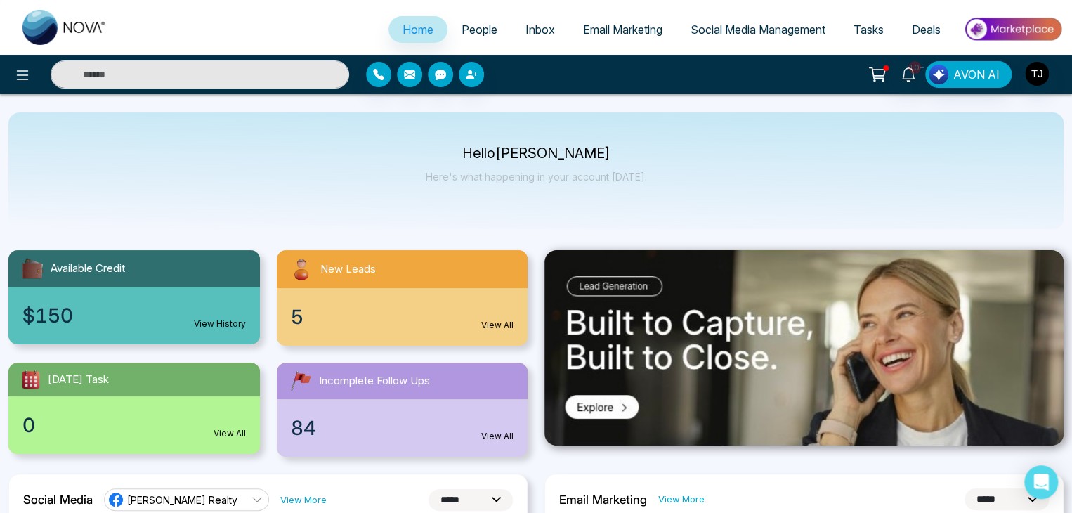
click at [8, 70] on div at bounding box center [178, 74] width 357 height 28
click at [20, 82] on icon at bounding box center [22, 75] width 17 height 17
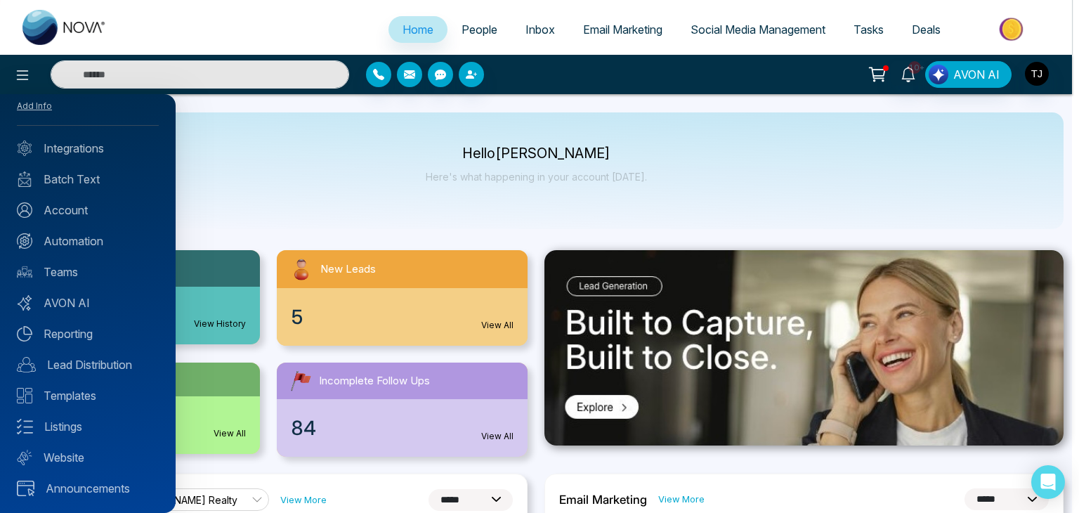
click at [119, 156] on div "Profile Completion 87.5% Add Info Integrations Batch Text Account Automation Te…" at bounding box center [88, 303] width 176 height 419
click at [119, 154] on link "Integrations" at bounding box center [88, 148] width 142 height 17
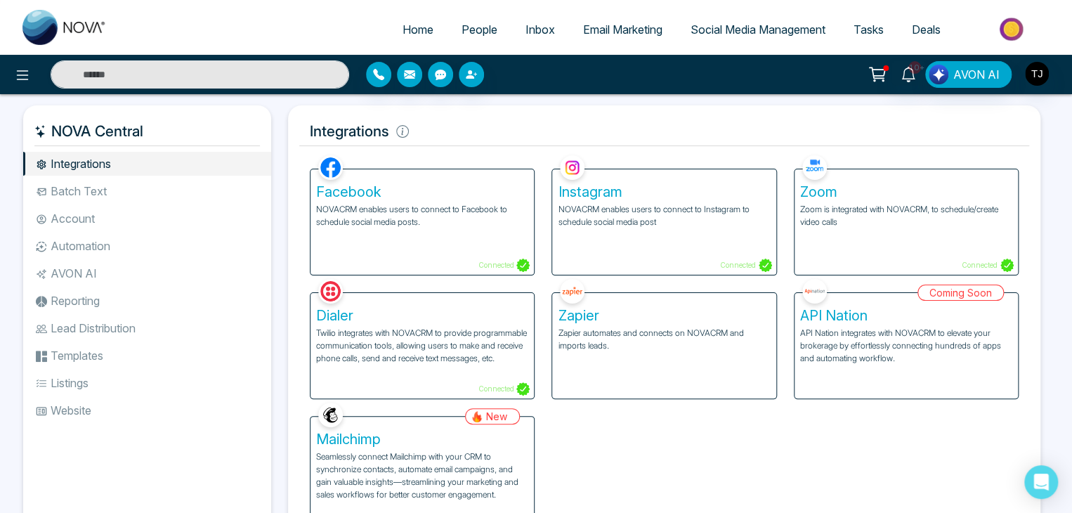
click at [110, 195] on li "Batch Text" at bounding box center [147, 191] width 248 height 24
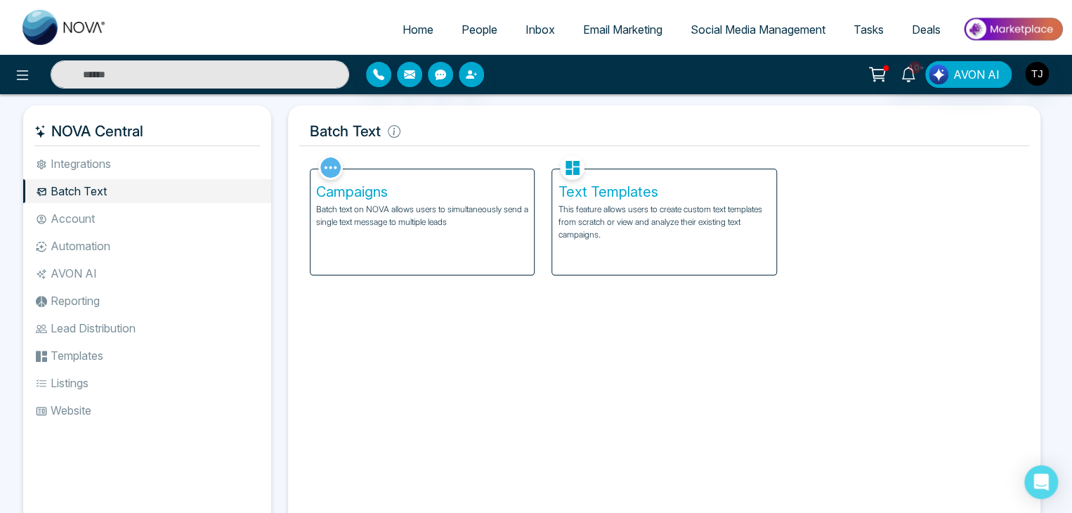
click at [119, 221] on li "Account" at bounding box center [147, 218] width 248 height 24
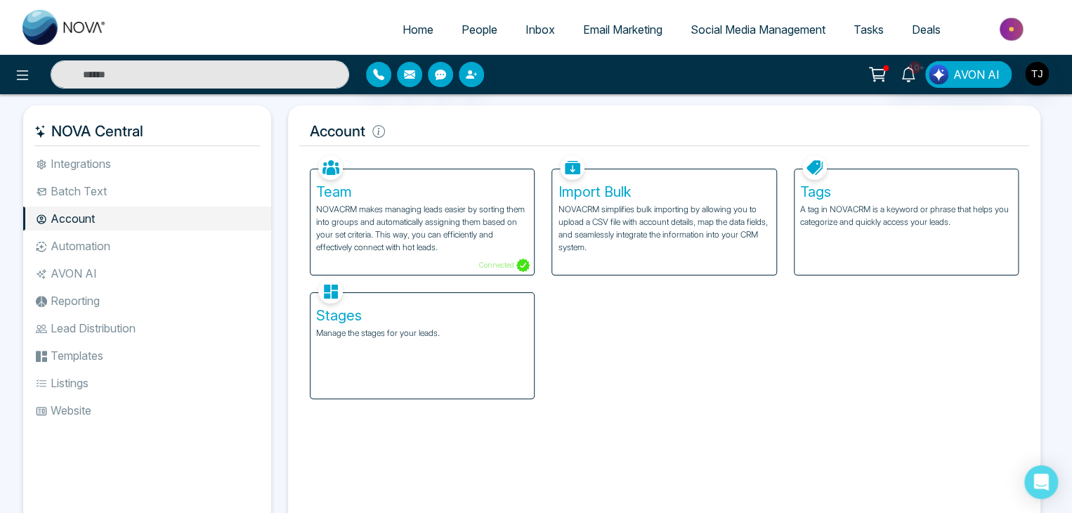
click at [124, 242] on li "Automation" at bounding box center [147, 246] width 248 height 24
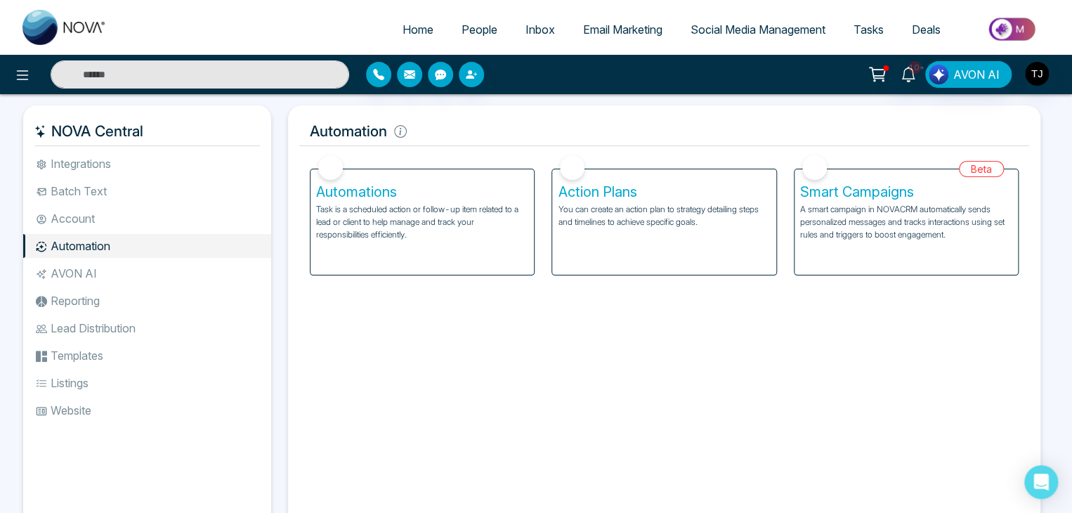
click at [138, 272] on li "AVON AI" at bounding box center [147, 273] width 248 height 24
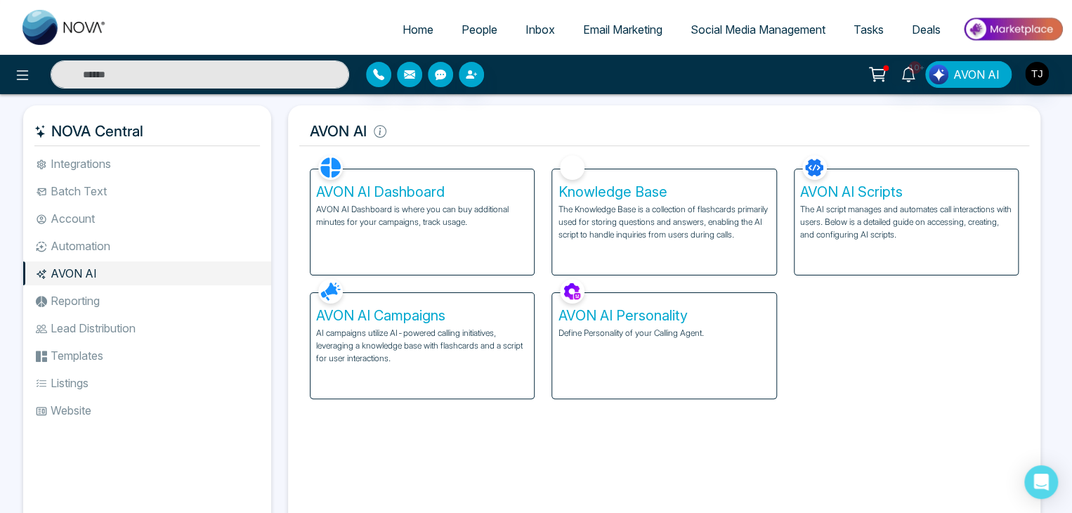
click at [147, 315] on ul "Integrations Batch Text Account Automation AVON AI Reporting Lead Distribution …" at bounding box center [147, 331] width 248 height 359
click at [152, 334] on li "Lead Distribution" at bounding box center [147, 328] width 248 height 24
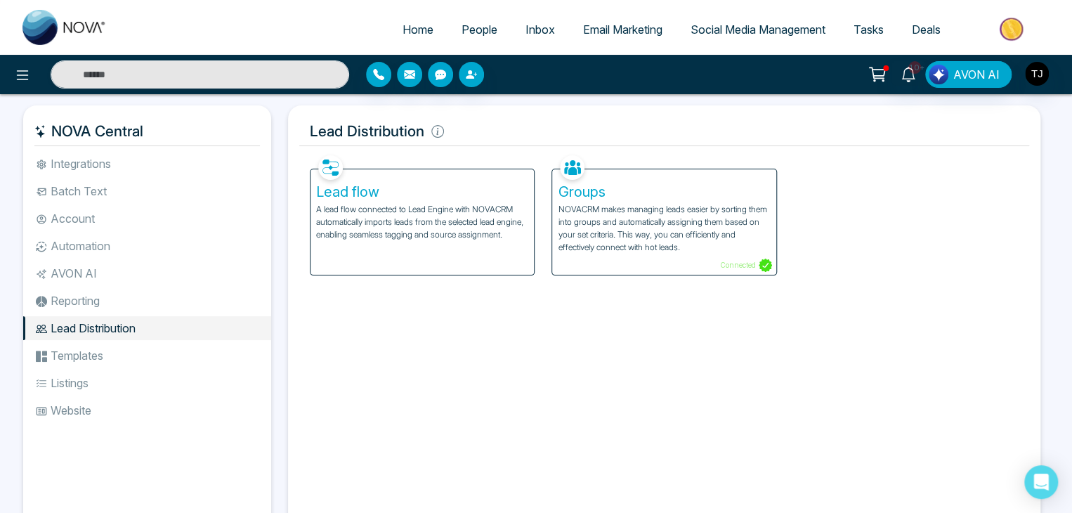
click at [163, 295] on li "Reporting" at bounding box center [147, 301] width 248 height 24
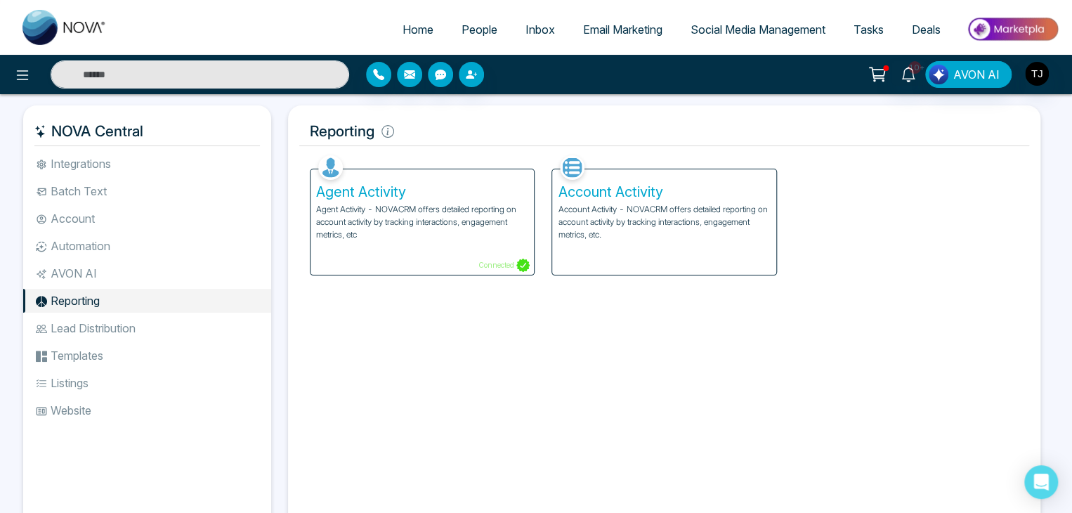
click at [169, 365] on li "Templates" at bounding box center [147, 355] width 248 height 24
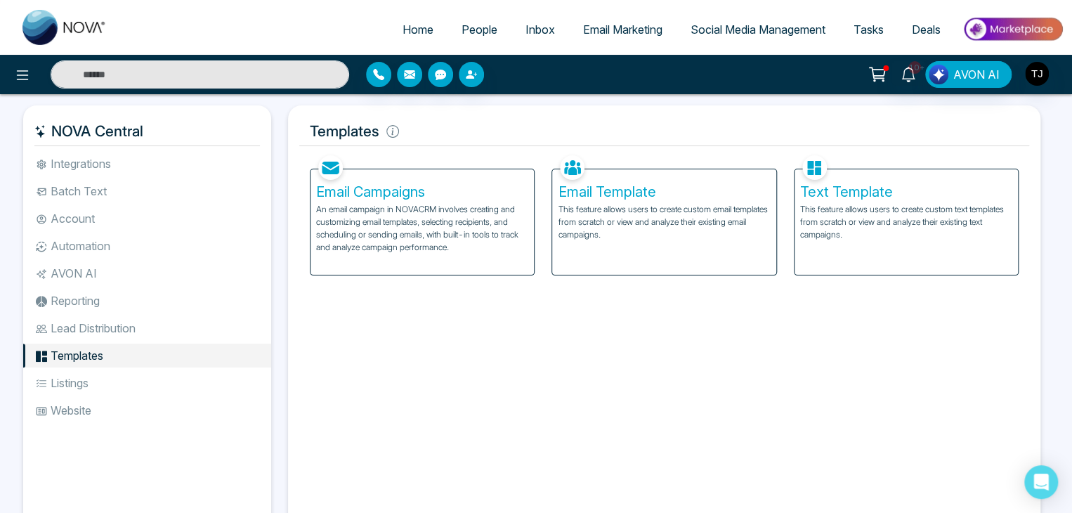
click at [173, 381] on li "Listings" at bounding box center [147, 383] width 248 height 24
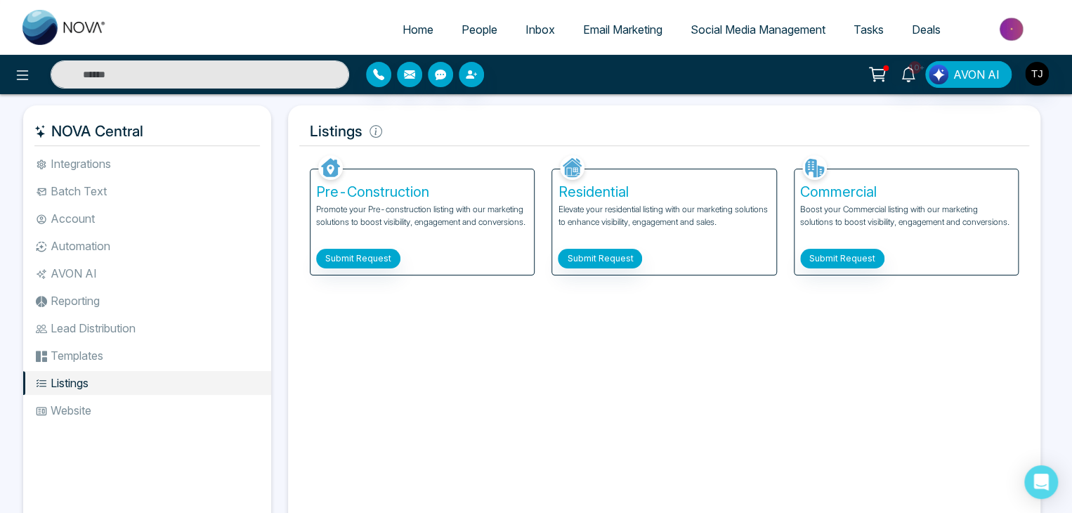
click at [183, 412] on li "Website" at bounding box center [147, 410] width 248 height 24
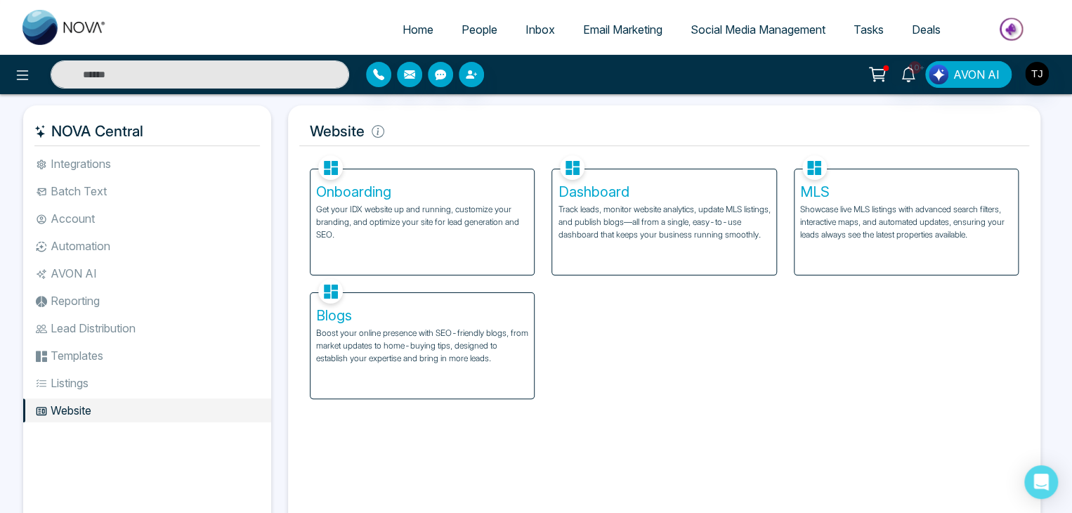
click at [407, 53] on div "Home People Inbox Email Marketing Social Media Management Tasks Deals" at bounding box center [536, 27] width 1072 height 55
click at [408, 41] on link "Home" at bounding box center [417, 29] width 59 height 27
select select "*"
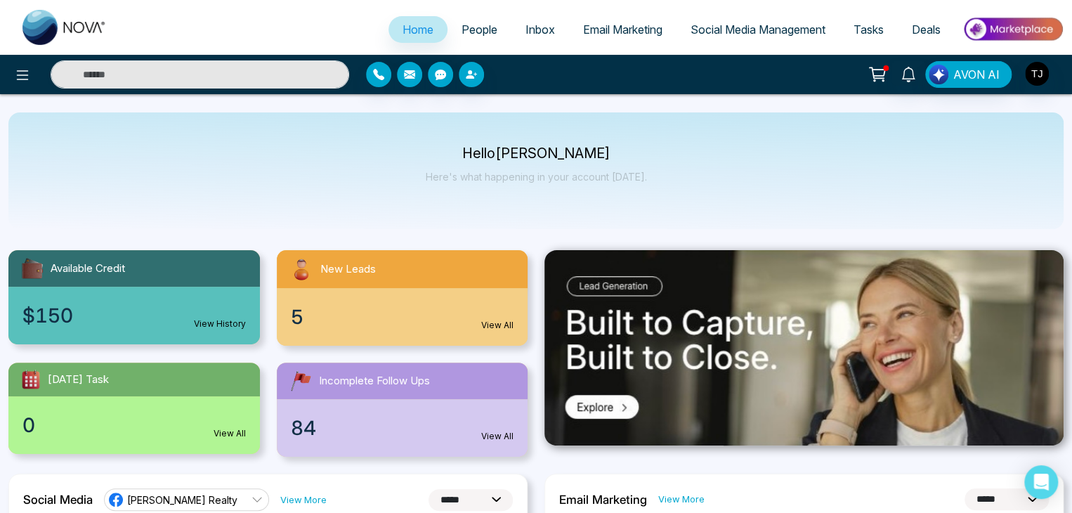
click at [483, 37] on link "People" at bounding box center [479, 29] width 64 height 27
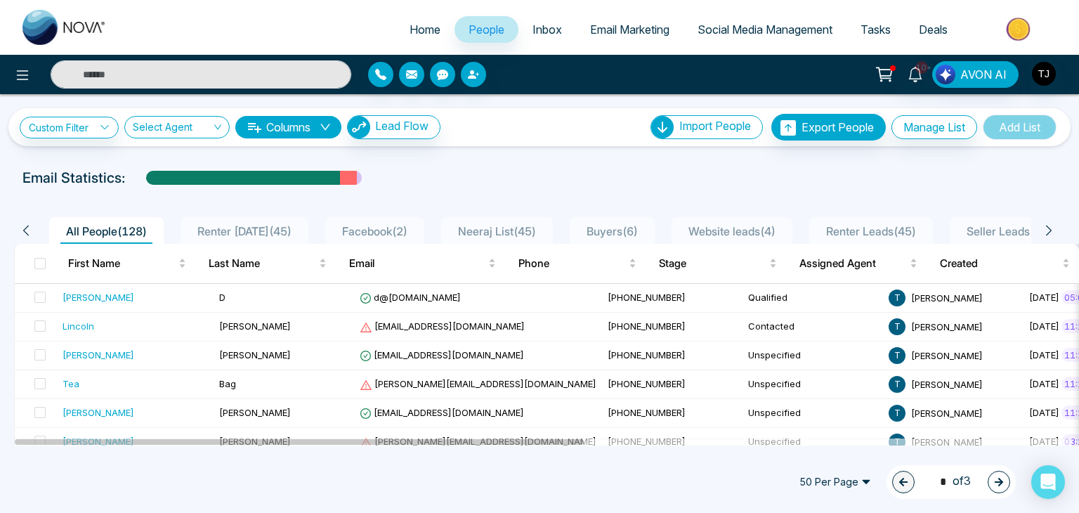
click at [545, 29] on span "Inbox" at bounding box center [546, 29] width 29 height 14
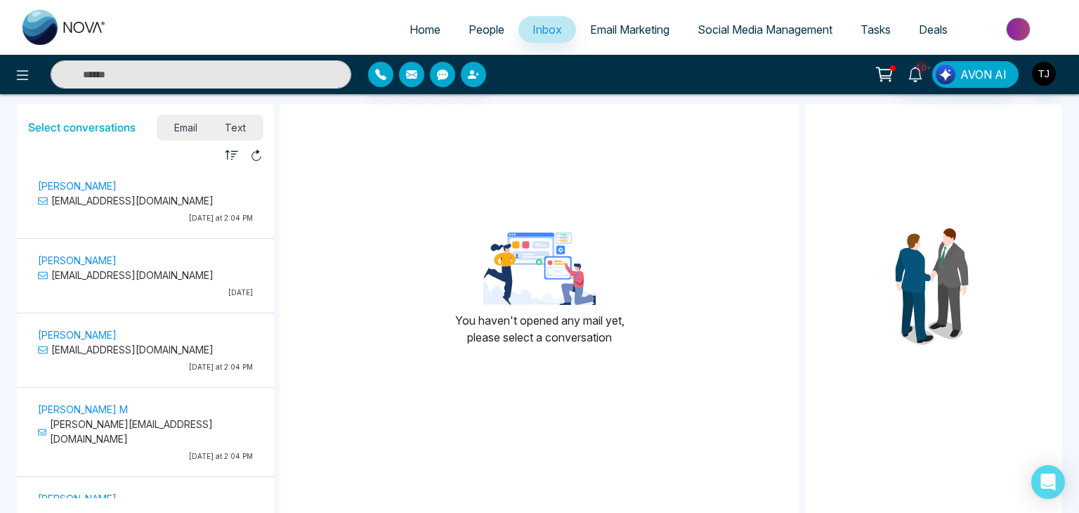
click at [590, 29] on span "Email Marketing" at bounding box center [629, 29] width 79 height 14
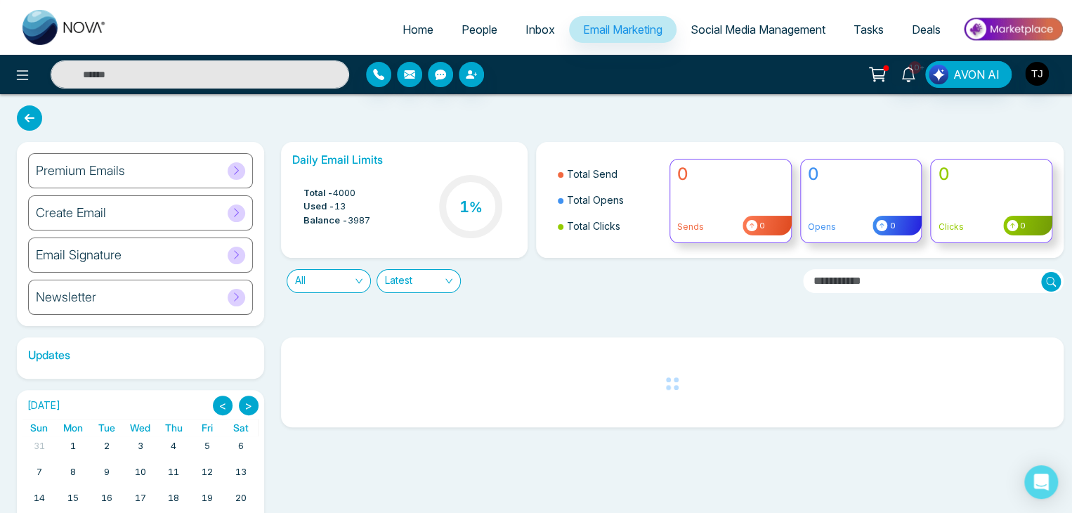
click at [705, 24] on span "Social Media Management" at bounding box center [757, 29] width 135 height 14
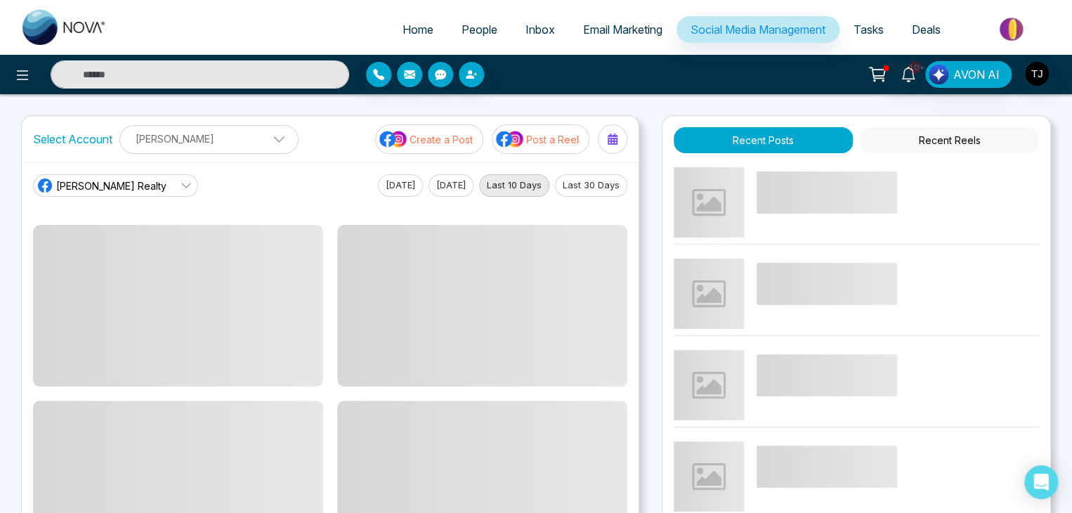
click at [643, 33] on span "Email Marketing" at bounding box center [622, 29] width 79 height 14
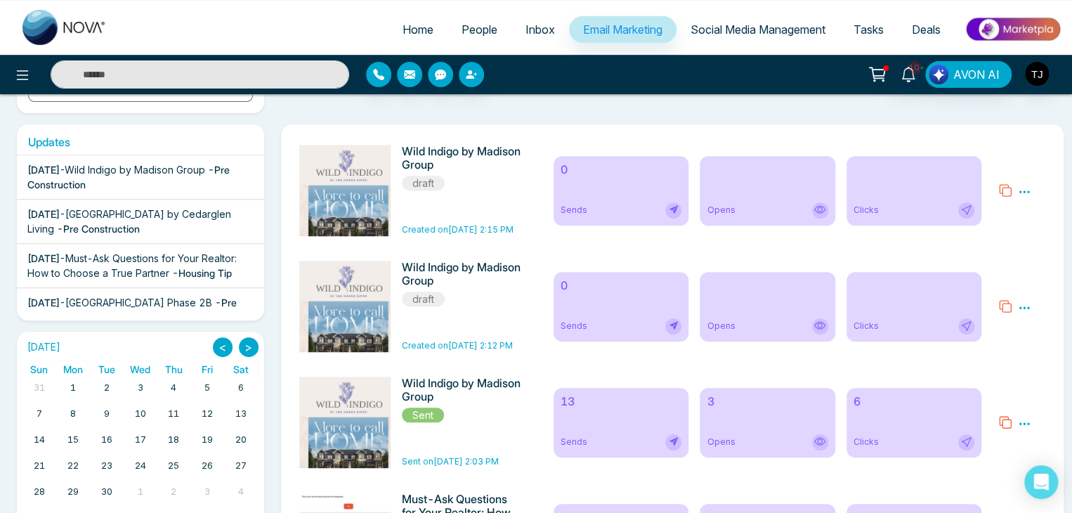
scroll to position [84, 0]
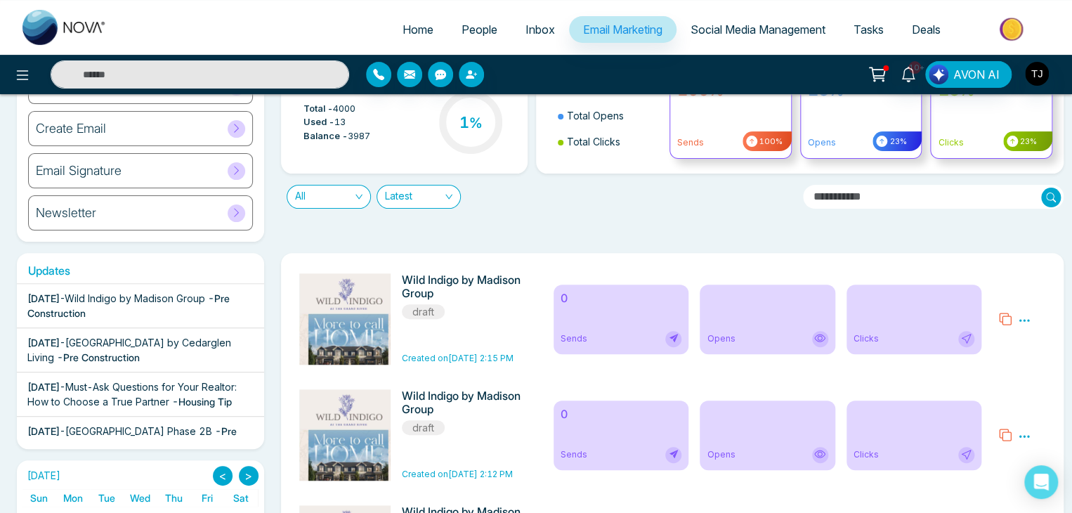
click at [758, 39] on link "Social Media Management" at bounding box center [757, 29] width 163 height 27
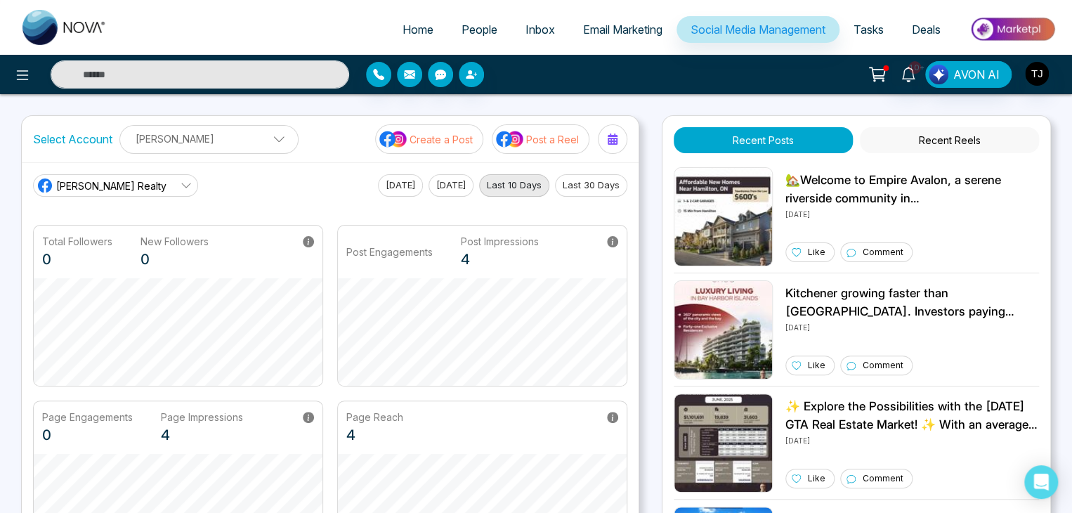
click at [597, 185] on button "Last 30 Days" at bounding box center [591, 185] width 72 height 22
click at [858, 20] on link "Tasks" at bounding box center [868, 29] width 58 height 27
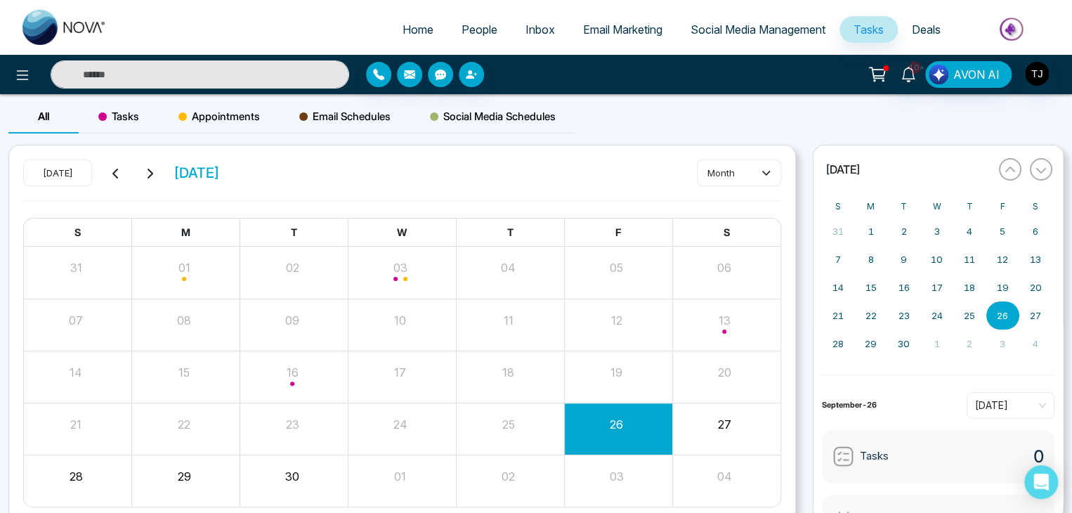
click at [919, 22] on span "Deals" at bounding box center [925, 29] width 29 height 14
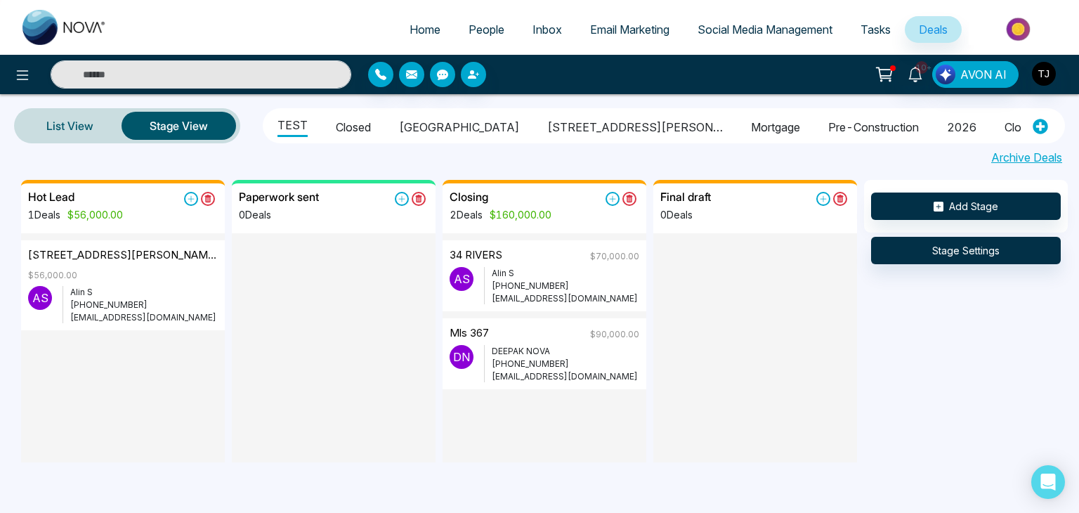
click at [1058, 76] on div "10+ AVON AI" at bounding box center [854, 74] width 433 height 27
click at [1049, 74] on img "button" at bounding box center [1044, 74] width 24 height 24
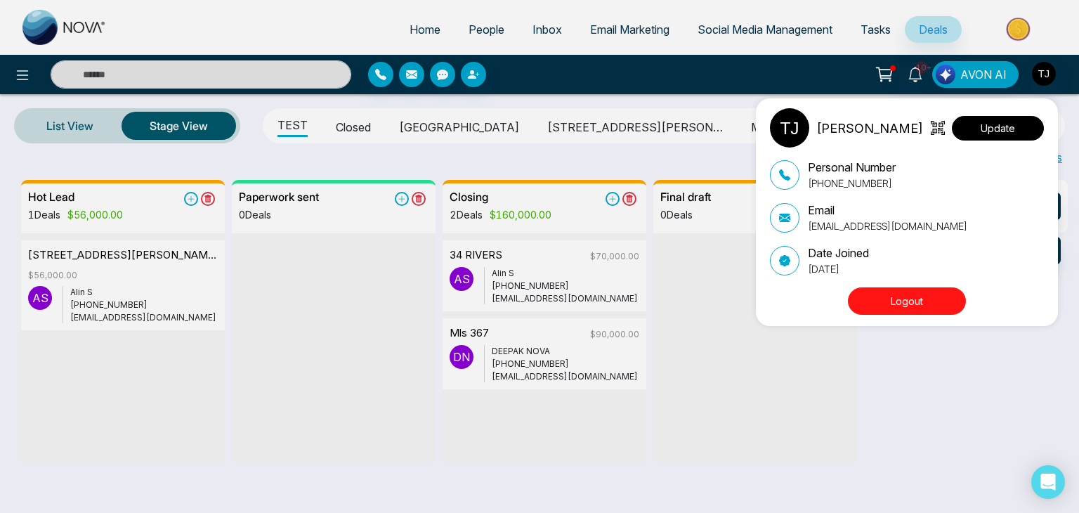
click at [1033, 131] on button "Update" at bounding box center [998, 128] width 92 height 25
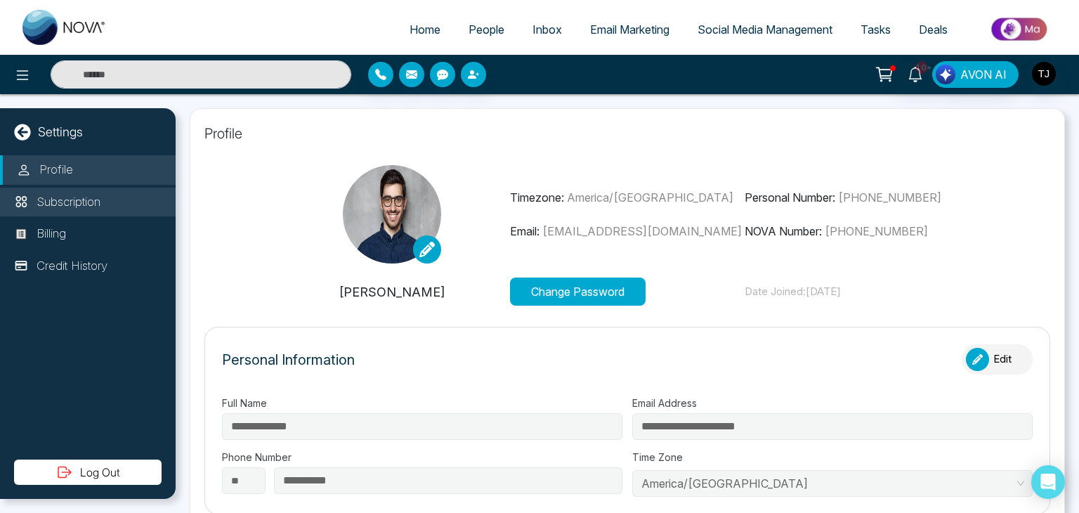
click at [117, 211] on li "Subscription" at bounding box center [88, 201] width 176 height 29
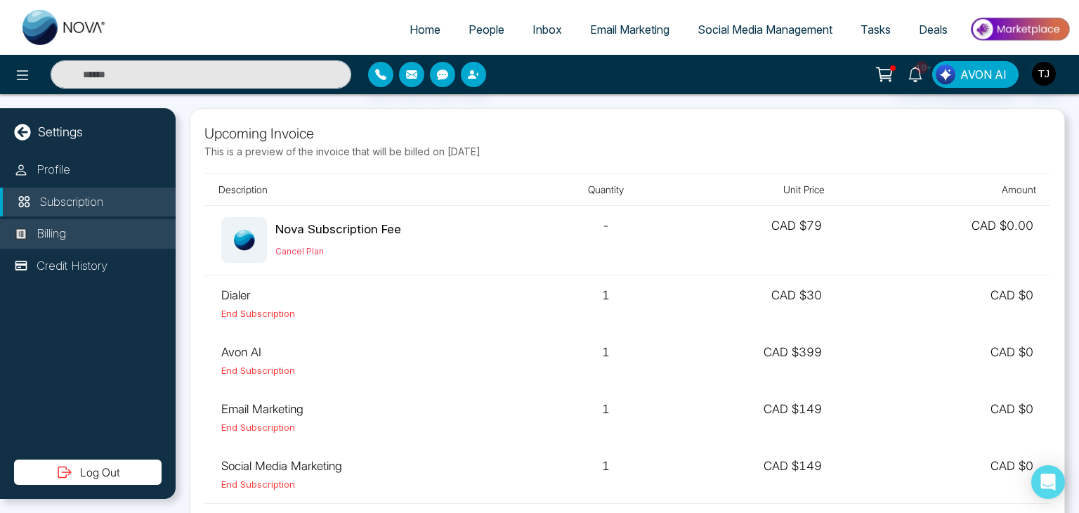
click at [121, 239] on li "Billing" at bounding box center [88, 233] width 176 height 29
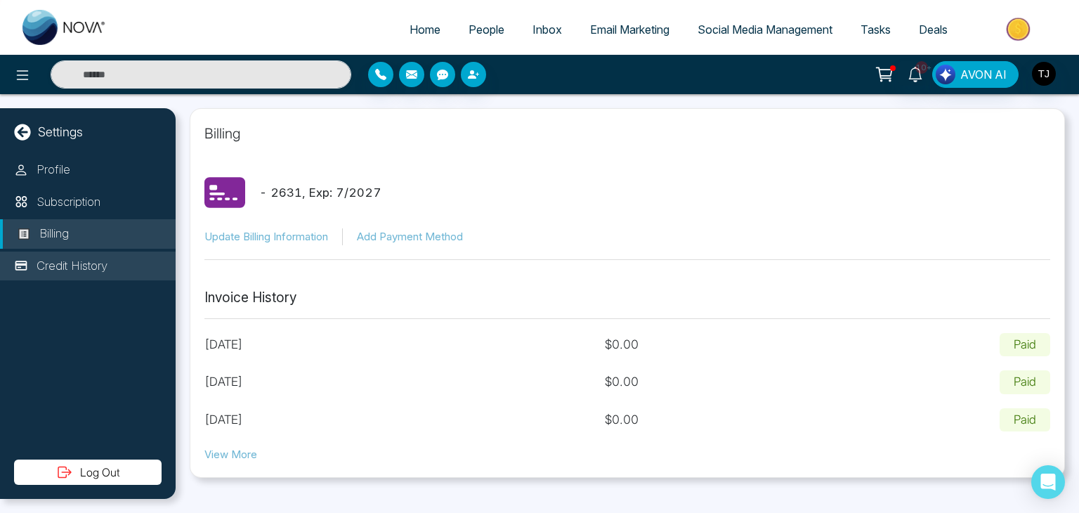
click at [126, 256] on li "Credit History" at bounding box center [88, 265] width 176 height 29
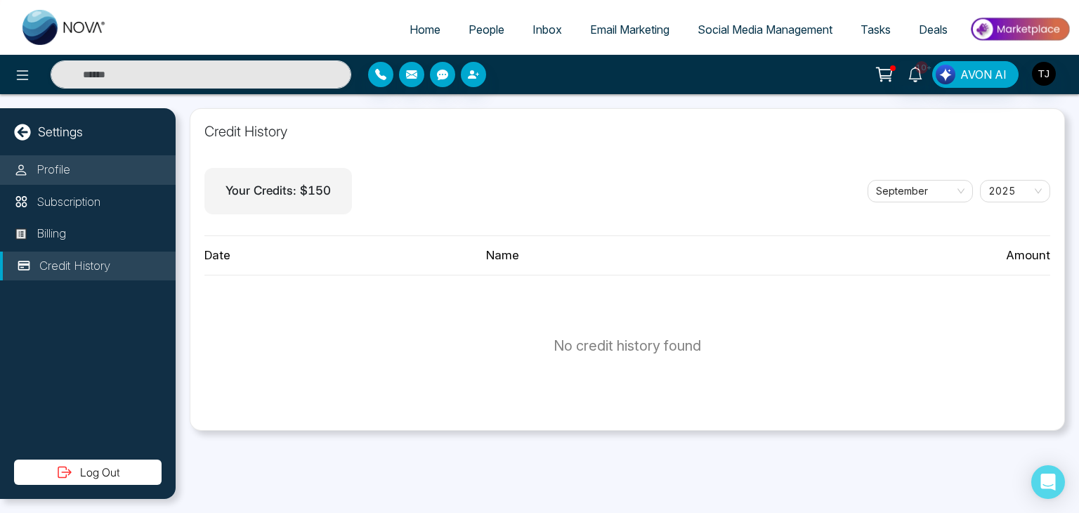
click at [132, 162] on li "Profile" at bounding box center [88, 169] width 176 height 29
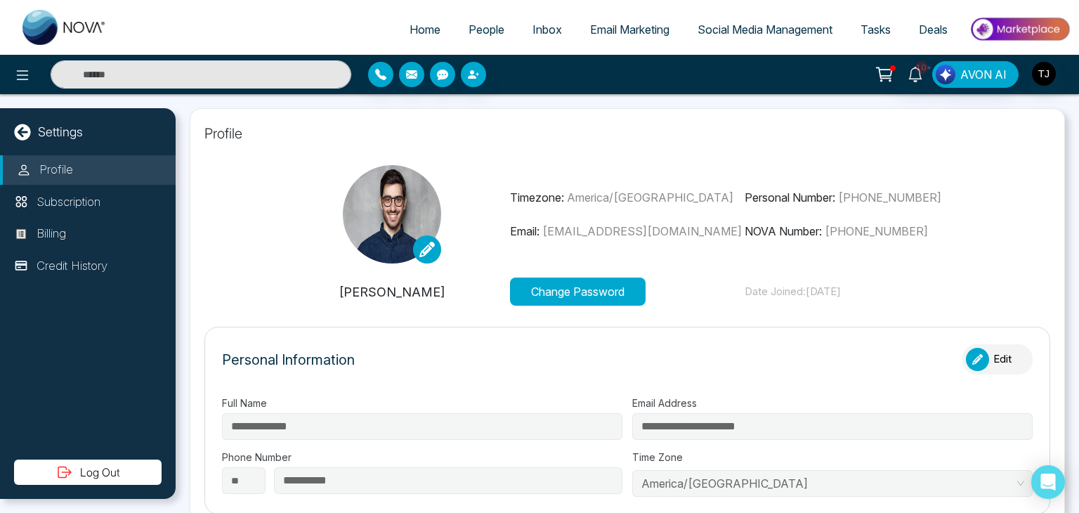
click at [438, 25] on link "Home" at bounding box center [424, 29] width 59 height 27
select select "*"
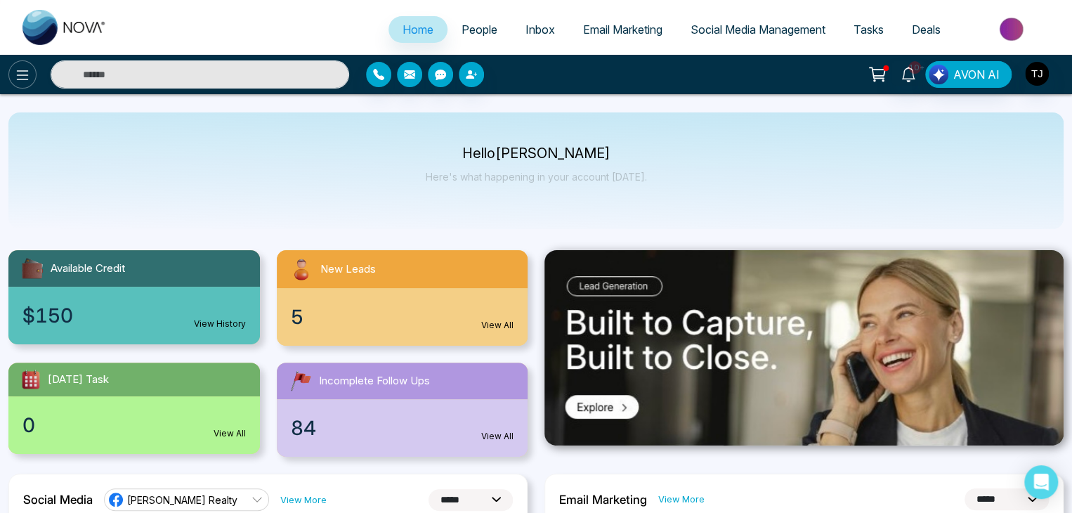
click at [14, 78] on icon at bounding box center [22, 75] width 17 height 17
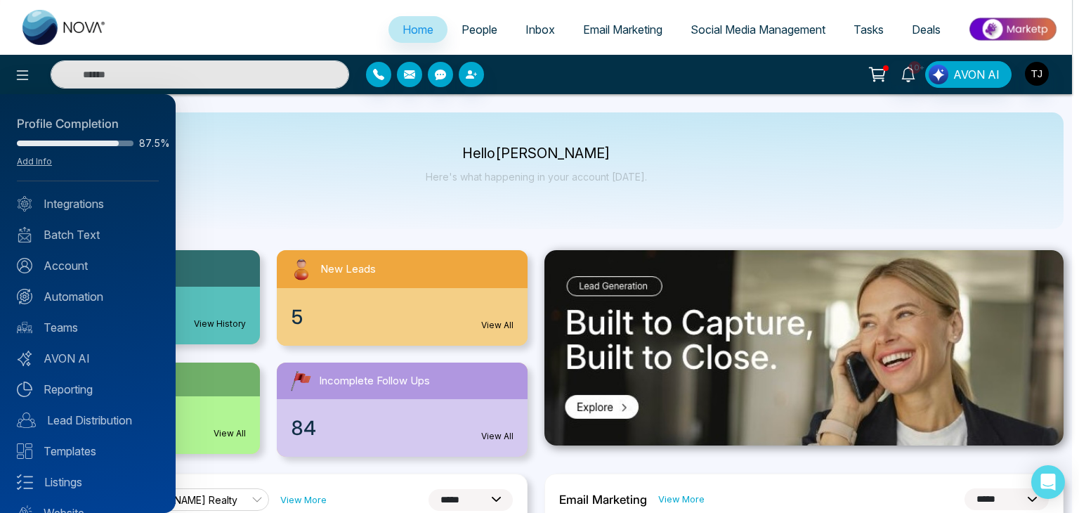
click at [323, 176] on div at bounding box center [539, 256] width 1079 height 513
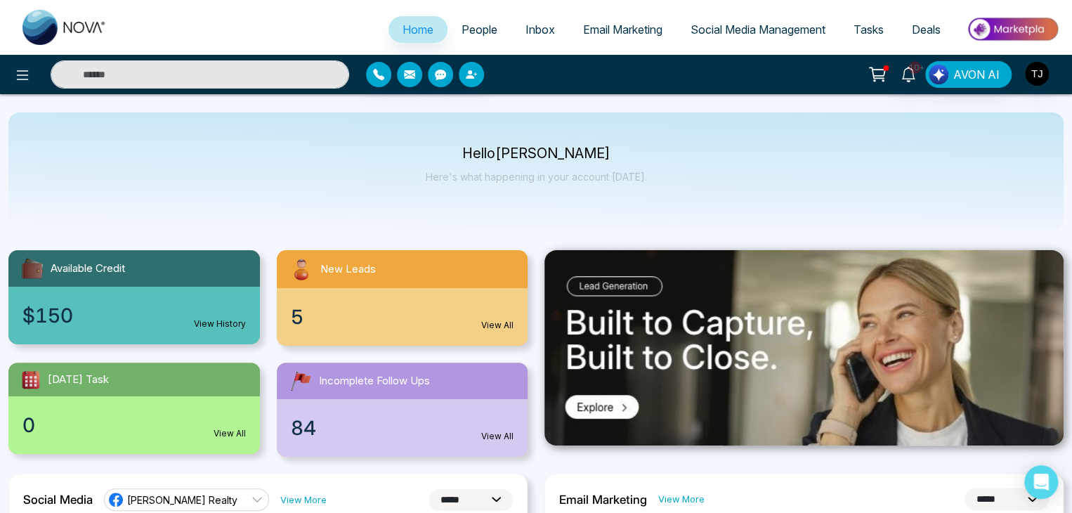
click at [890, 76] on button at bounding box center [877, 74] width 28 height 27
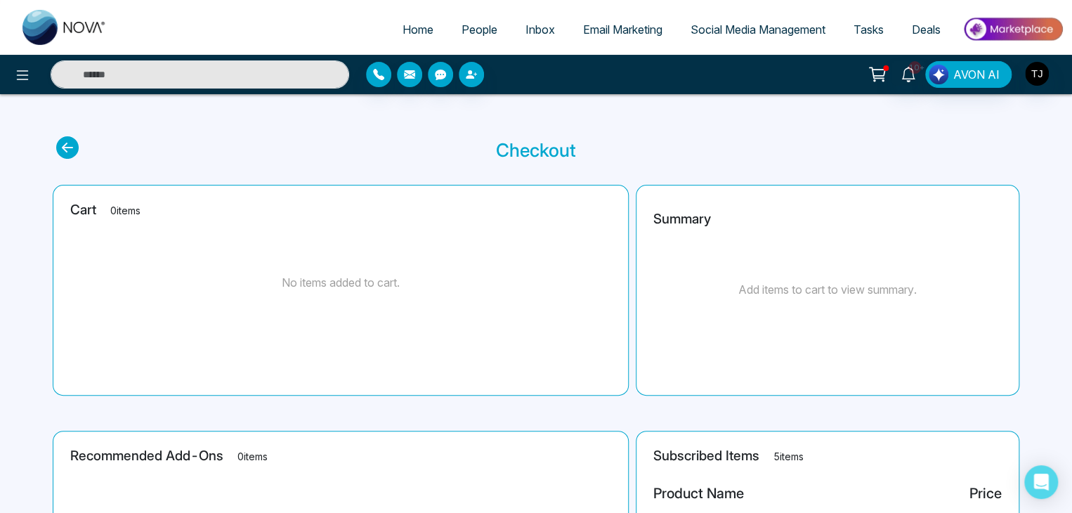
click at [390, 28] on link "Home" at bounding box center [417, 29] width 59 height 27
select select "*"
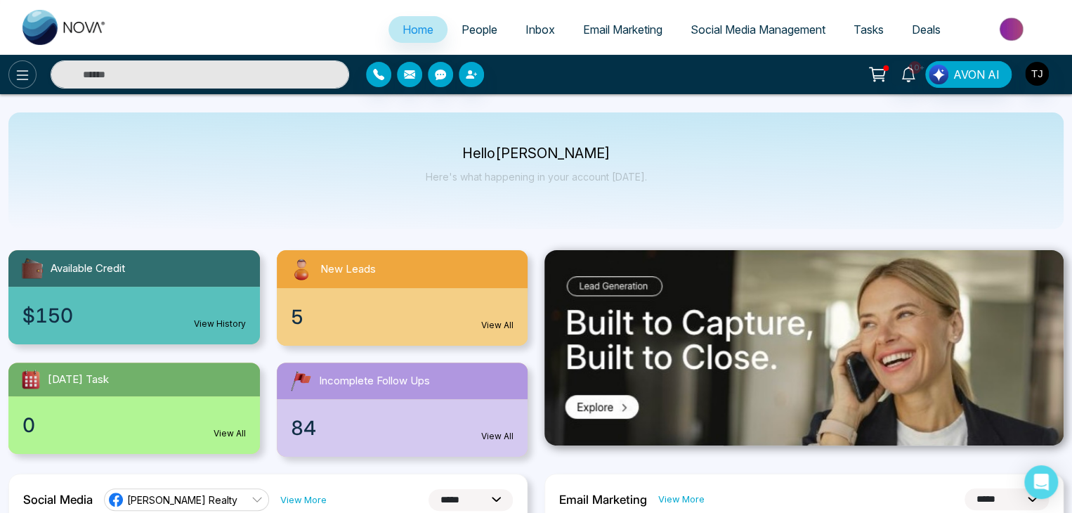
click at [33, 74] on button at bounding box center [22, 74] width 28 height 28
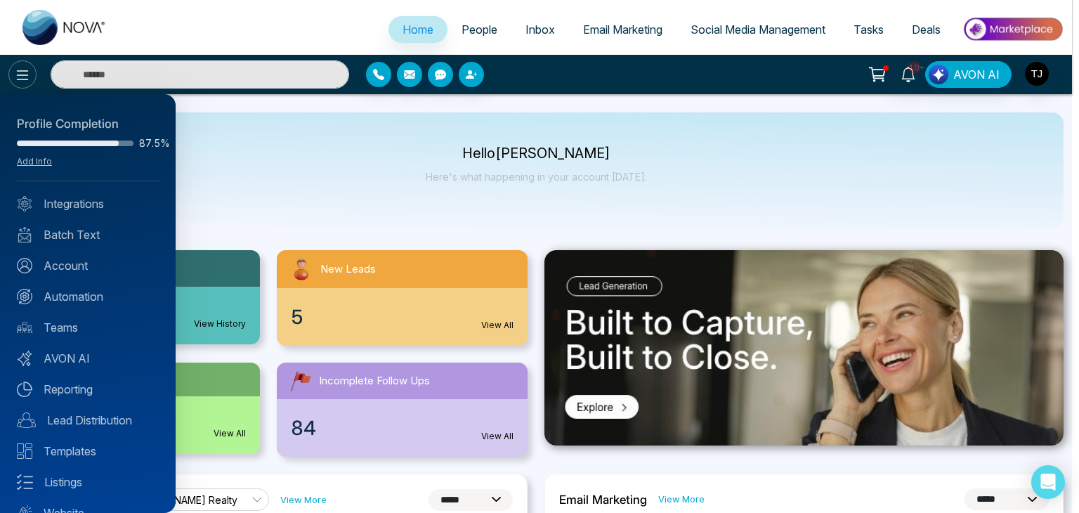
click at [33, 74] on div at bounding box center [539, 256] width 1079 height 513
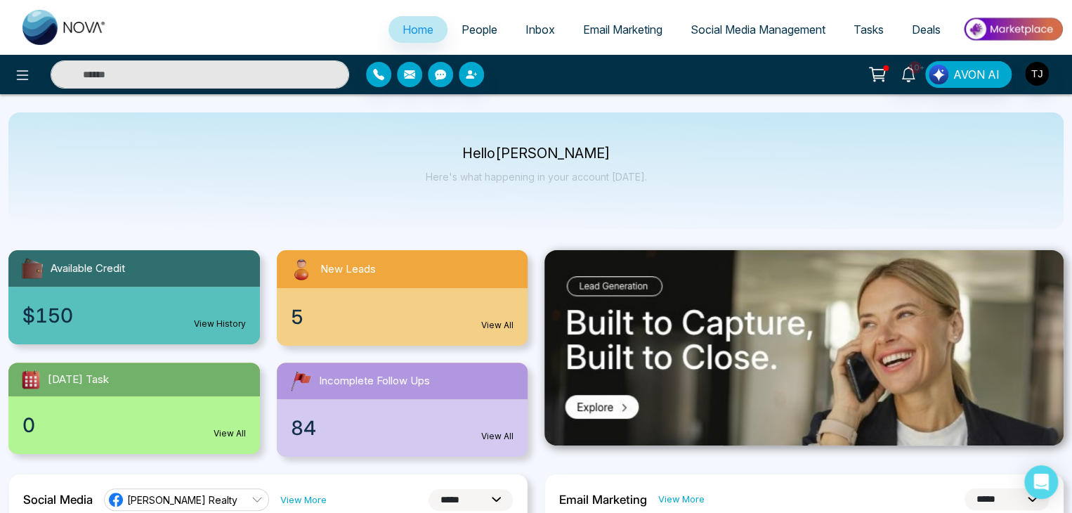
click at [171, 165] on div "Hello [PERSON_NAME] Here's what happening in your account [DATE]." at bounding box center [535, 170] width 1055 height 117
click at [294, 213] on div "Hello [PERSON_NAME] Here's what happening in your account [DATE]." at bounding box center [535, 170] width 1055 height 117
click at [631, 31] on span "Email Marketing" at bounding box center [622, 29] width 79 height 14
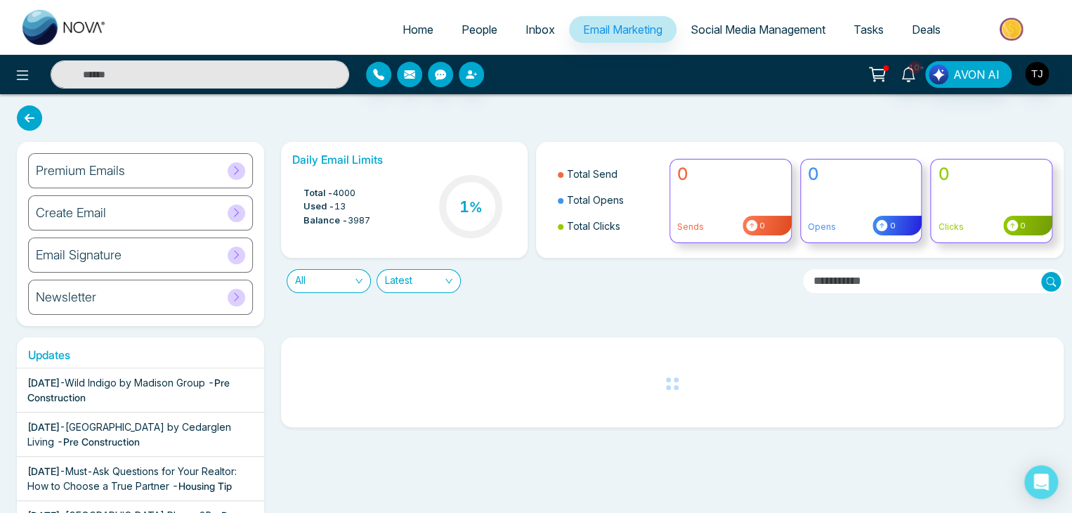
click at [214, 160] on div "Premium Emails" at bounding box center [140, 170] width 225 height 35
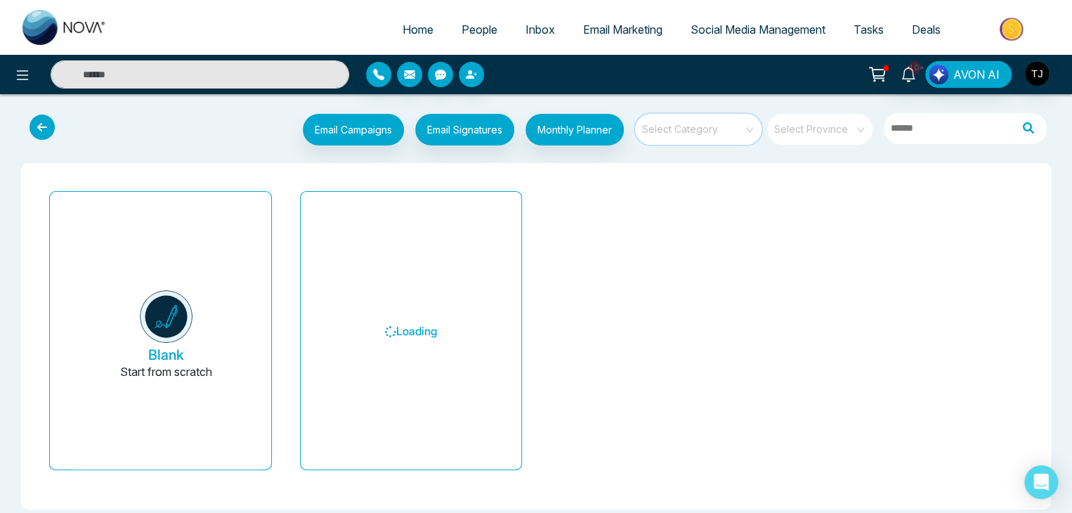
click at [678, 125] on input "search" at bounding box center [693, 124] width 101 height 21
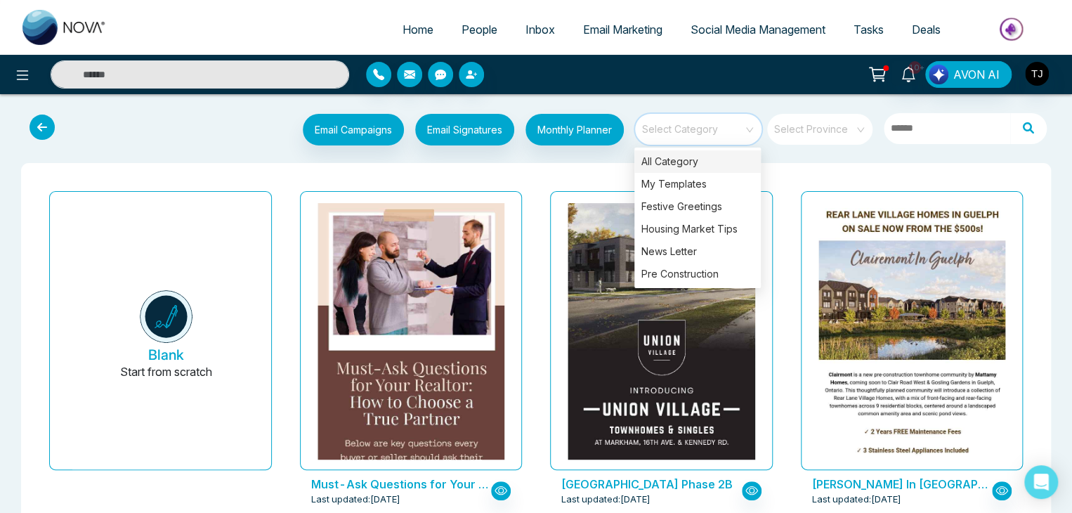
click at [680, 155] on div "All Category" at bounding box center [697, 161] width 126 height 22
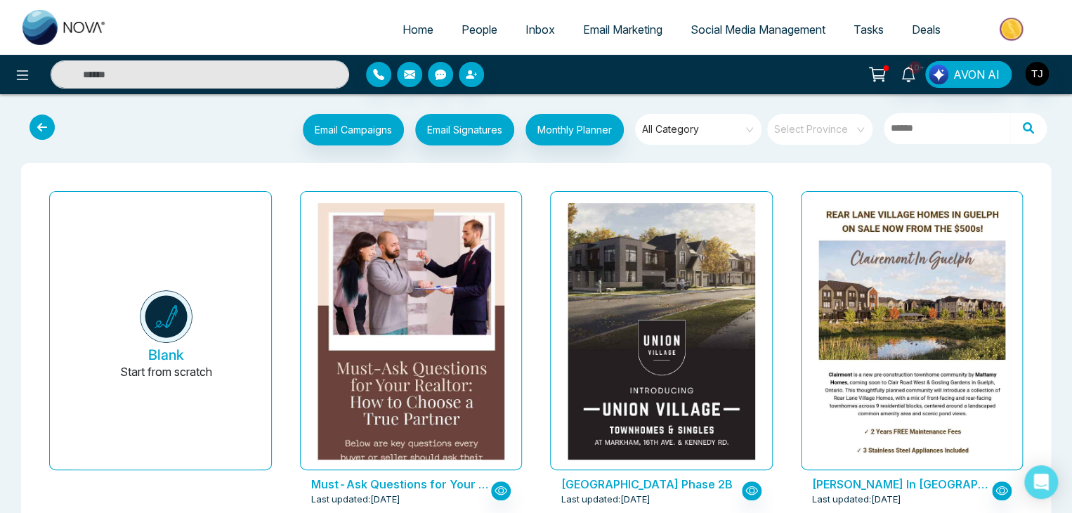
click at [402, 30] on span "Home" at bounding box center [417, 29] width 31 height 14
select select "*"
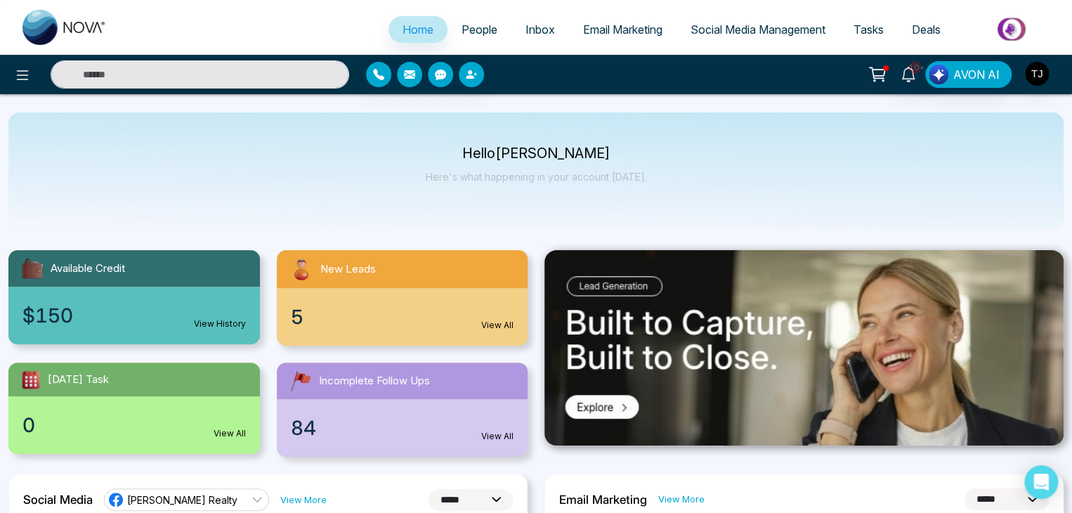
click at [308, 164] on div "Hello [PERSON_NAME] Here's what happening in your account [DATE]." at bounding box center [535, 170] width 1055 height 117
click at [13, 80] on button at bounding box center [22, 74] width 28 height 28
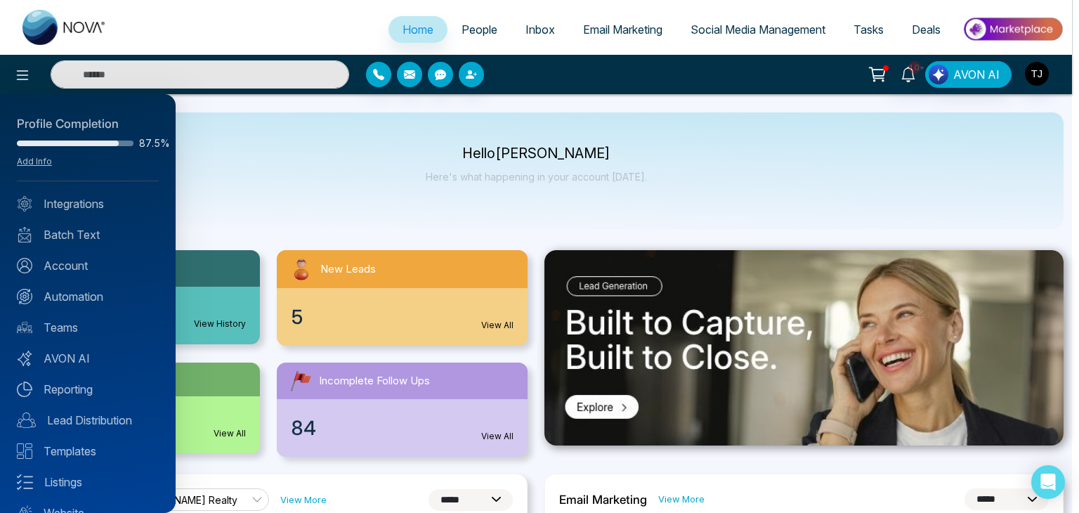
click at [244, 163] on div at bounding box center [539, 256] width 1079 height 513
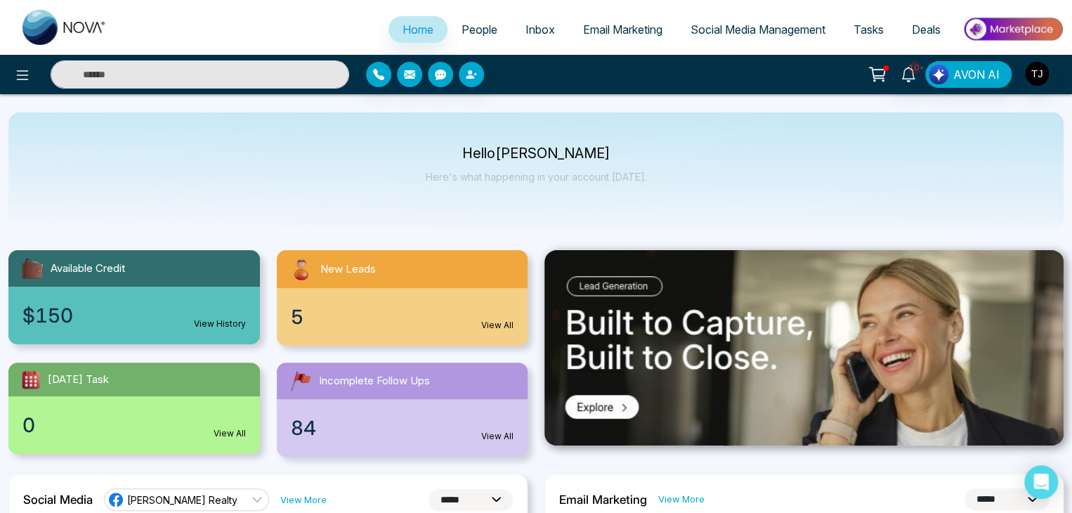
click at [461, 23] on span "People" at bounding box center [479, 29] width 36 height 14
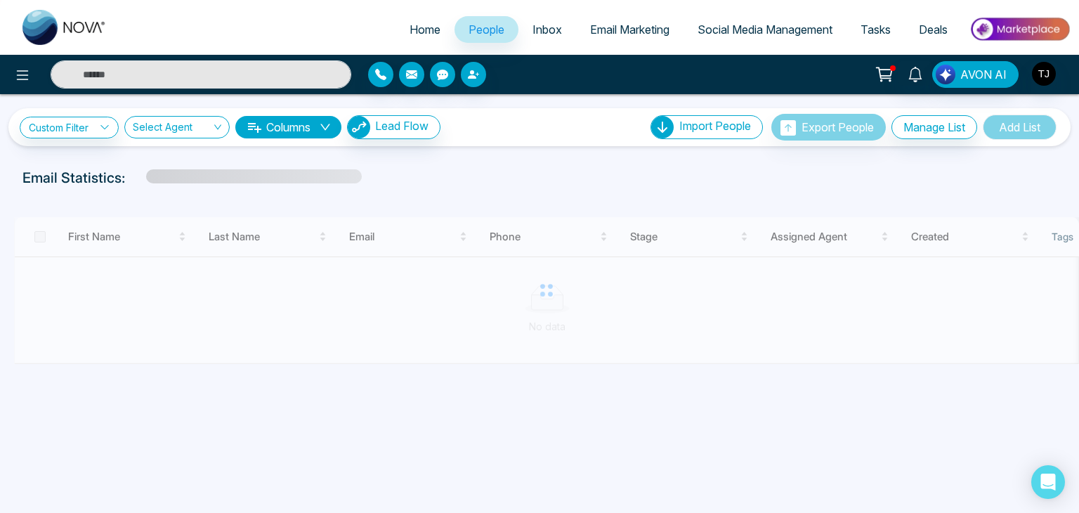
click at [518, 21] on link "Inbox" at bounding box center [547, 29] width 58 height 27
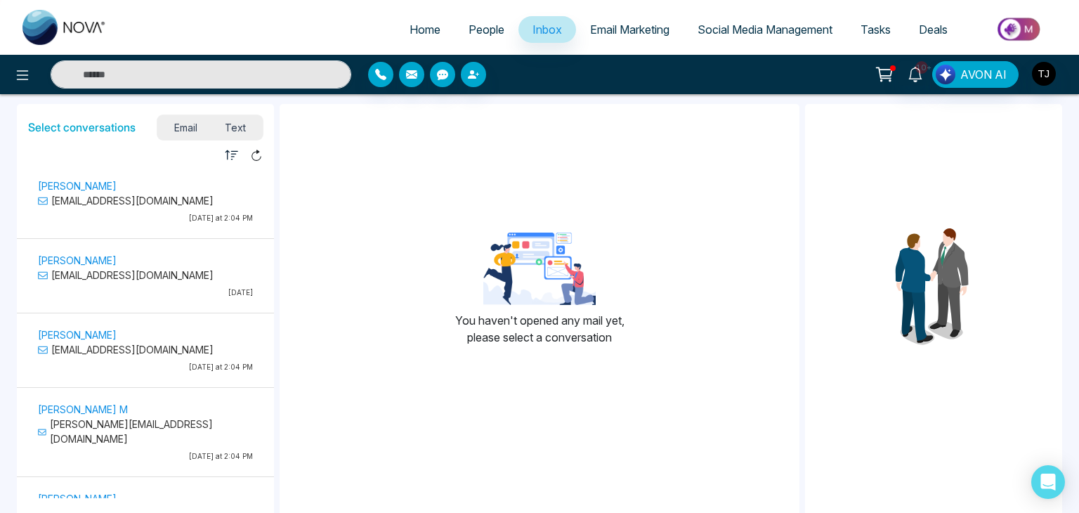
click at [436, 21] on link "Home" at bounding box center [424, 29] width 59 height 27
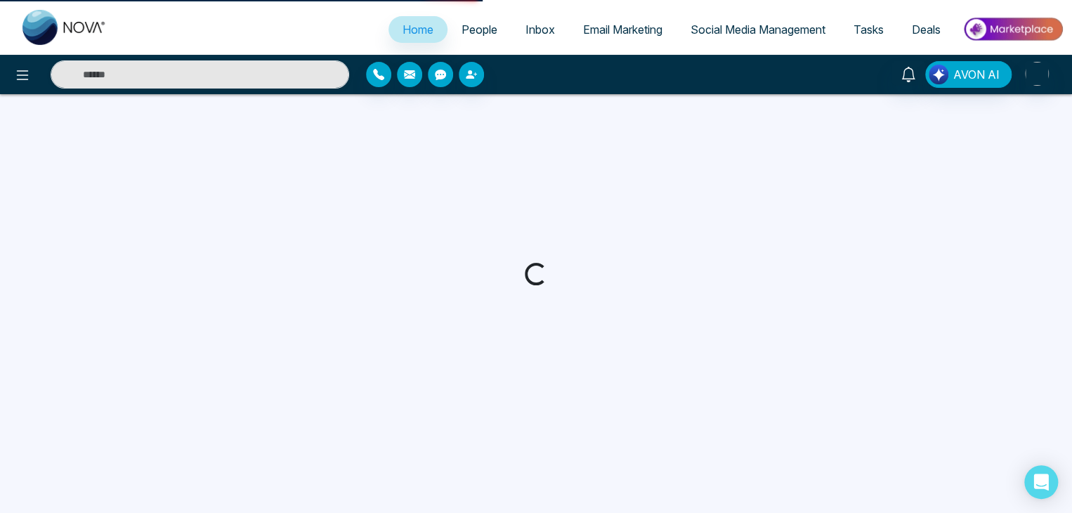
select select "*"
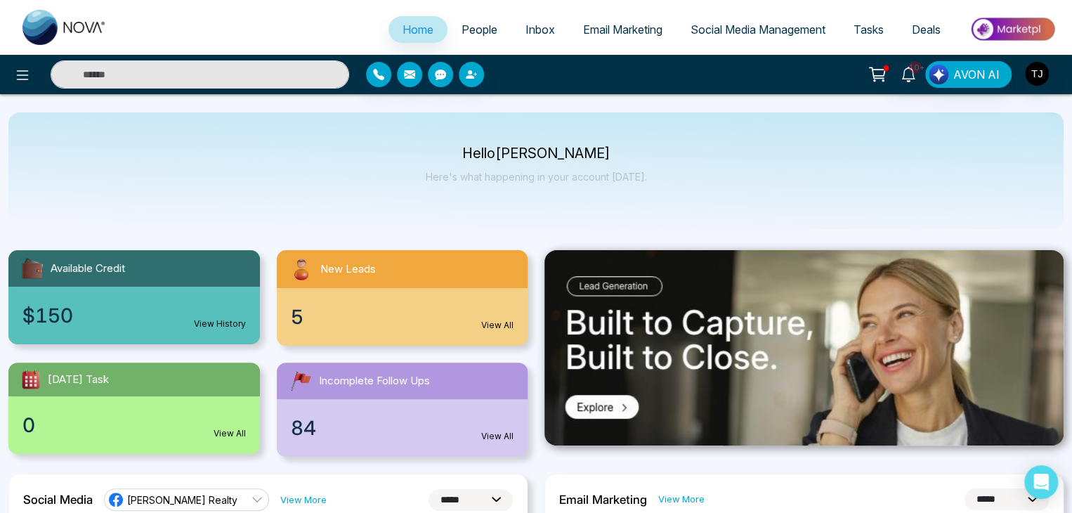
click at [528, 123] on div "Hello [PERSON_NAME] Here's what happening in your account [DATE]." at bounding box center [535, 170] width 1055 height 117
click at [14, 74] on icon at bounding box center [22, 75] width 17 height 17
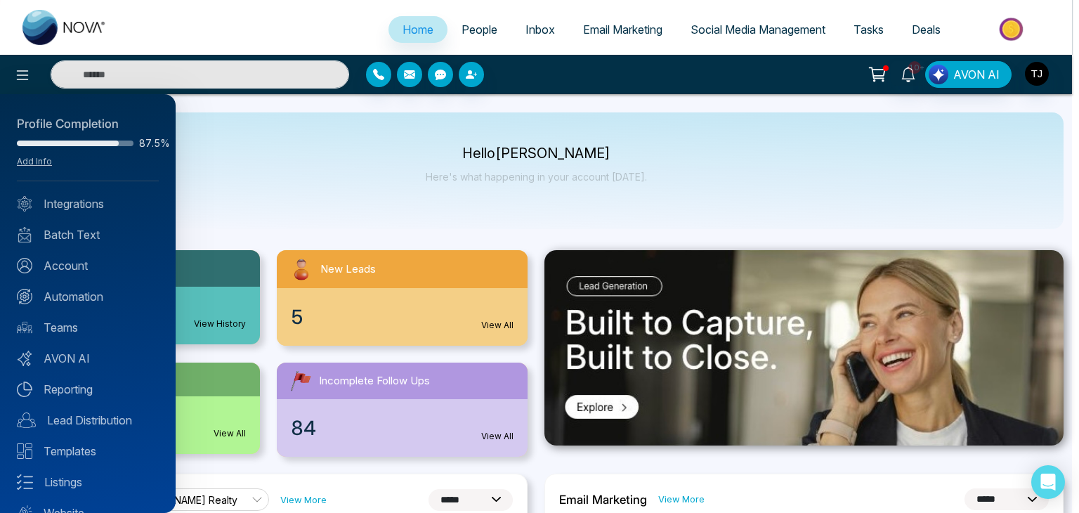
click at [298, 183] on div at bounding box center [539, 256] width 1079 height 513
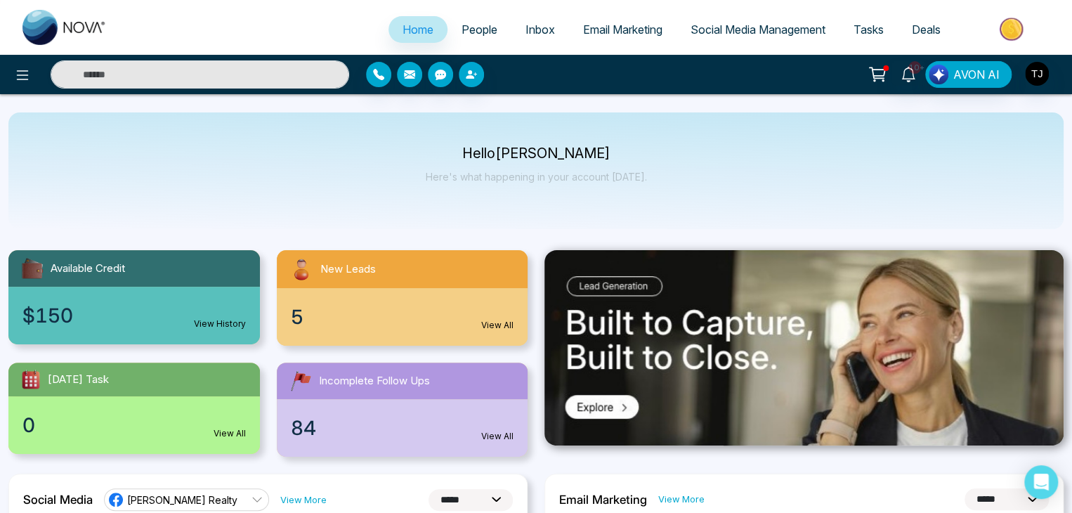
click at [481, 27] on span "People" at bounding box center [479, 29] width 36 height 14
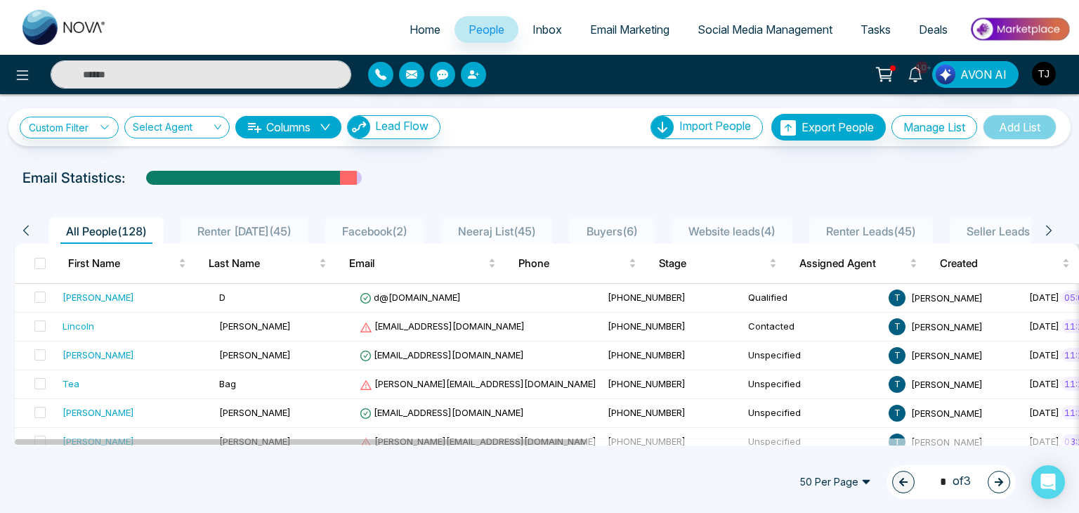
click at [548, 34] on span "Inbox" at bounding box center [546, 29] width 29 height 14
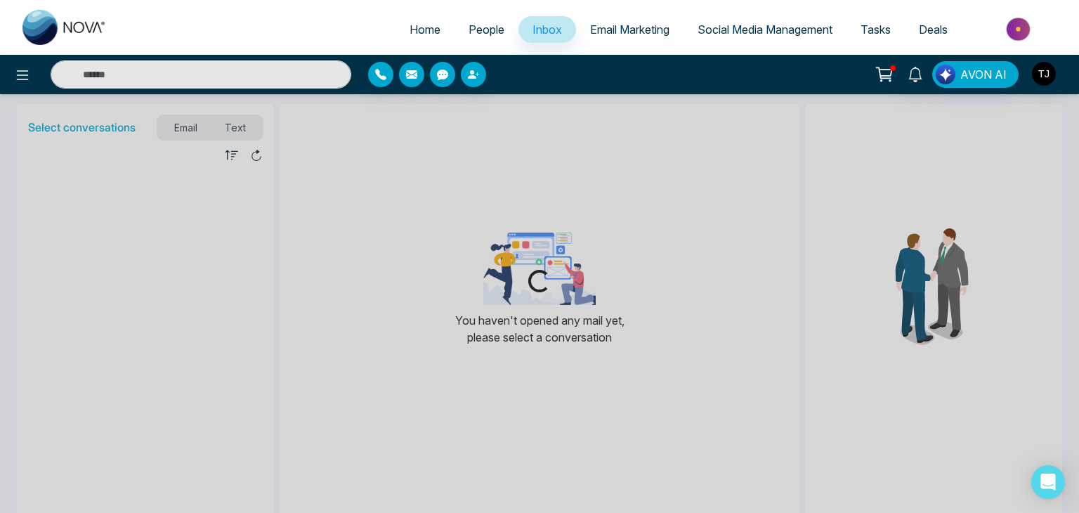
click at [590, 31] on span "Email Marketing" at bounding box center [629, 29] width 79 height 14
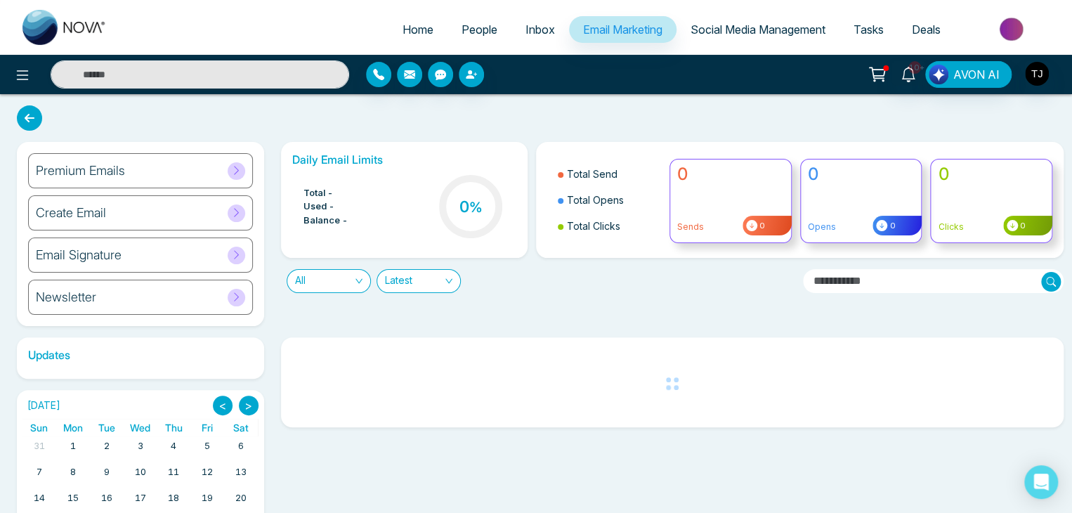
click at [414, 26] on span "Home" at bounding box center [417, 29] width 31 height 14
select select "*"
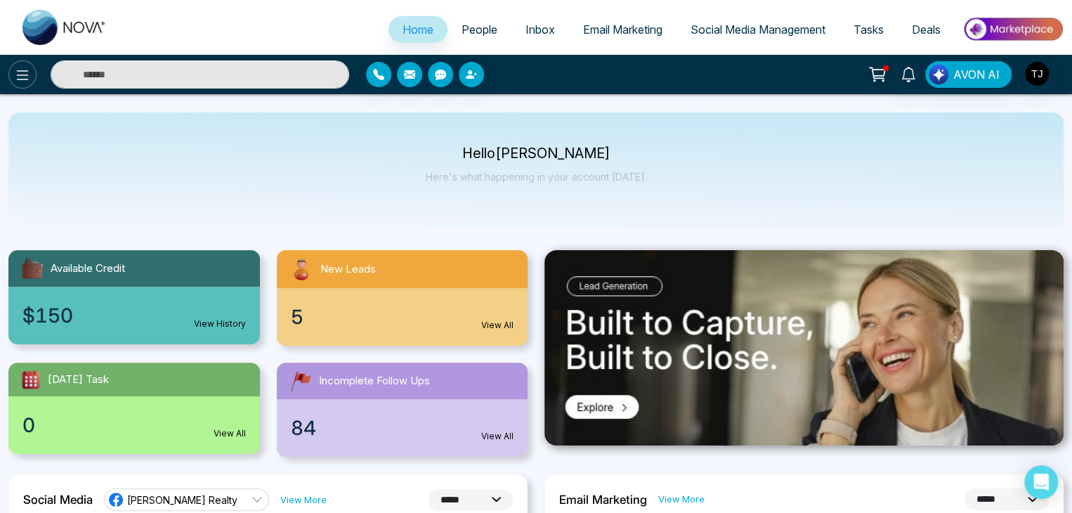
click at [28, 83] on icon at bounding box center [22, 75] width 17 height 17
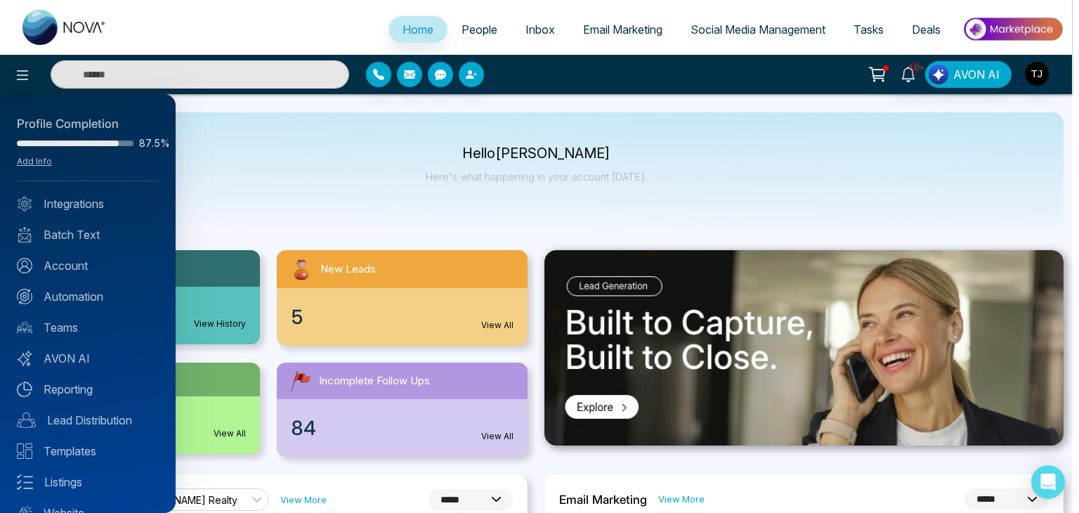
click at [321, 121] on div at bounding box center [539, 256] width 1079 height 513
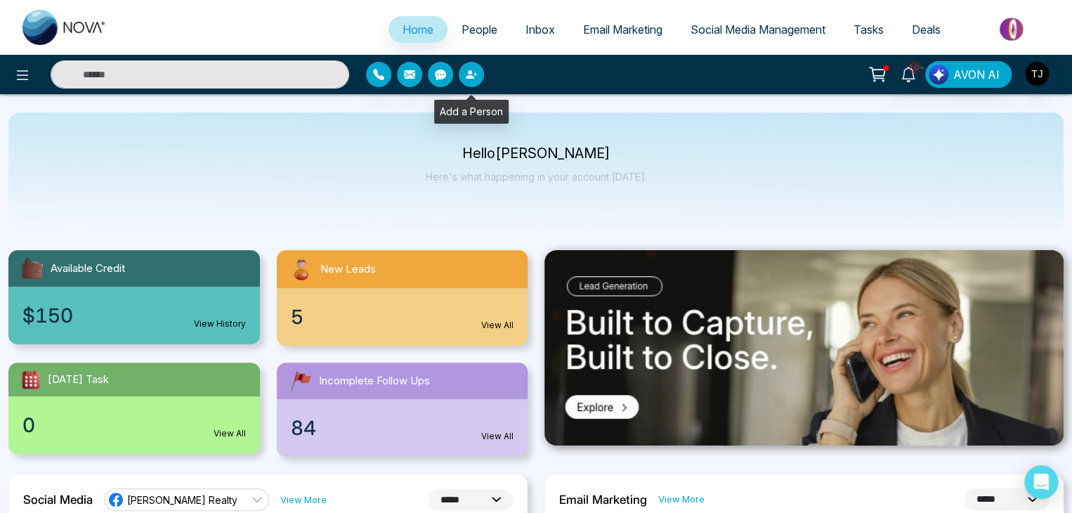
click at [476, 78] on icon "button" at bounding box center [471, 74] width 11 height 11
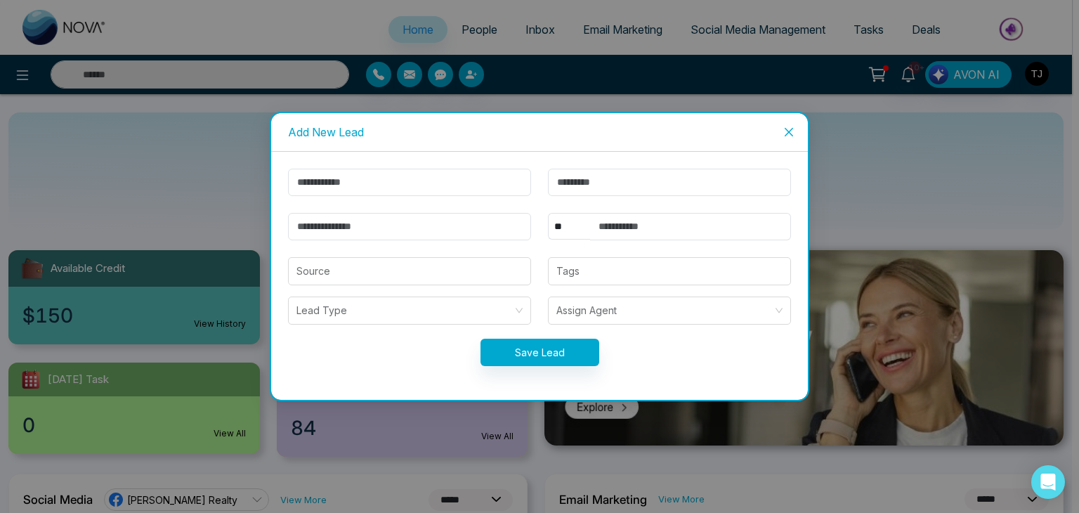
click at [476, 78] on div "Add New Lead ** **** *** *** *** **** *** Source Tags Lead Type Assign Agent Sa…" at bounding box center [539, 256] width 1079 height 513
click at [784, 125] on span "Close" at bounding box center [789, 132] width 38 height 38
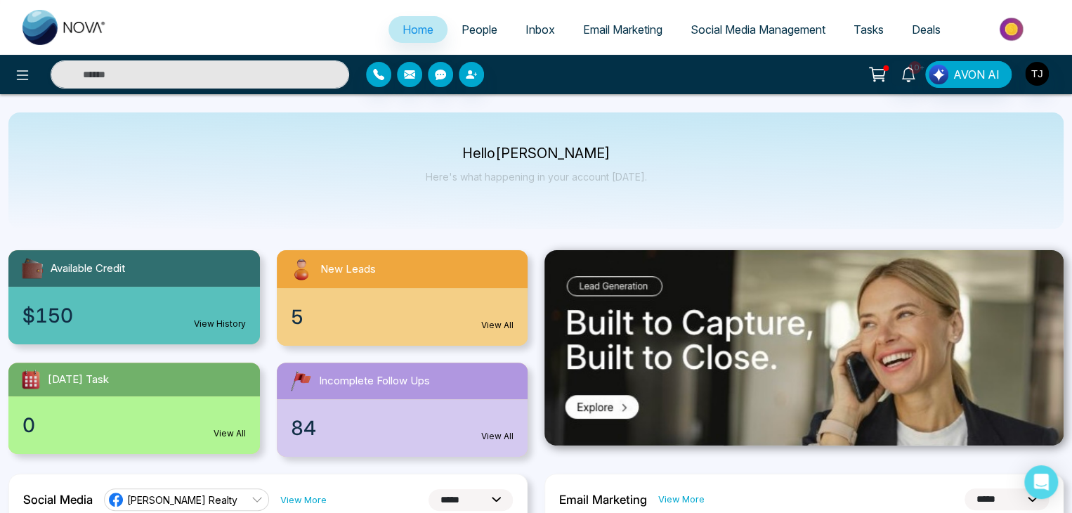
click at [440, 87] on div "10+ AVON AI" at bounding box center [536, 74] width 1072 height 28
click at [445, 76] on icon "button" at bounding box center [440, 75] width 11 height 11
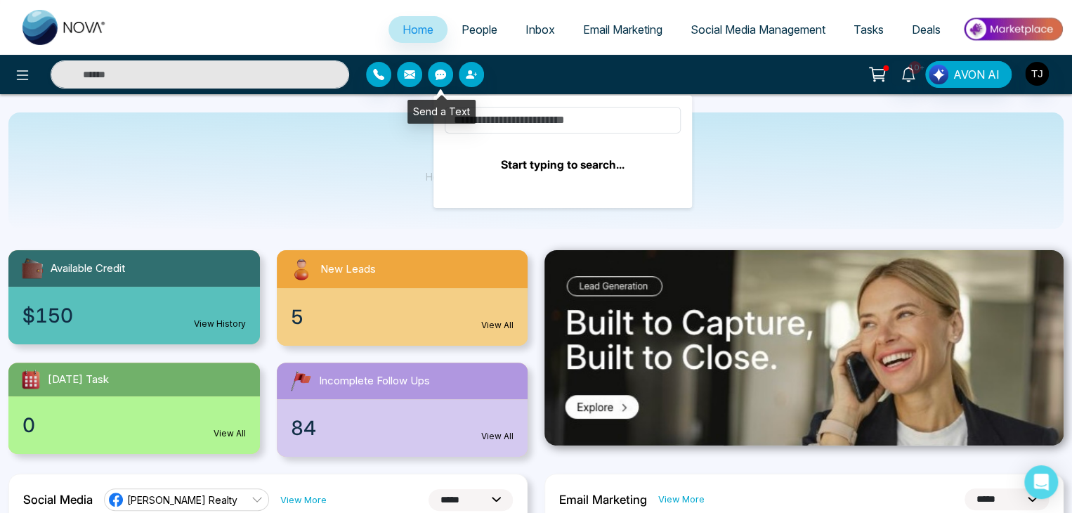
click at [445, 76] on icon "button" at bounding box center [440, 75] width 11 height 11
click at [438, 76] on icon "button" at bounding box center [440, 75] width 11 height 11
click at [463, 76] on button "button" at bounding box center [471, 74] width 25 height 25
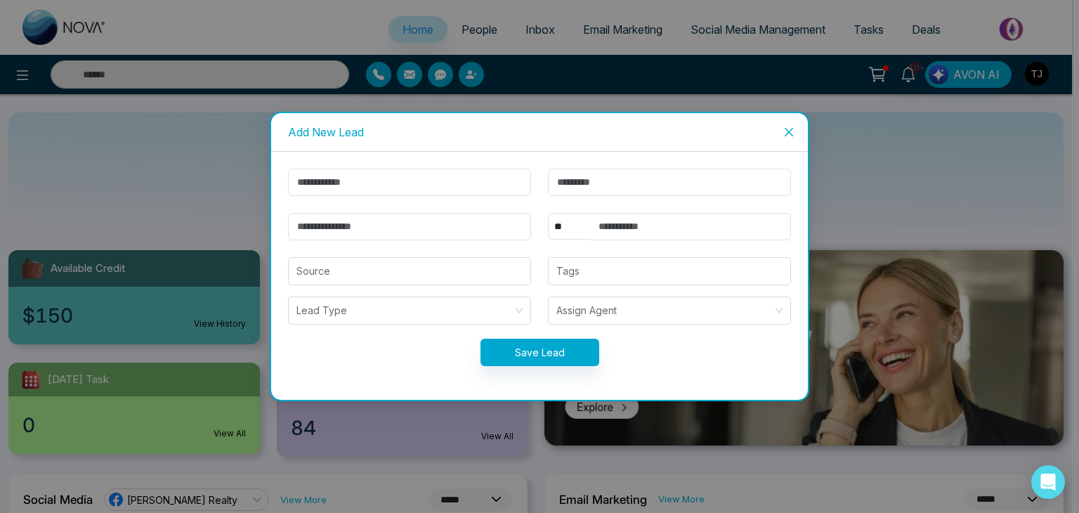
click at [542, 74] on div "Add New Lead ** **** *** *** *** **** *** Source Tags Lead Type Assign Agent Sa…" at bounding box center [539, 256] width 1079 height 513
click at [786, 125] on span "Close" at bounding box center [789, 132] width 38 height 38
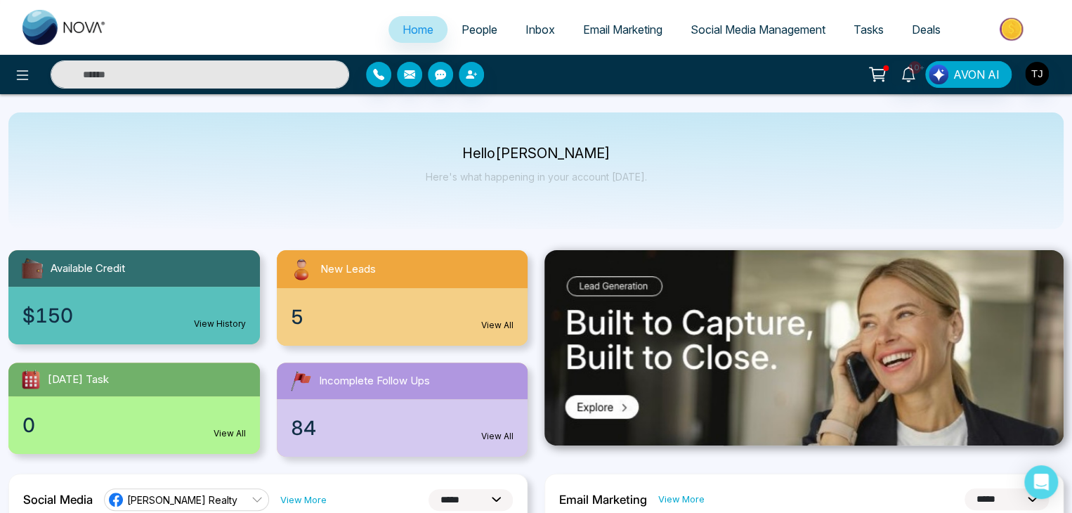
click at [487, 22] on span "People" at bounding box center [479, 29] width 36 height 14
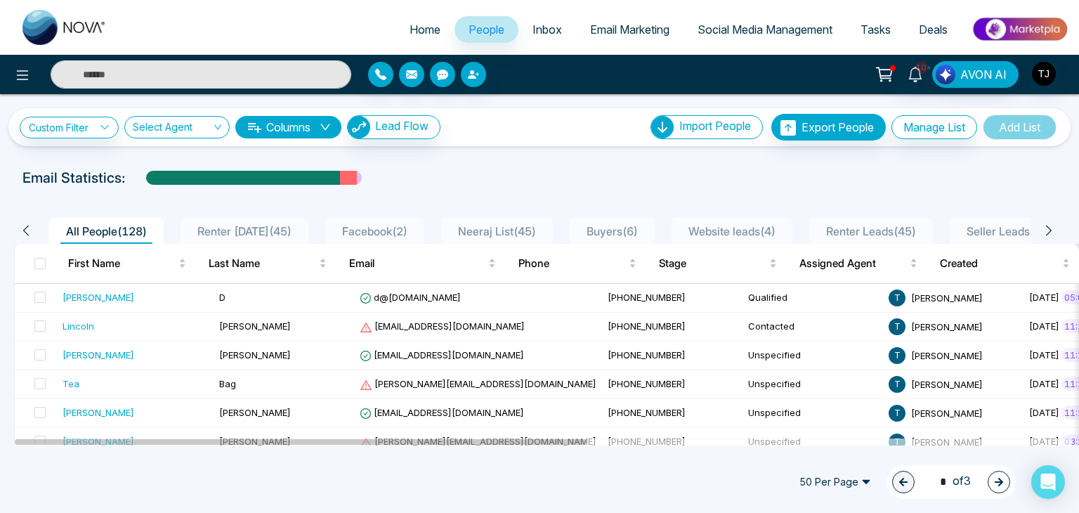
click at [547, 25] on span "Inbox" at bounding box center [546, 29] width 29 height 14
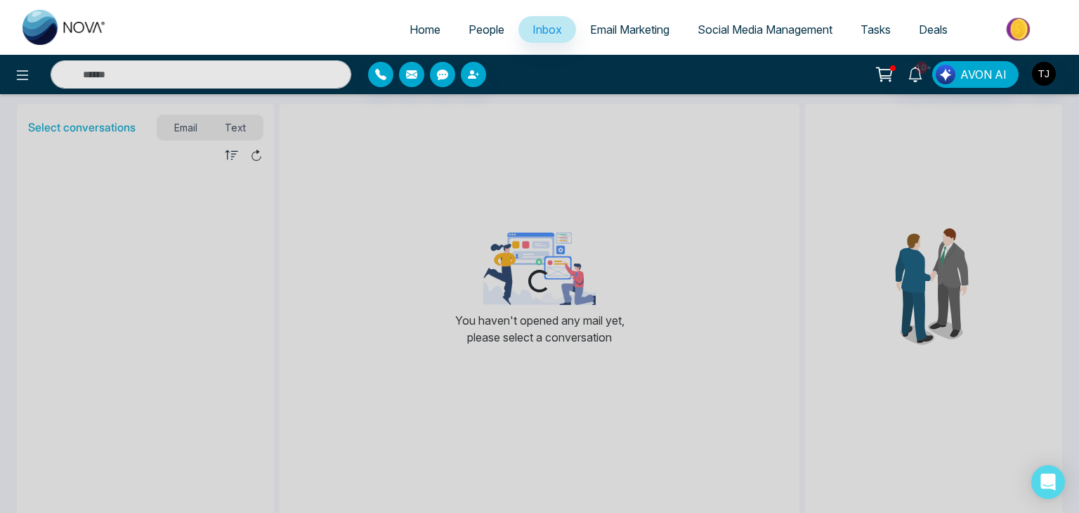
click at [425, 26] on span "Home" at bounding box center [424, 29] width 31 height 14
select select "*"
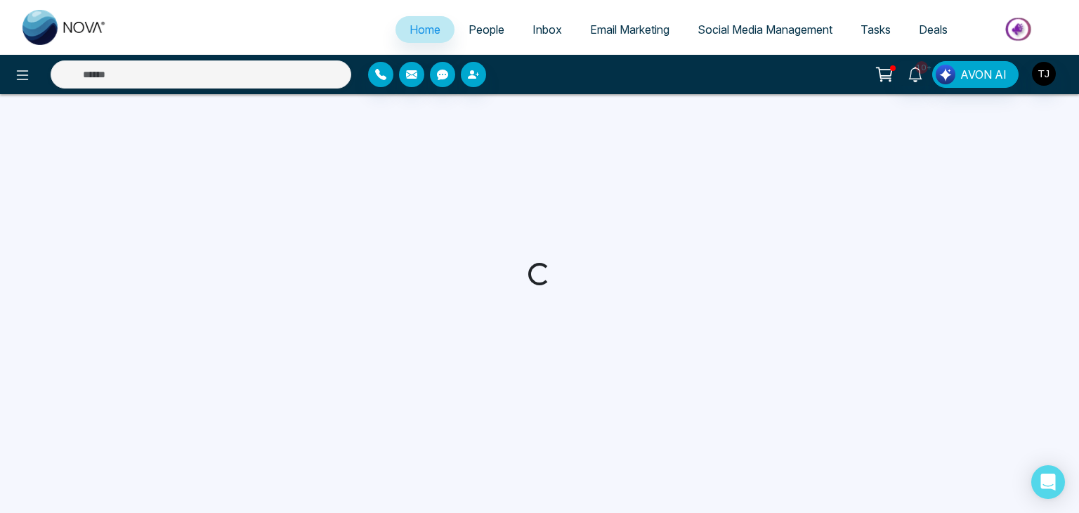
select select "*"
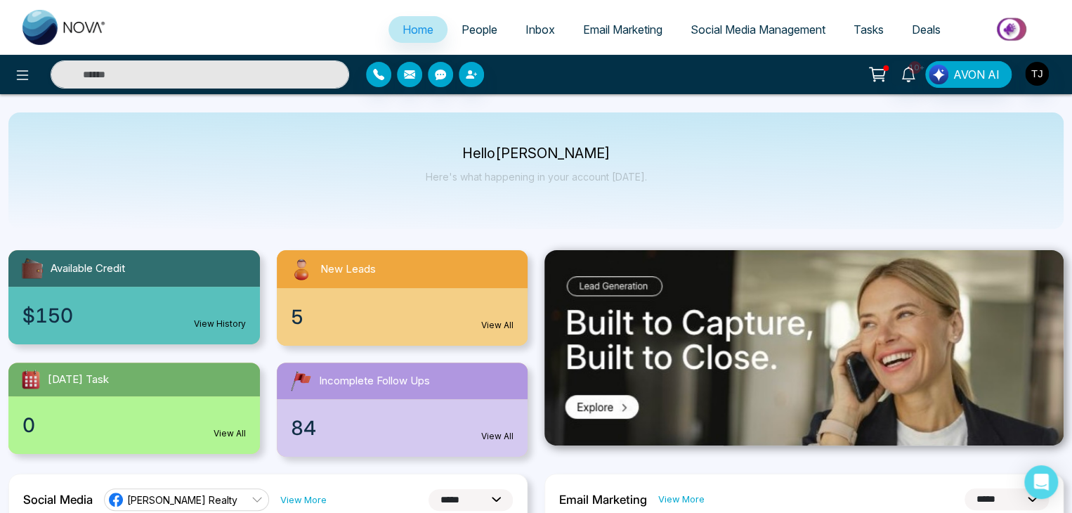
click at [490, 32] on link "People" at bounding box center [479, 29] width 64 height 27
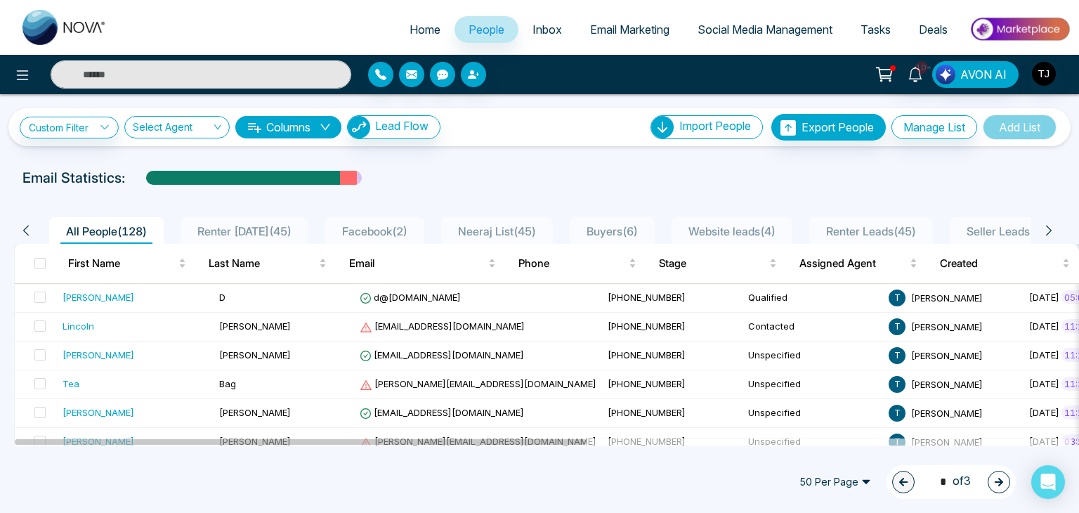
click at [331, 124] on icon "down" at bounding box center [325, 126] width 11 height 11
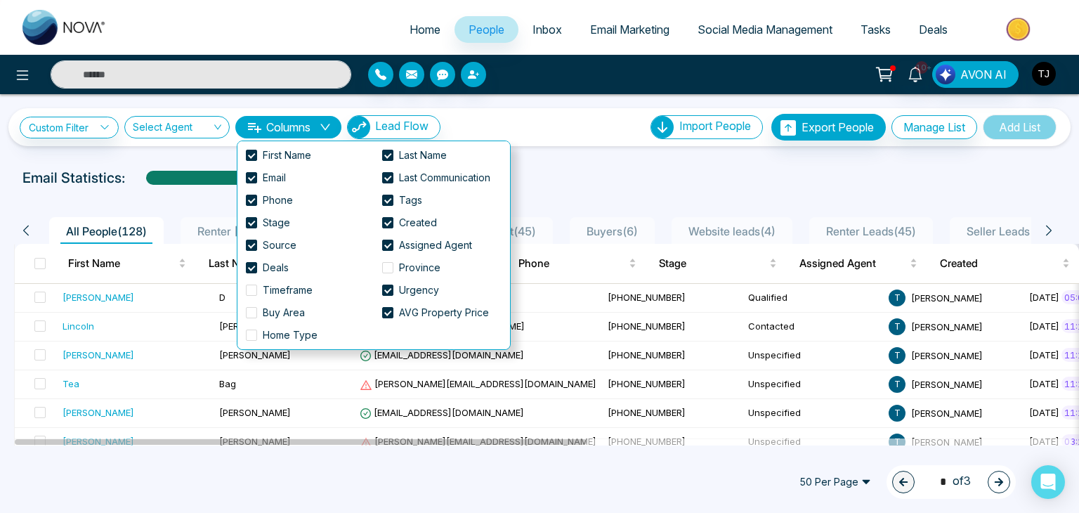
click at [331, 124] on icon "down" at bounding box center [325, 126] width 11 height 11
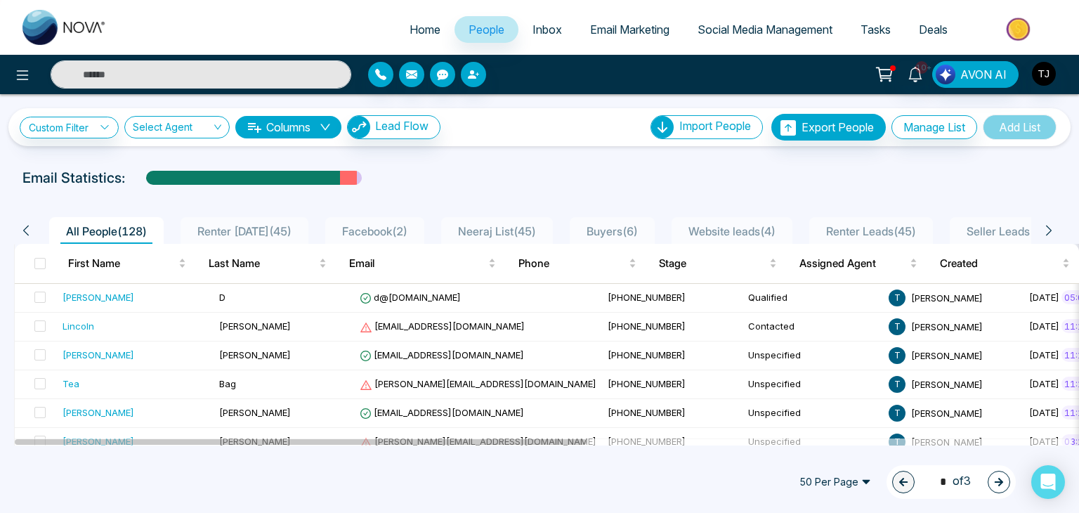
click at [544, 23] on span "Inbox" at bounding box center [546, 29] width 29 height 14
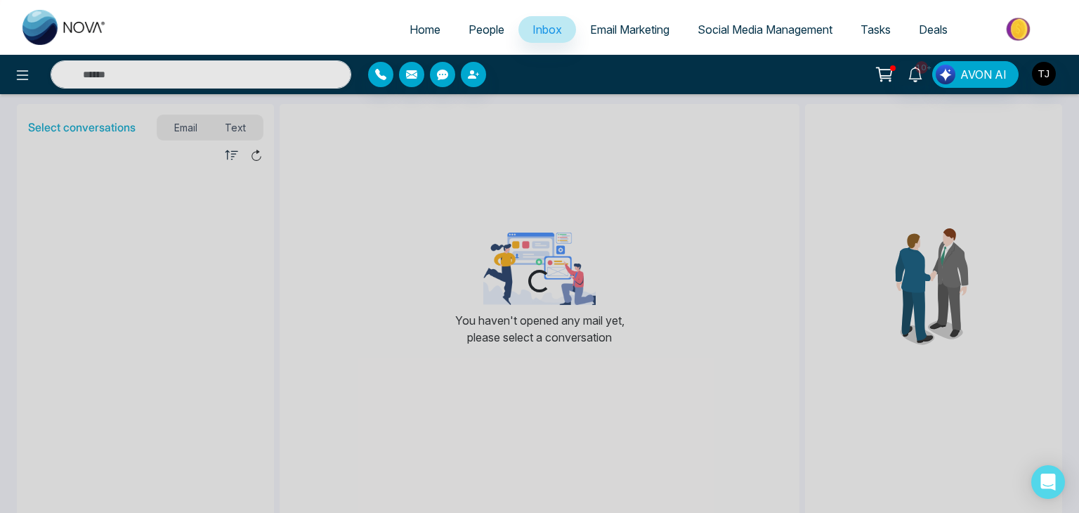
click at [631, 25] on span "Email Marketing" at bounding box center [629, 29] width 79 height 14
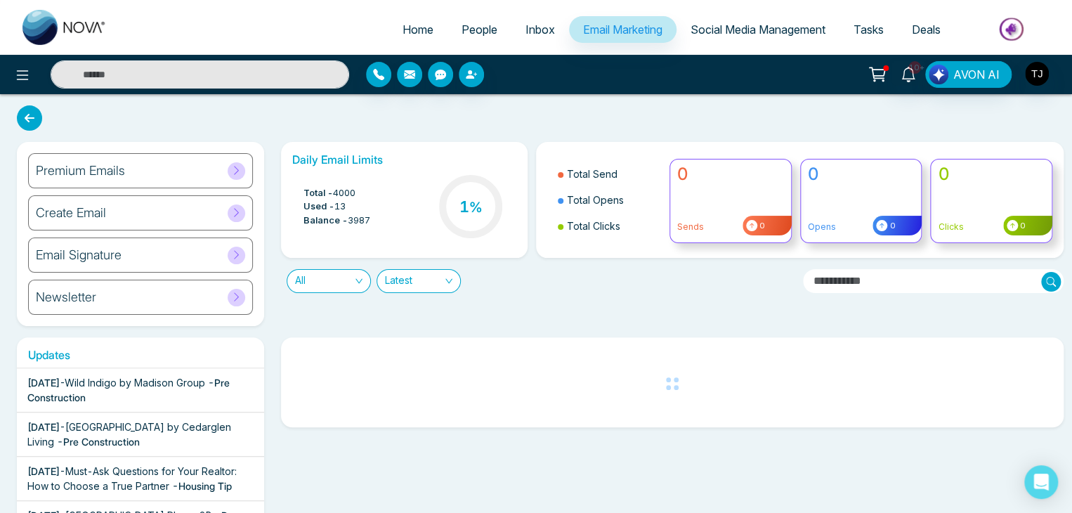
click at [759, 24] on span "Social Media Management" at bounding box center [757, 29] width 135 height 14
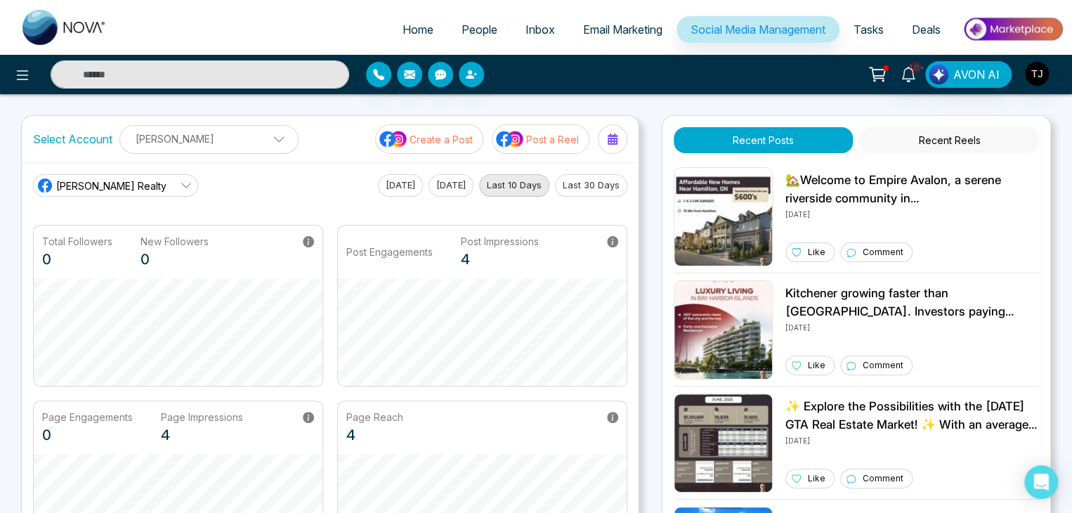
click at [868, 33] on span "Tasks" at bounding box center [868, 29] width 30 height 14
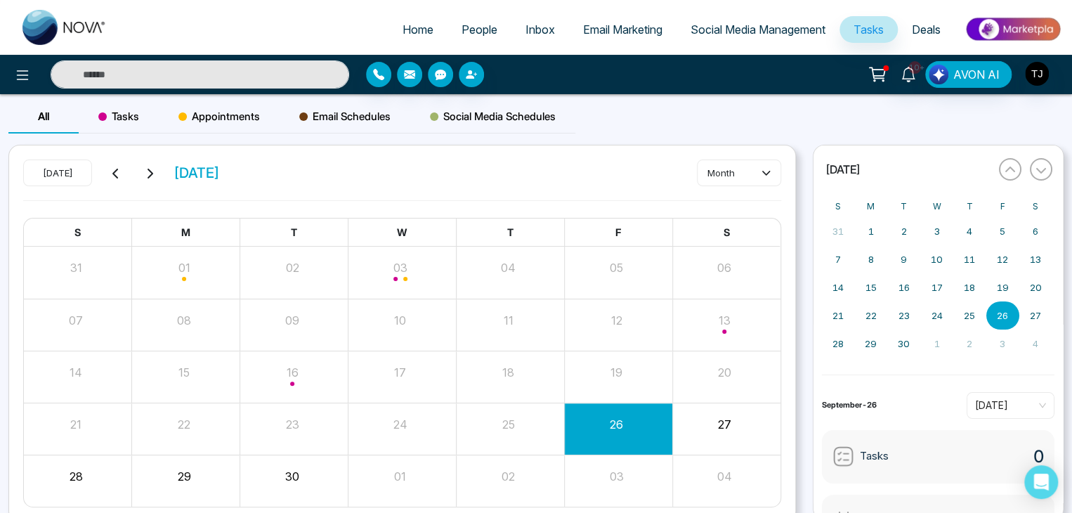
click at [921, 33] on span "Deals" at bounding box center [925, 29] width 29 height 14
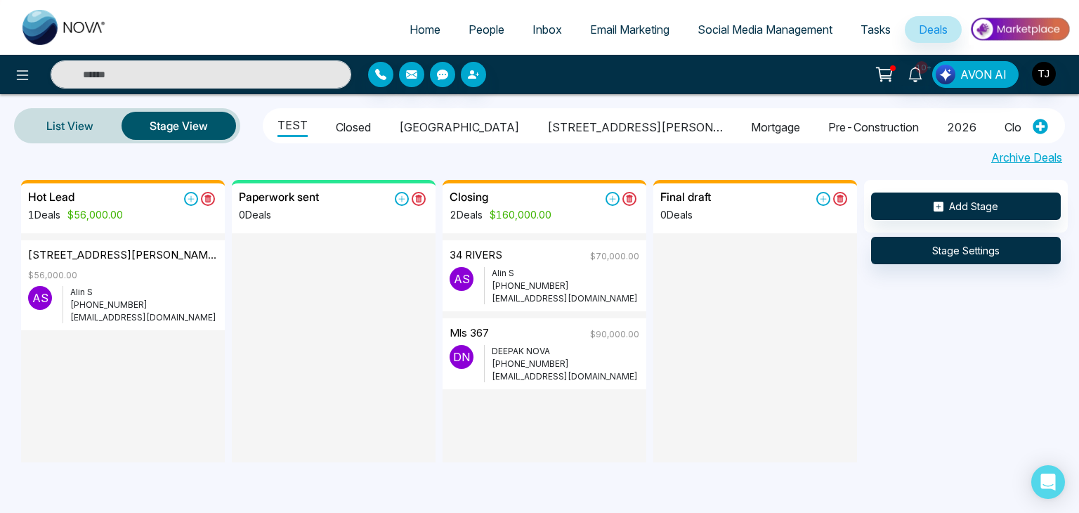
click at [416, 24] on span "Home" at bounding box center [424, 29] width 31 height 14
select select "*"
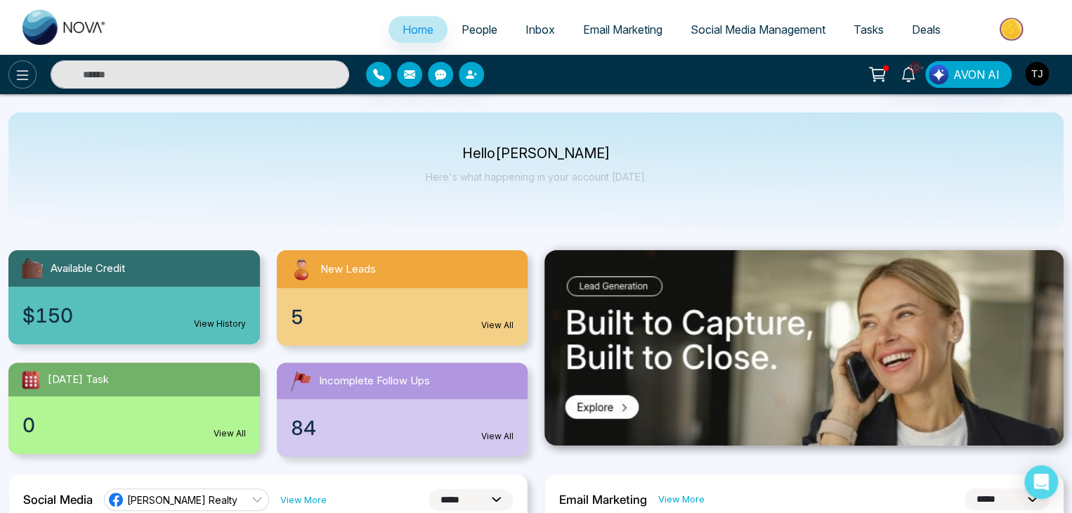
click at [13, 80] on button at bounding box center [22, 74] width 28 height 28
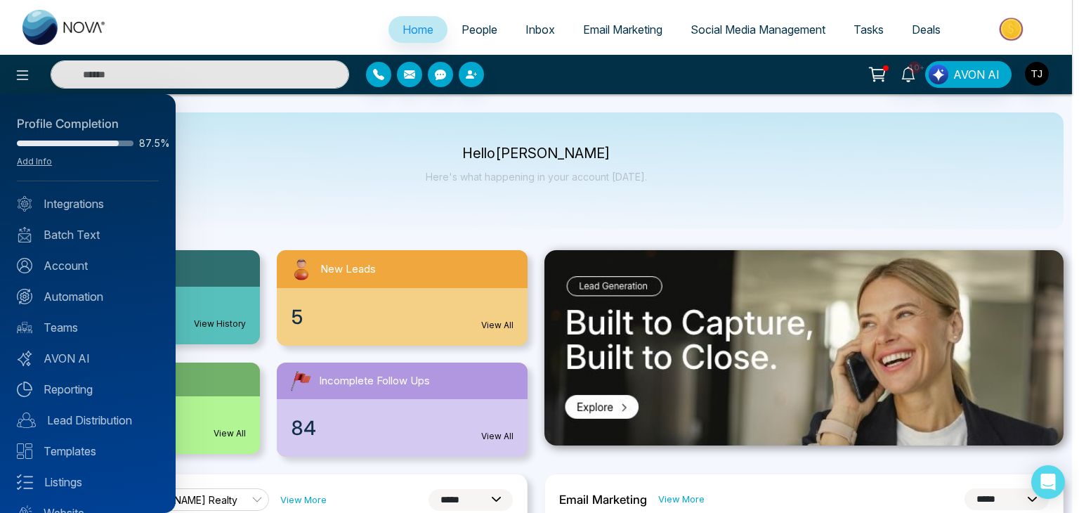
click at [299, 169] on div at bounding box center [539, 256] width 1079 height 513
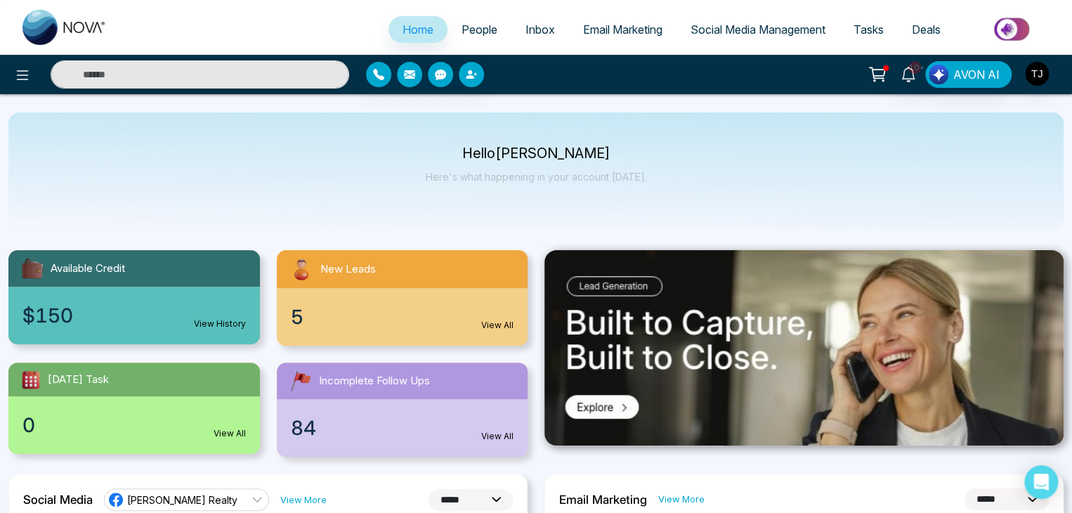
click at [9, 65] on div at bounding box center [178, 74] width 357 height 28
click at [23, 74] on icon at bounding box center [22, 75] width 17 height 17
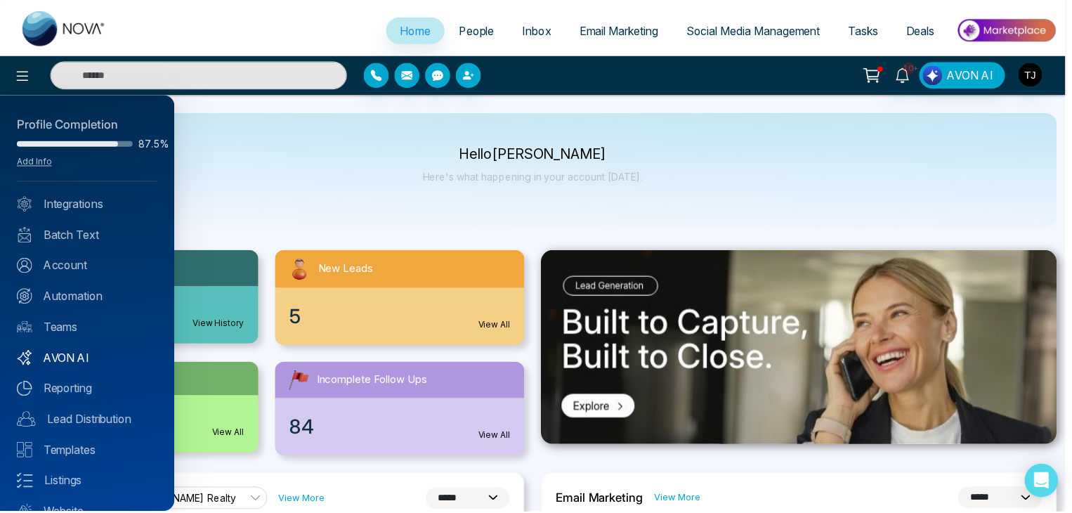
scroll to position [55, 0]
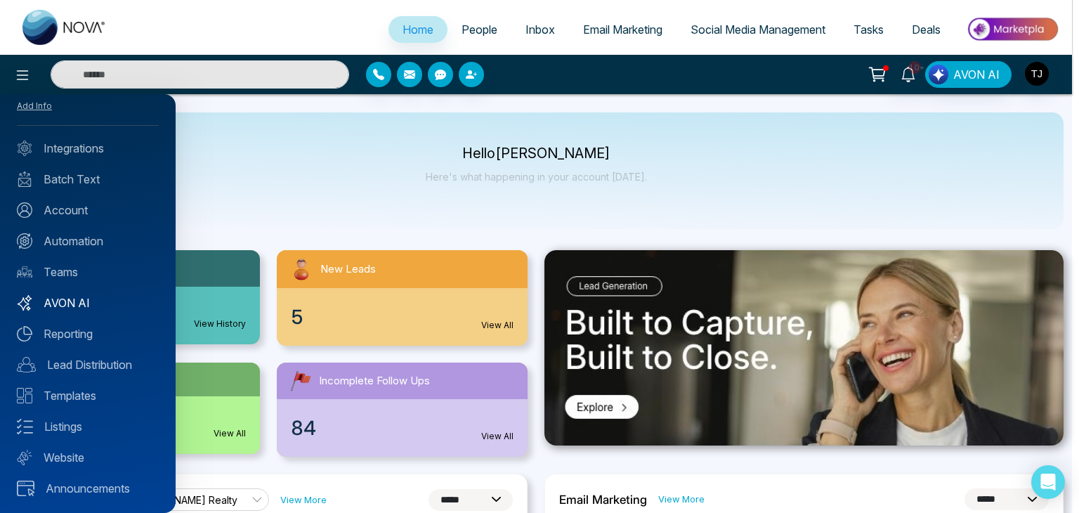
click at [105, 300] on link "AVON AI" at bounding box center [88, 302] width 142 height 17
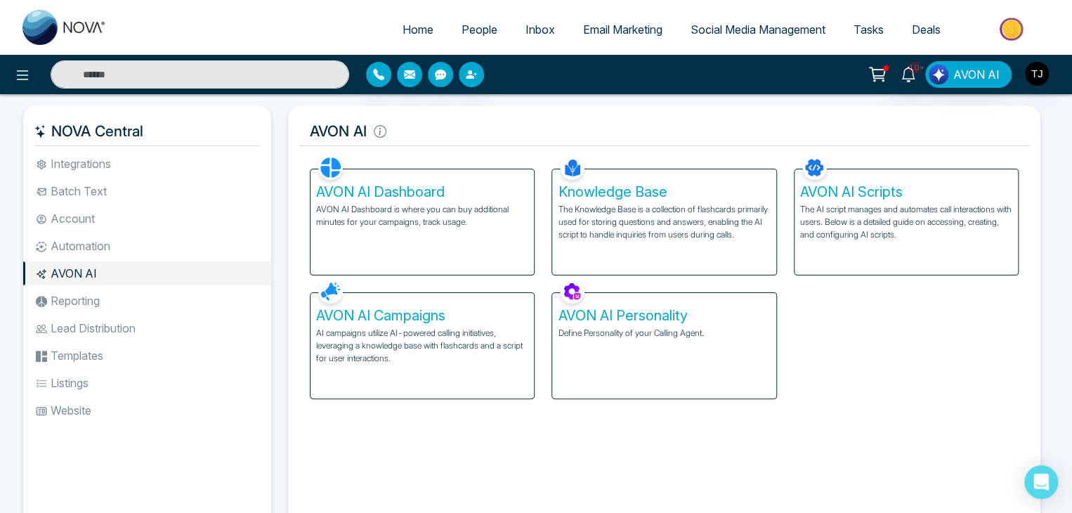
click at [463, 345] on p "AI campaigns utilize AI-powered calling initiatives, leveraging a knowledge bas…" at bounding box center [422, 346] width 212 height 38
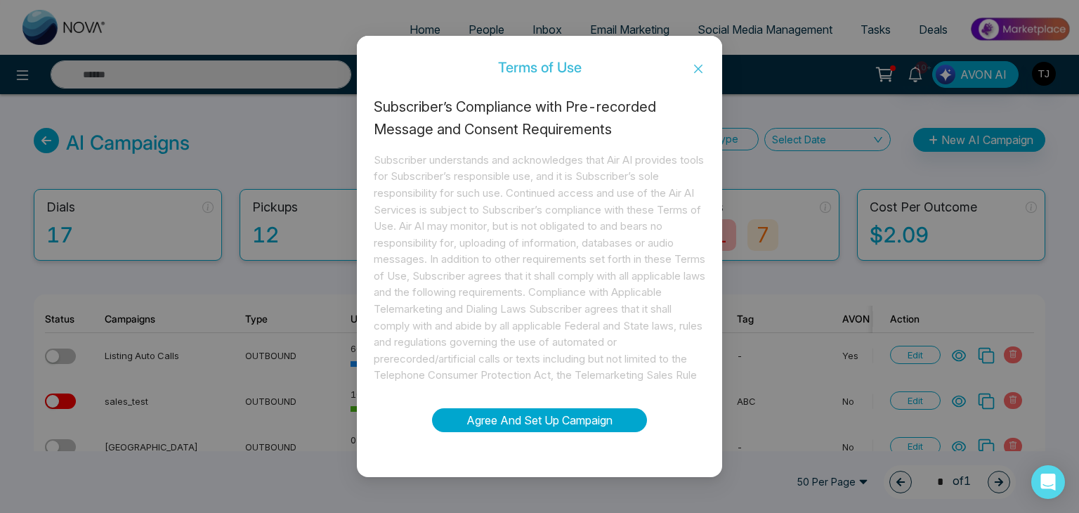
click at [516, 425] on button "Agree And Set Up Campaign" at bounding box center [539, 420] width 215 height 24
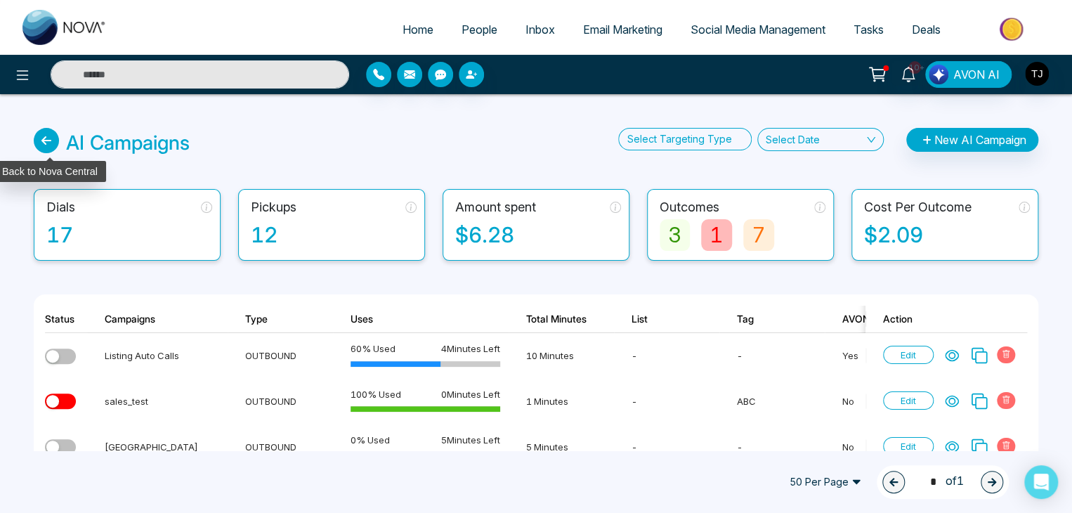
click at [39, 143] on icon at bounding box center [46, 140] width 25 height 25
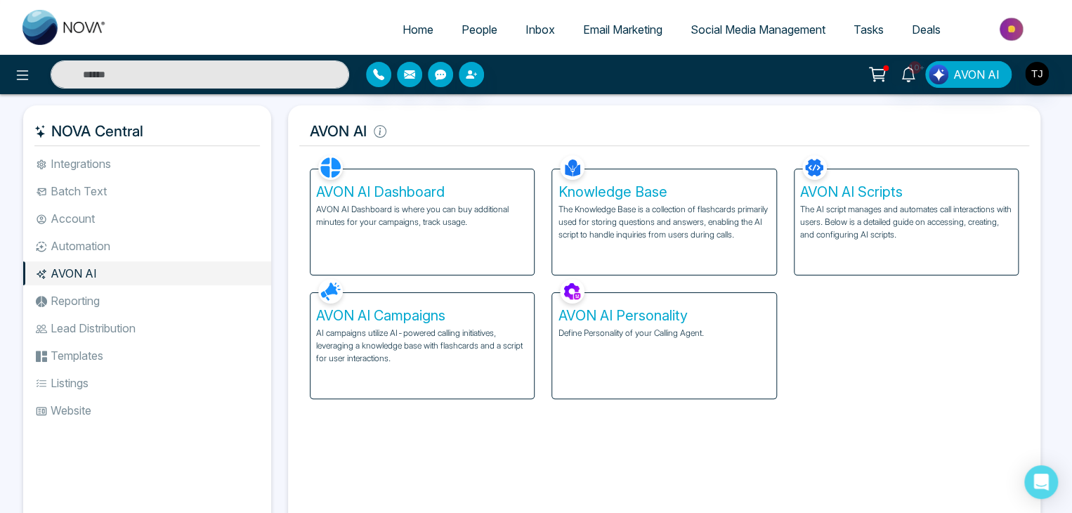
click at [823, 213] on p "The AI script manages and automates call interactions with users. Below is a de…" at bounding box center [906, 222] width 212 height 38
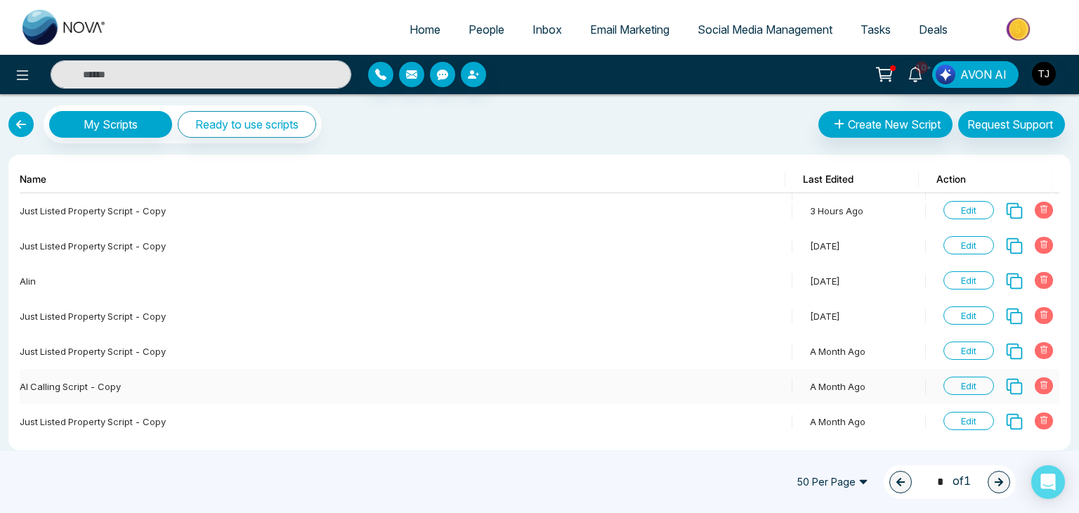
click at [954, 384] on span "Edit" at bounding box center [968, 385] width 51 height 18
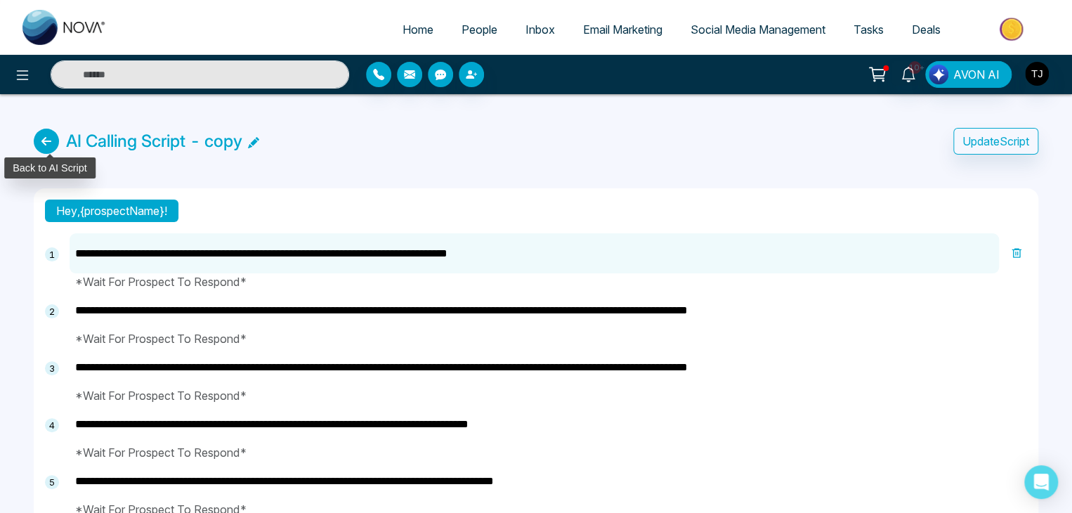
click at [41, 138] on icon at bounding box center [46, 141] width 25 height 25
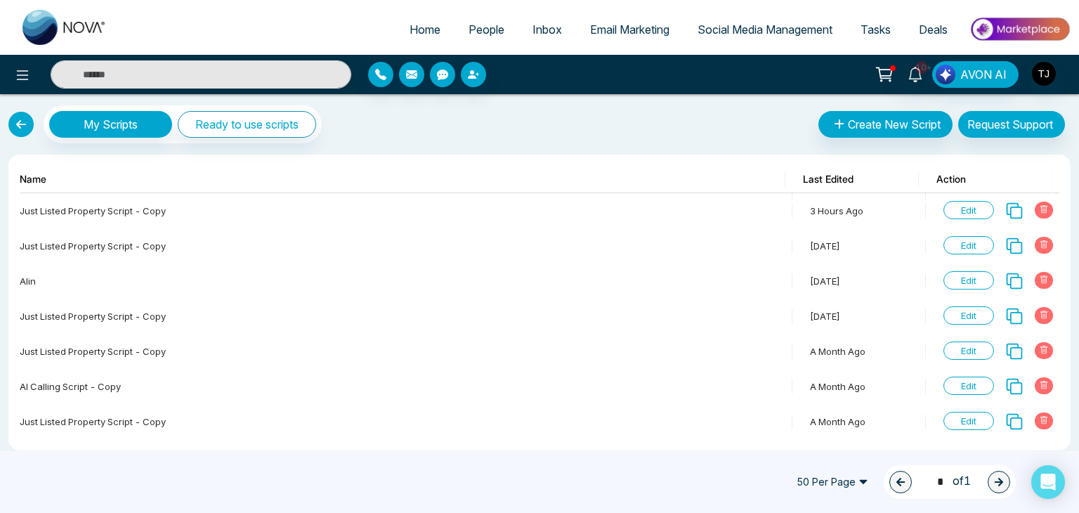
click at [421, 24] on span "Home" at bounding box center [424, 29] width 31 height 14
select select "*"
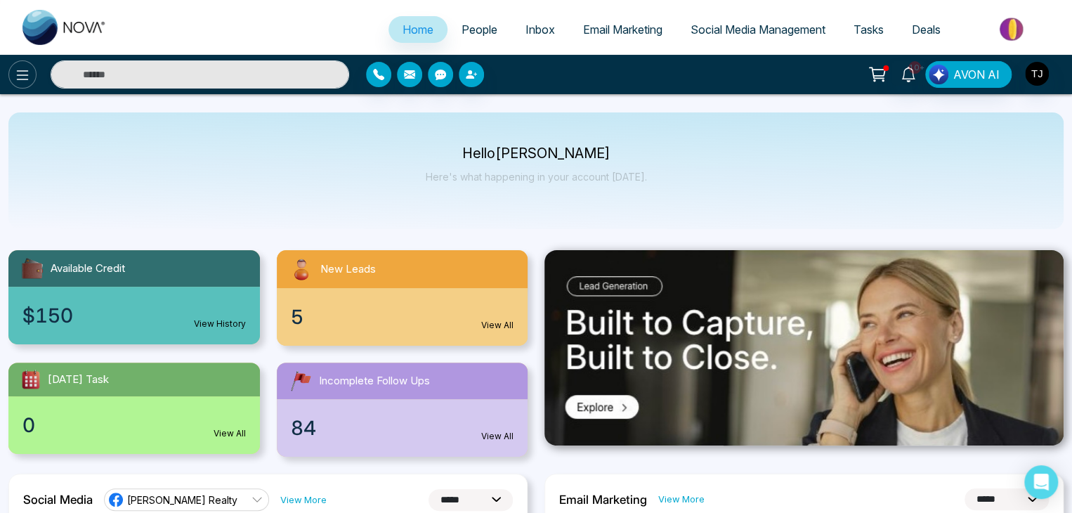
click at [25, 74] on icon at bounding box center [22, 75] width 17 height 17
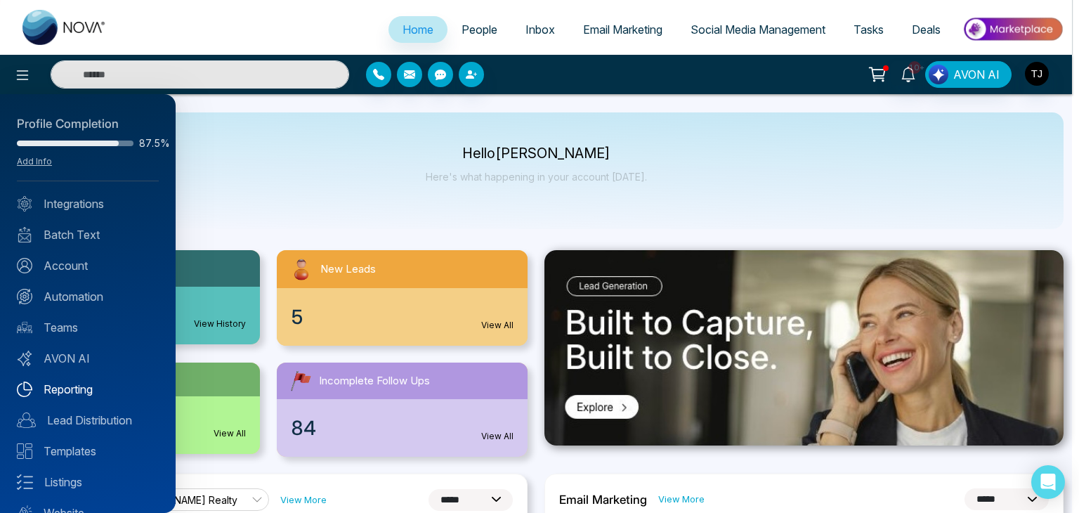
scroll to position [55, 0]
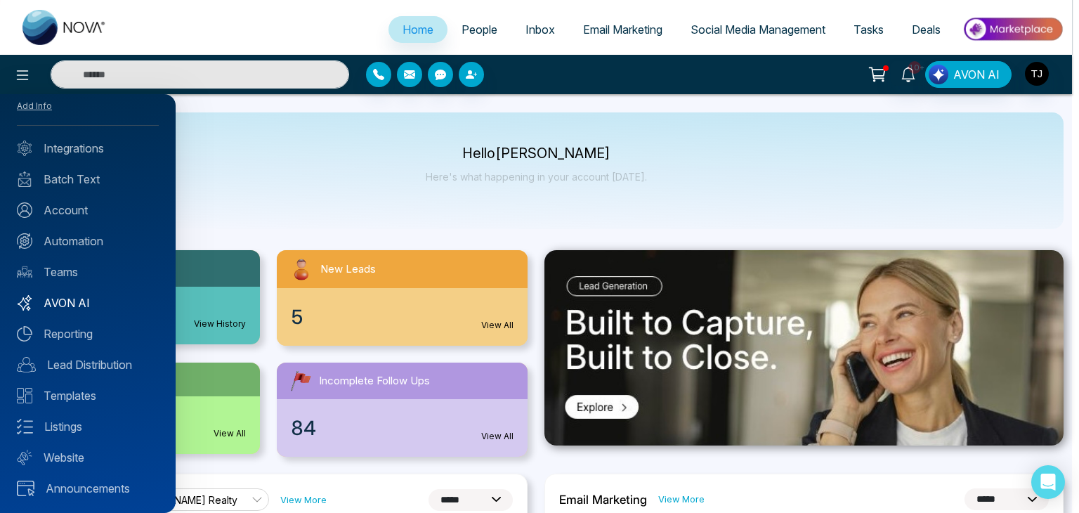
click at [96, 302] on link "AVON AI" at bounding box center [88, 302] width 142 height 17
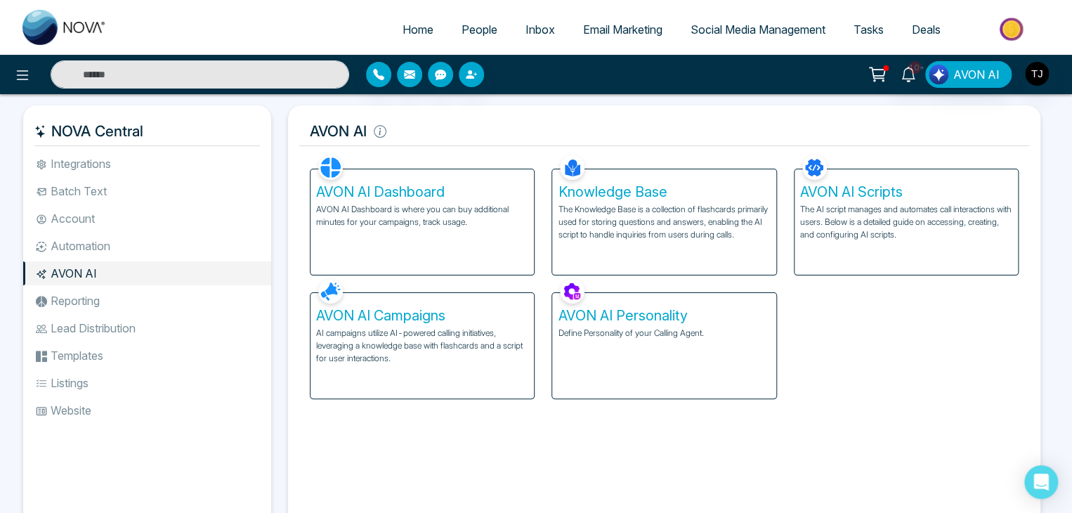
click at [494, 322] on h5 "AVON AI Campaigns" at bounding box center [422, 315] width 212 height 17
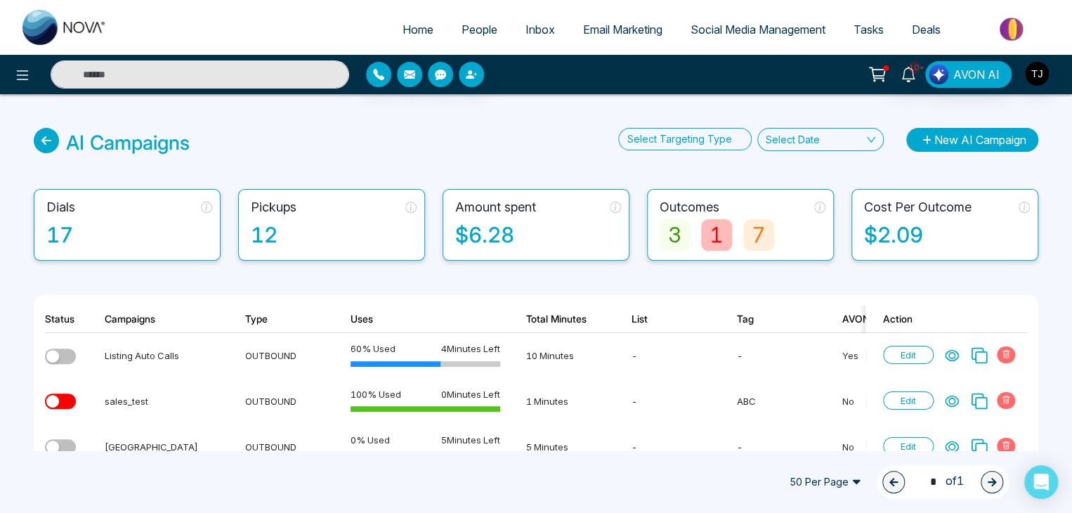
click at [957, 143] on button "New AI Campaign" at bounding box center [972, 140] width 132 height 24
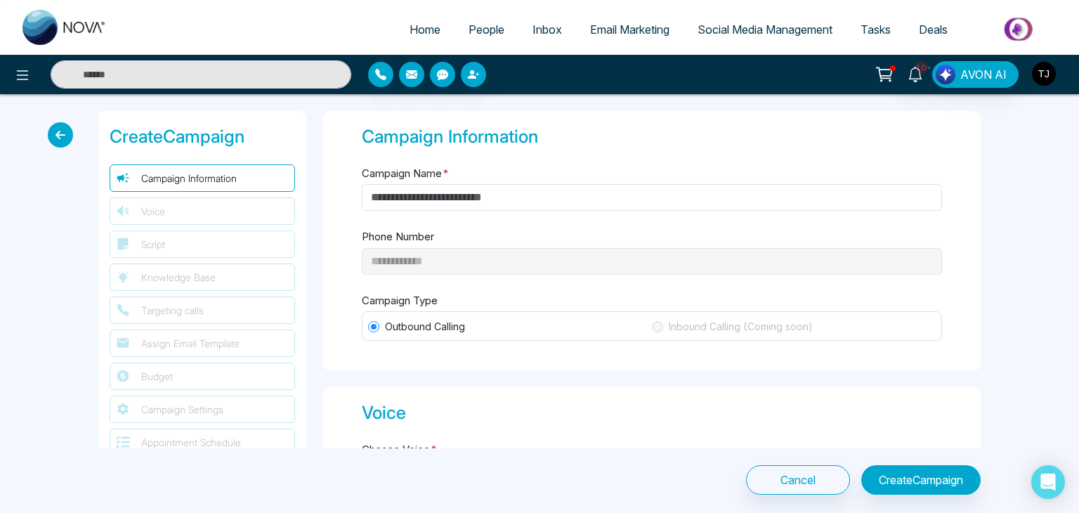
click at [1039, 80] on img "button" at bounding box center [1044, 74] width 24 height 24
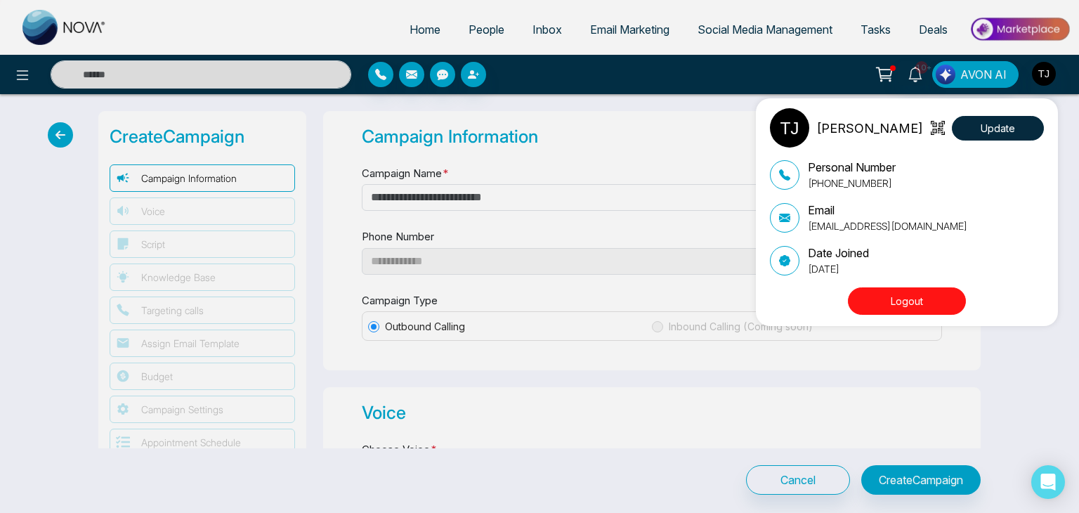
click at [728, 82] on div "[PERSON_NAME] Update Personal Number [PHONE_NUMBER] Email [EMAIL_ADDRESS][DOMAI…" at bounding box center [539, 256] width 1079 height 513
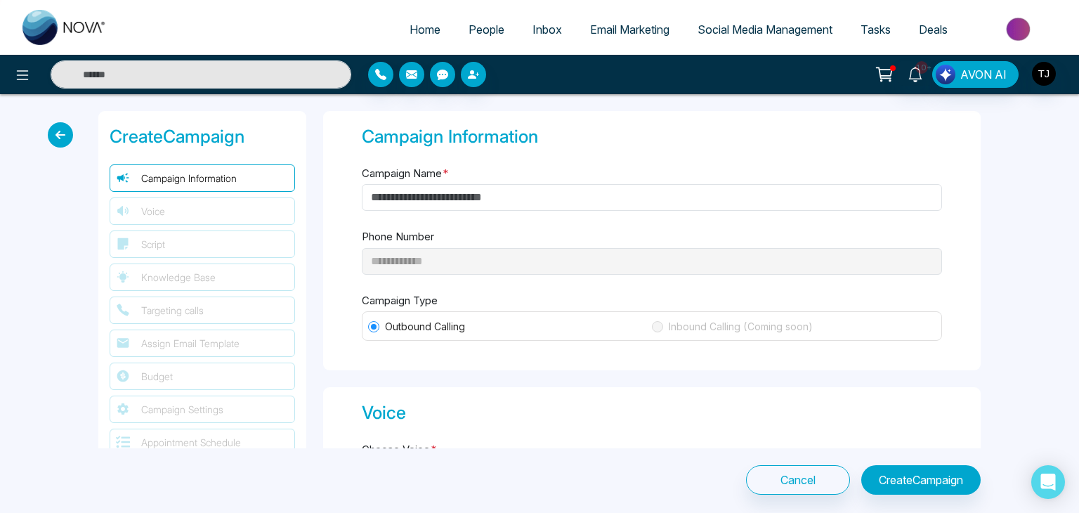
click at [413, 29] on span "Home" at bounding box center [424, 29] width 31 height 14
select select "*"
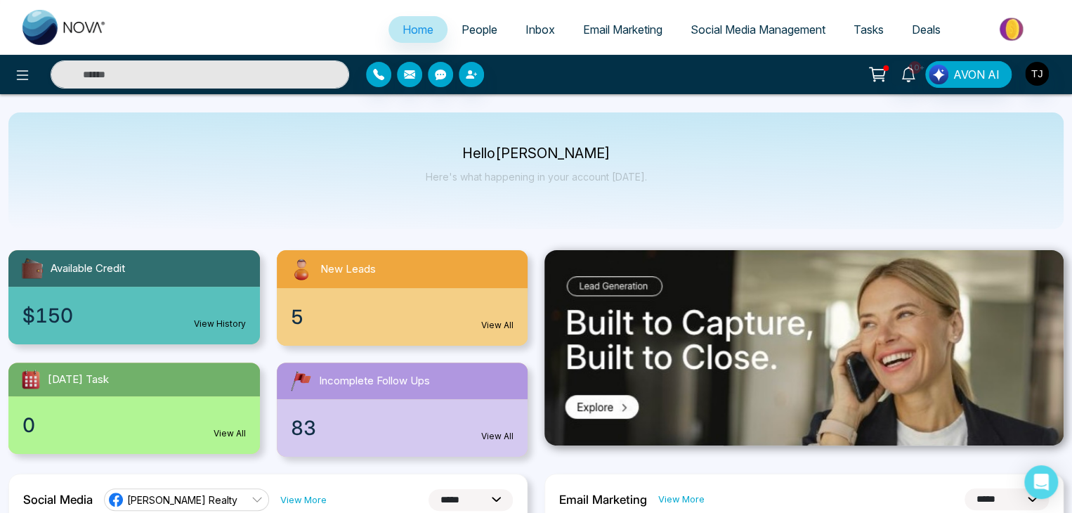
click at [461, 41] on link "People" at bounding box center [479, 29] width 64 height 27
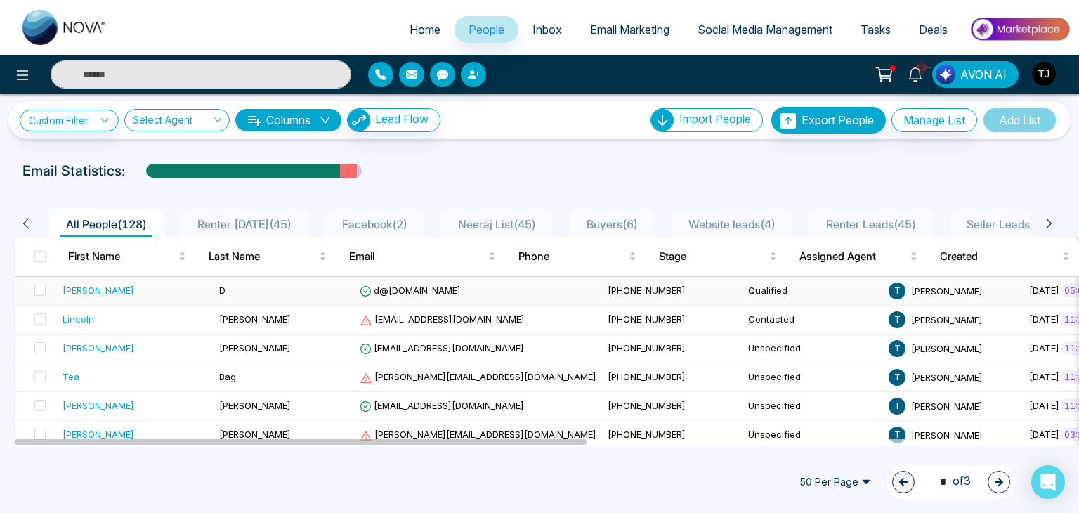
scroll to position [4, 0]
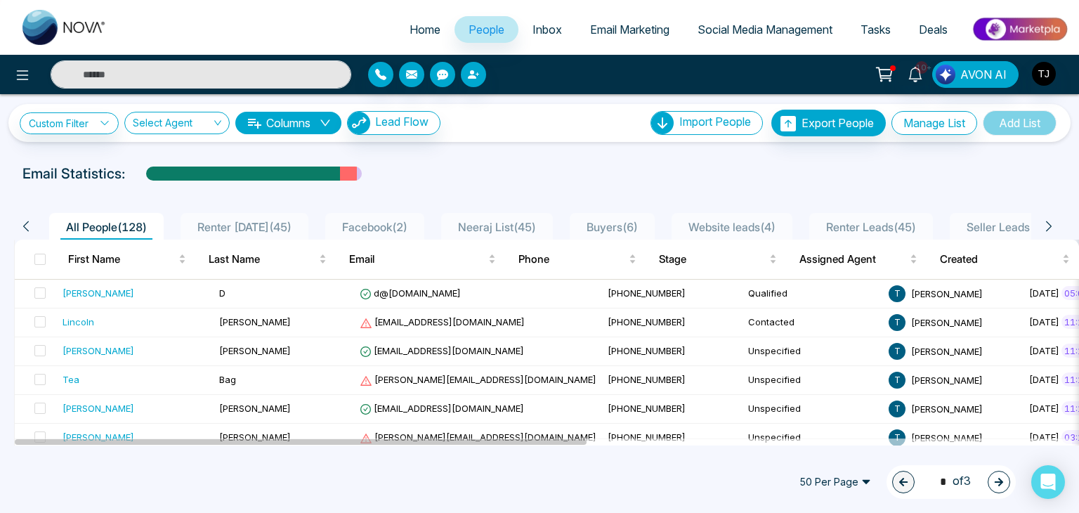
click at [409, 20] on link "Home" at bounding box center [424, 29] width 59 height 27
select select "*"
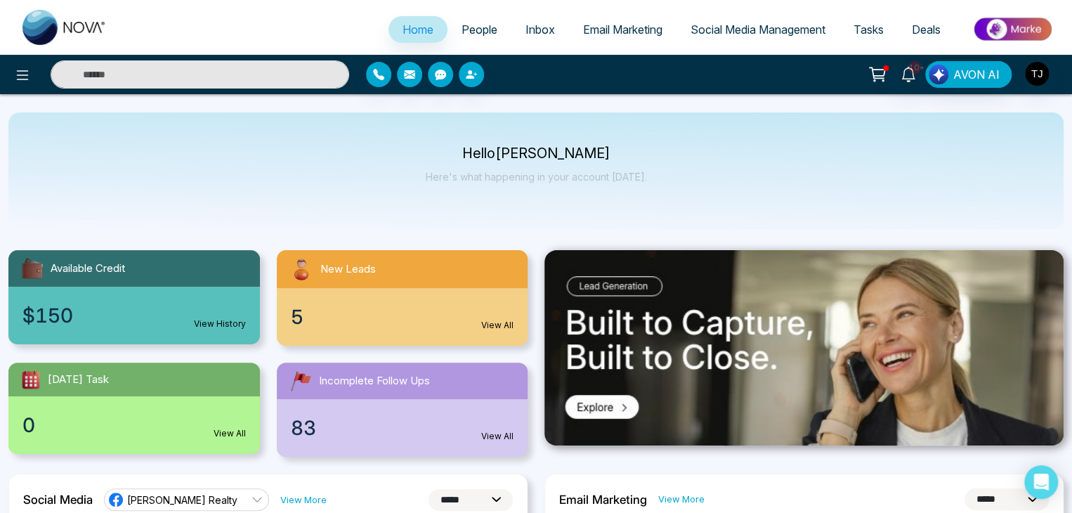
click at [651, 180] on div "Hello [PERSON_NAME] Here's what happening in your account [DATE]." at bounding box center [535, 170] width 1055 height 117
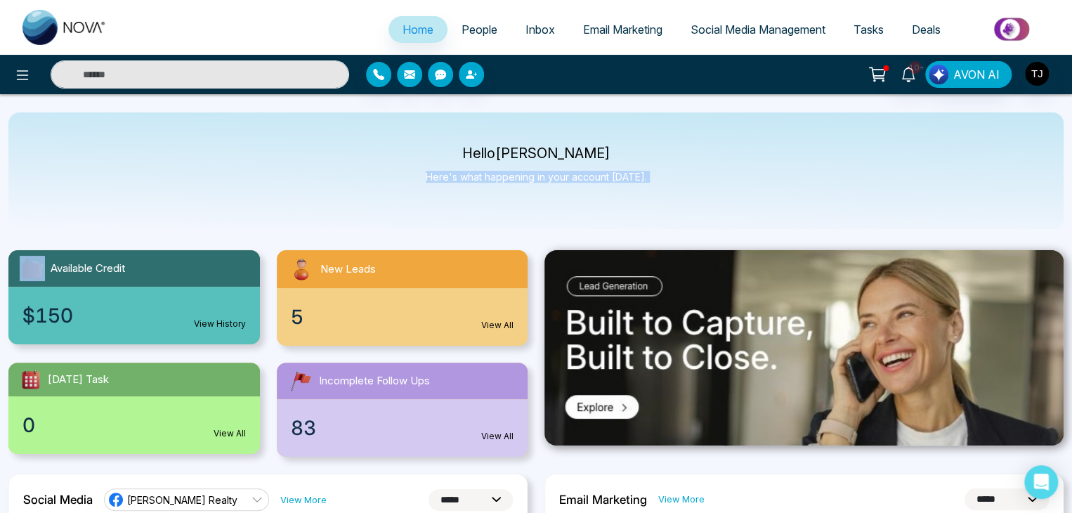
click at [638, 175] on p "Here's what happening in your account [DATE]." at bounding box center [536, 177] width 221 height 12
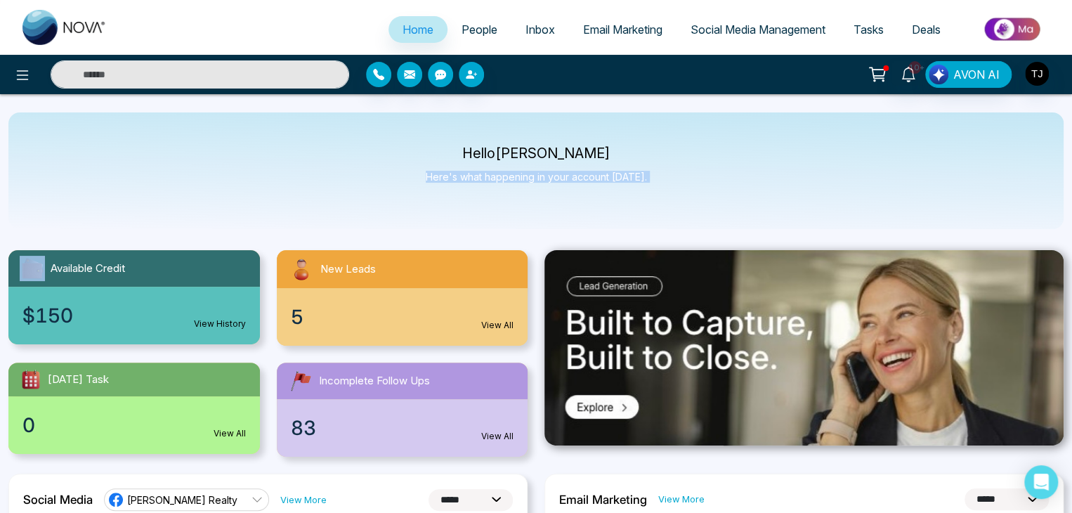
click at [638, 175] on p "Here's what happening in your account [DATE]." at bounding box center [536, 177] width 221 height 12
click at [470, 154] on p "Hello [PERSON_NAME]" at bounding box center [536, 153] width 221 height 12
drag, startPoint x: 470, startPoint y: 154, endPoint x: 722, endPoint y: 210, distance: 258.1
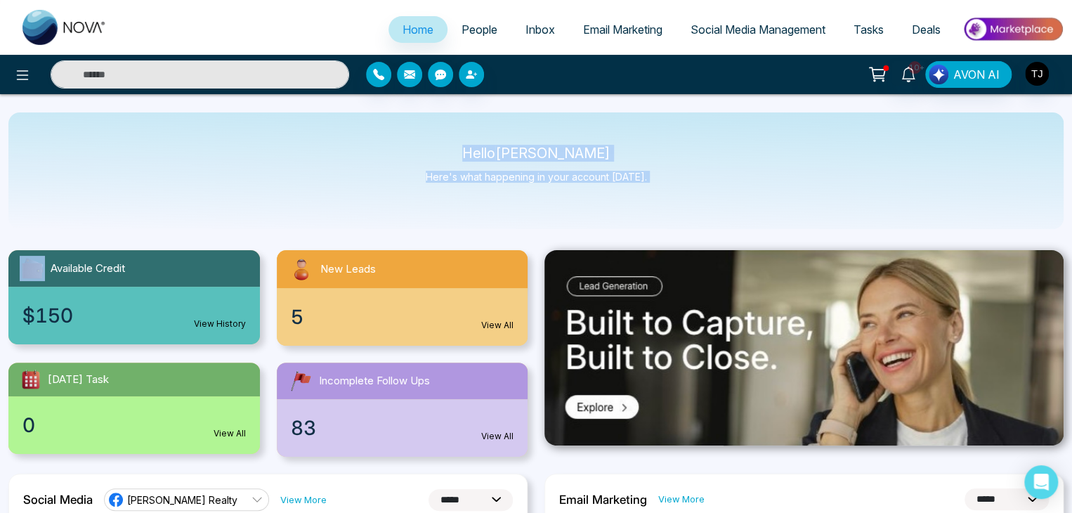
click at [722, 210] on div "Hello [PERSON_NAME] Here's what happening in your account [DATE]." at bounding box center [535, 170] width 1055 height 117
click at [640, 178] on p "Here's what happening in your account [DATE]." at bounding box center [536, 177] width 221 height 12
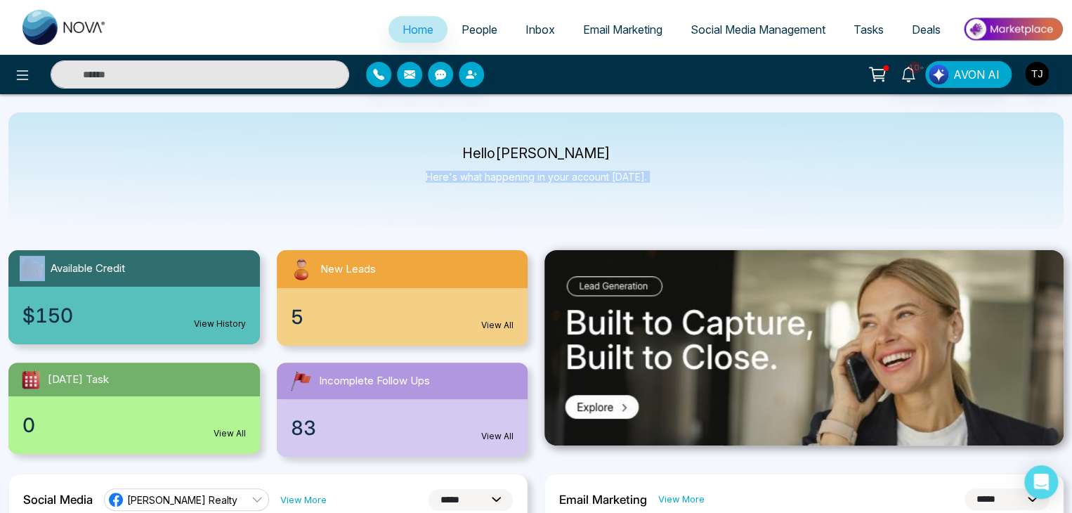
click at [640, 178] on p "Here's what happening in your account [DATE]." at bounding box center [536, 177] width 221 height 12
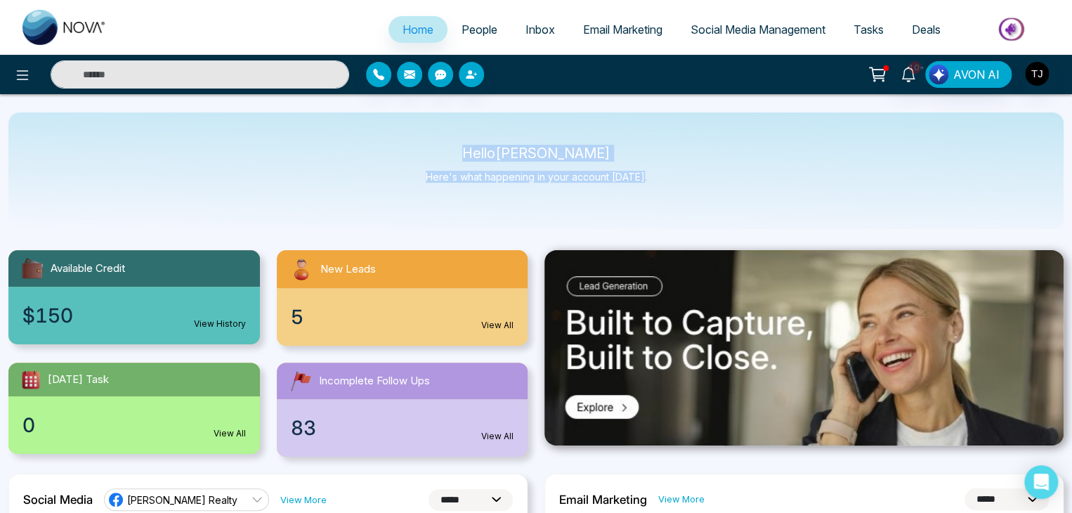
drag, startPoint x: 640, startPoint y: 178, endPoint x: 473, endPoint y: 140, distance: 171.4
click at [473, 140] on div "Hello [PERSON_NAME] Here's what happening in your account [DATE]." at bounding box center [535, 170] width 1055 height 117
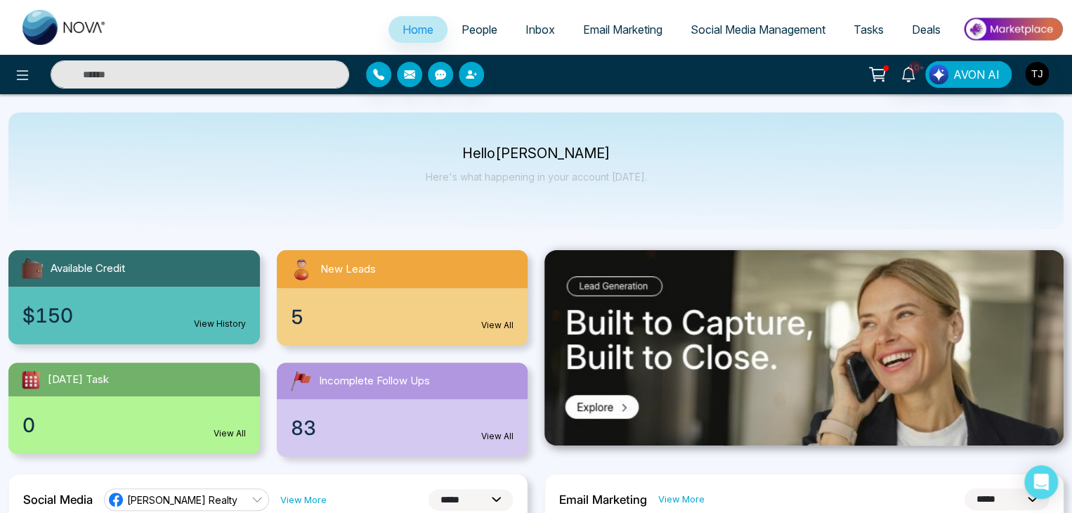
click at [867, 166] on div "Hello [PERSON_NAME] Here's what happening in your account [DATE]." at bounding box center [535, 170] width 1055 height 117
click at [469, 20] on link "People" at bounding box center [479, 29] width 64 height 27
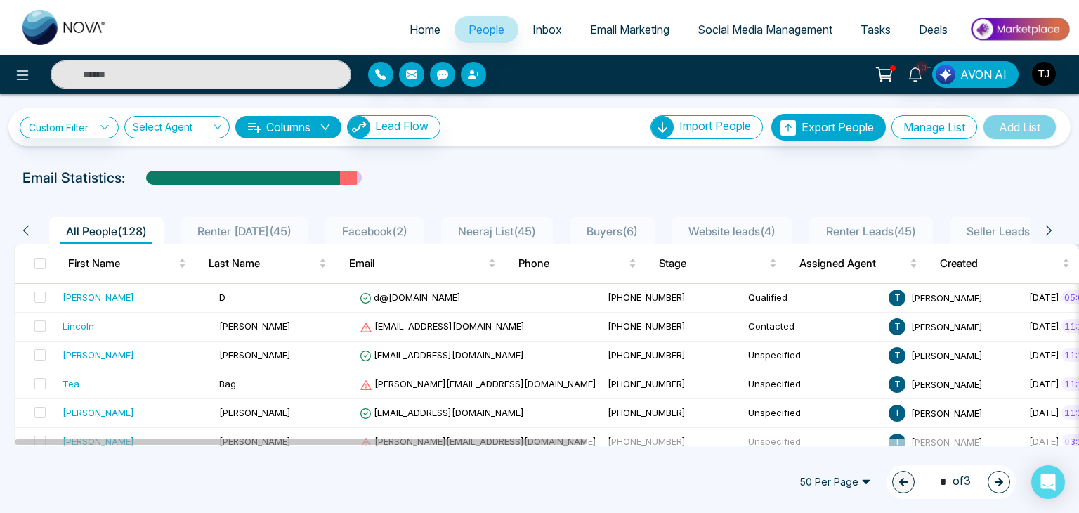
click at [562, 32] on link "Inbox" at bounding box center [547, 29] width 58 height 27
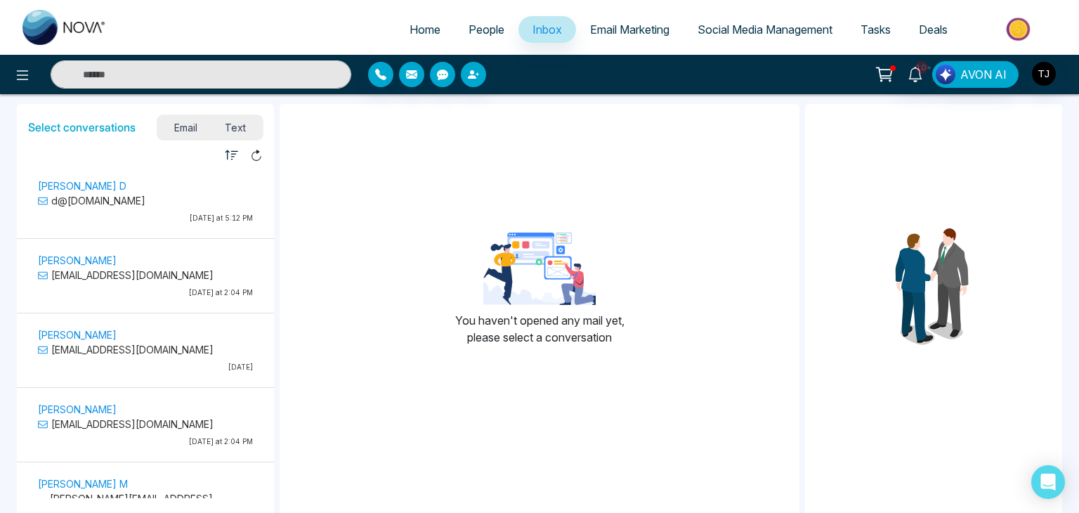
click at [468, 29] on span "People" at bounding box center [486, 29] width 36 height 14
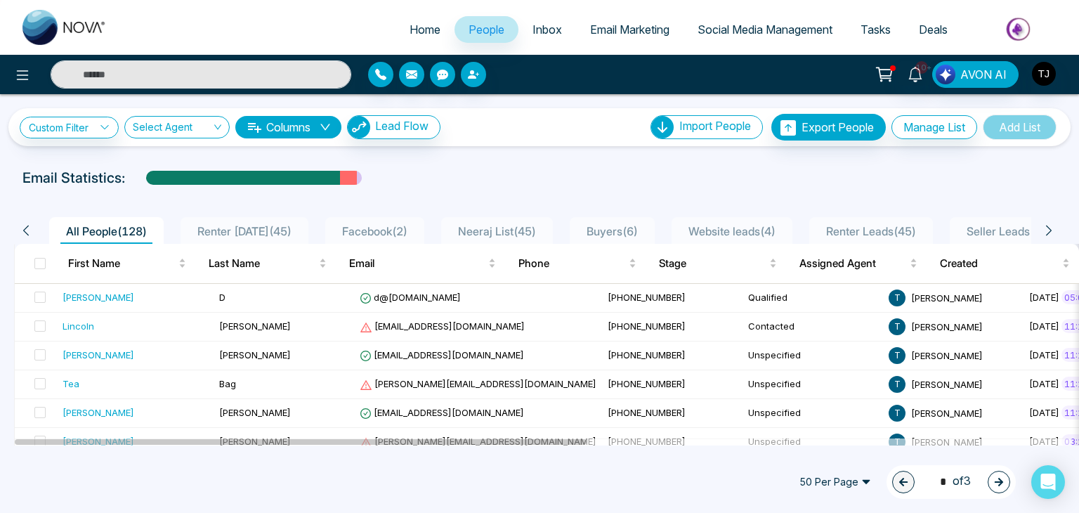
click at [415, 27] on span "Home" at bounding box center [424, 29] width 31 height 14
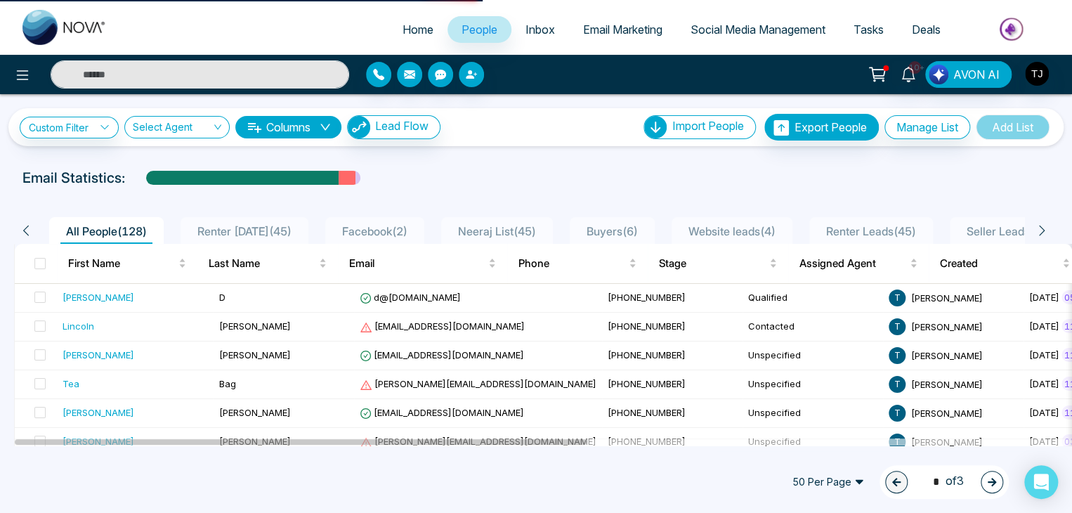
select select "*"
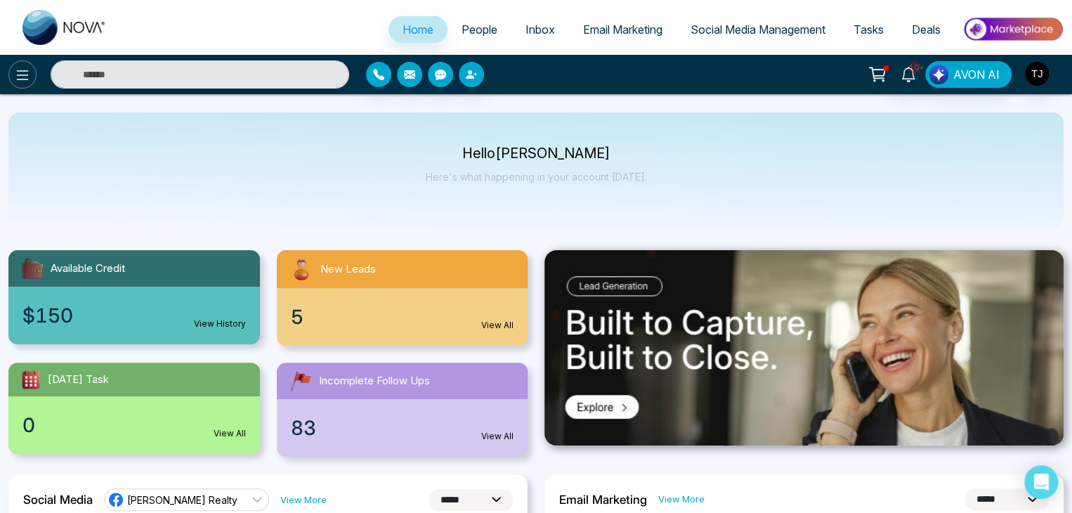
click at [22, 76] on icon at bounding box center [22, 75] width 17 height 17
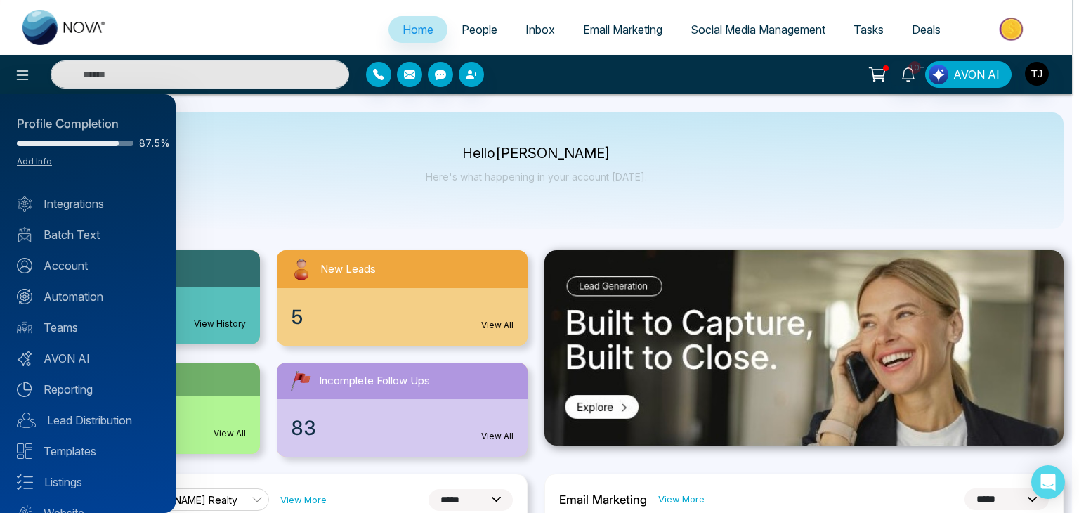
click at [260, 206] on div at bounding box center [539, 256] width 1079 height 513
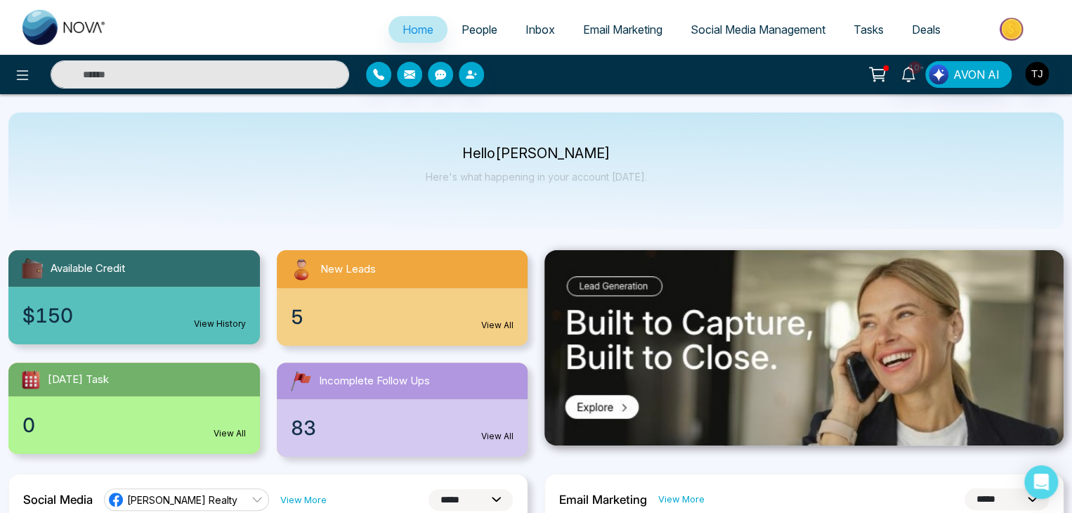
click at [642, 182] on div "Hello [PERSON_NAME] Here's what happening in your account [DATE]." at bounding box center [535, 170] width 1055 height 117
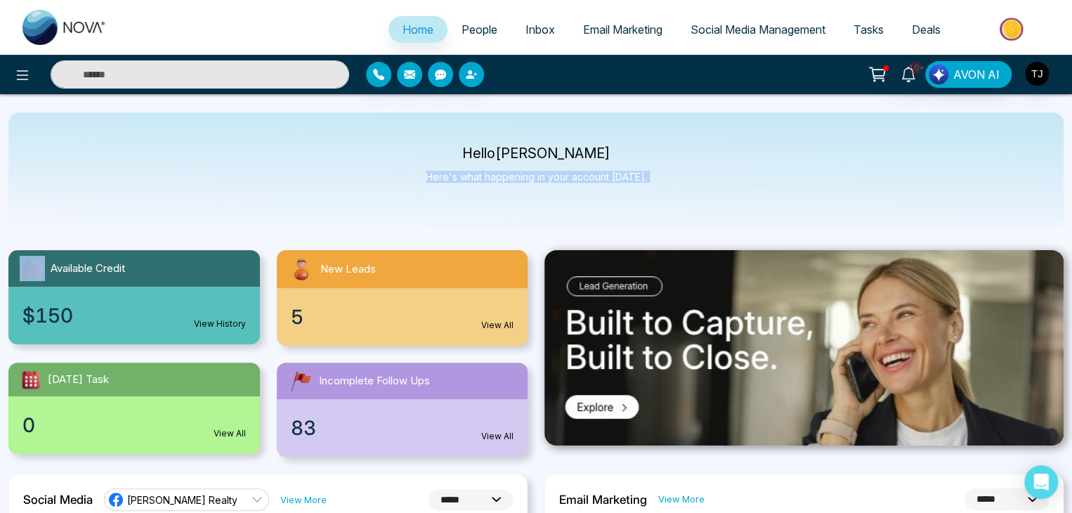
click at [642, 182] on div "Hello [PERSON_NAME] Here's what happening in your account [DATE]." at bounding box center [535, 170] width 1055 height 117
